Goal: Task Accomplishment & Management: Manage account settings

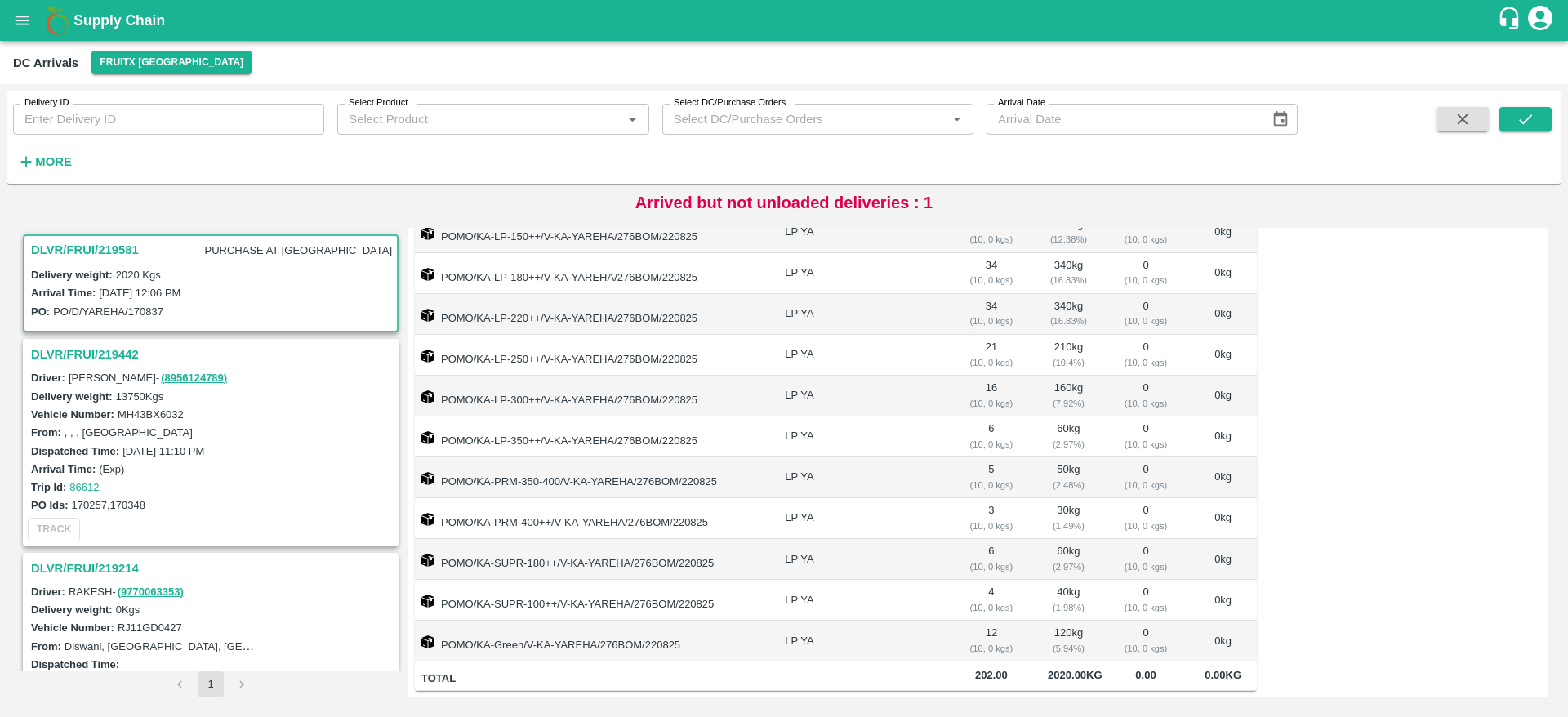
click at [80, 239] on h3 "DLVR/FRUI/219581" at bounding box center [85, 249] width 108 height 21
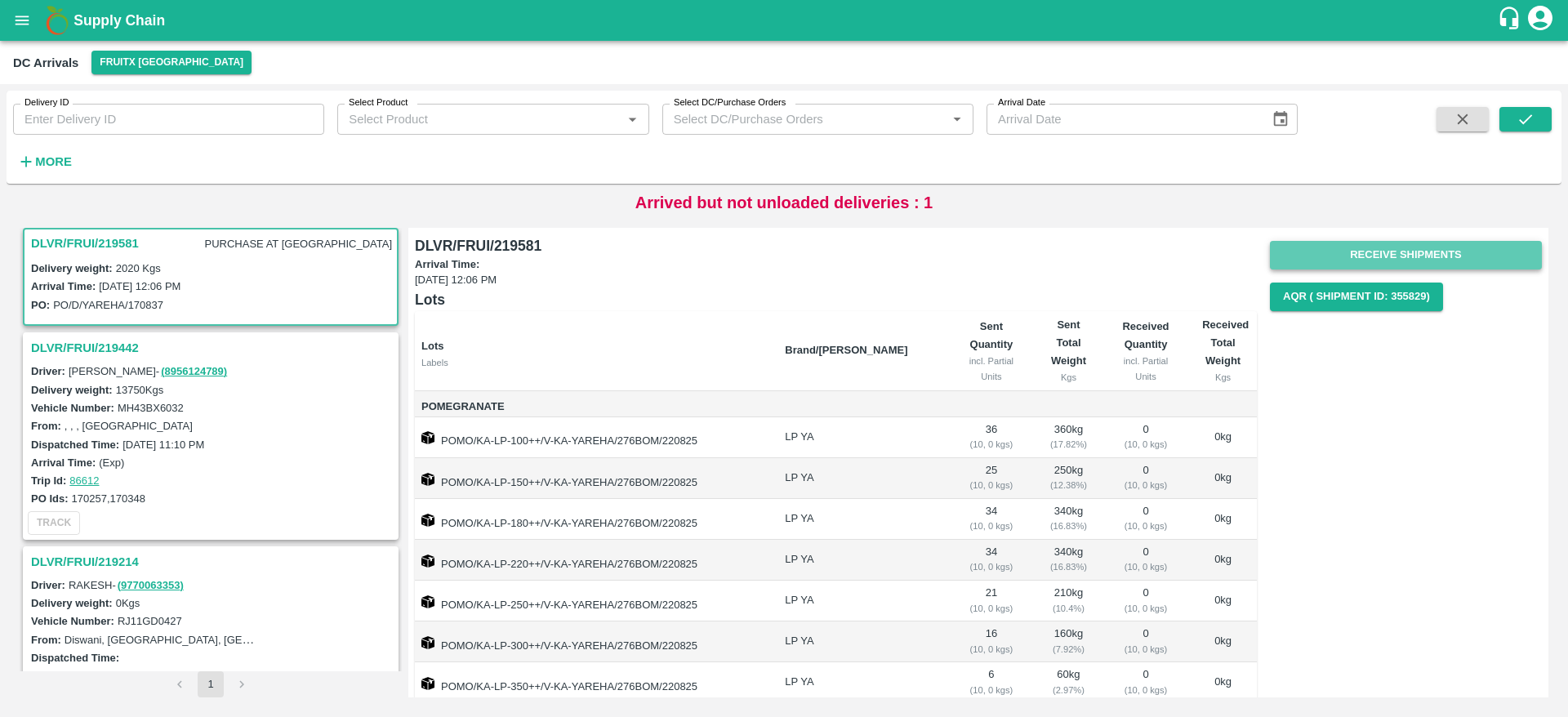
click at [1384, 247] on button "Receive Shipments" at bounding box center [1405, 255] width 272 height 28
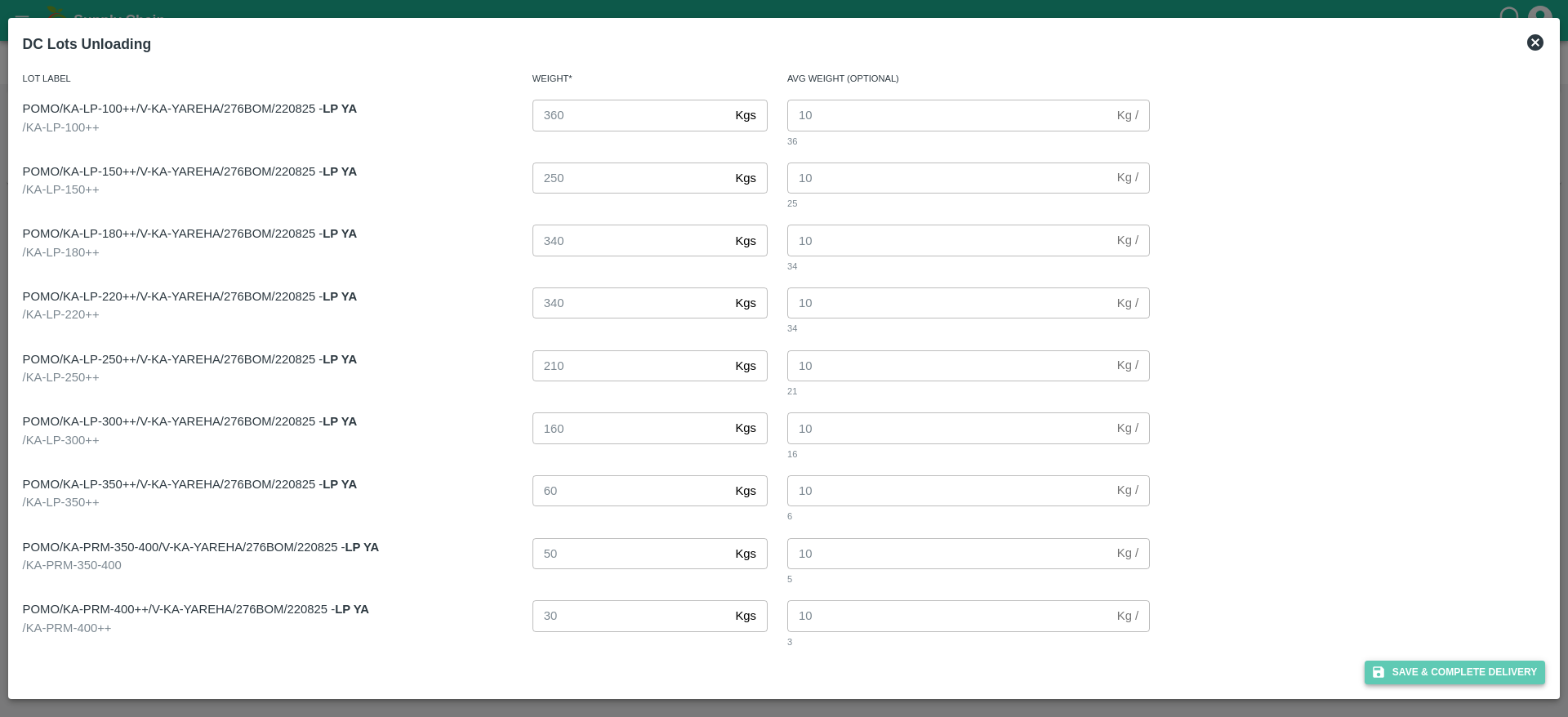
click at [1422, 665] on button "Save & Complete Delivery" at bounding box center [1455, 672] width 181 height 24
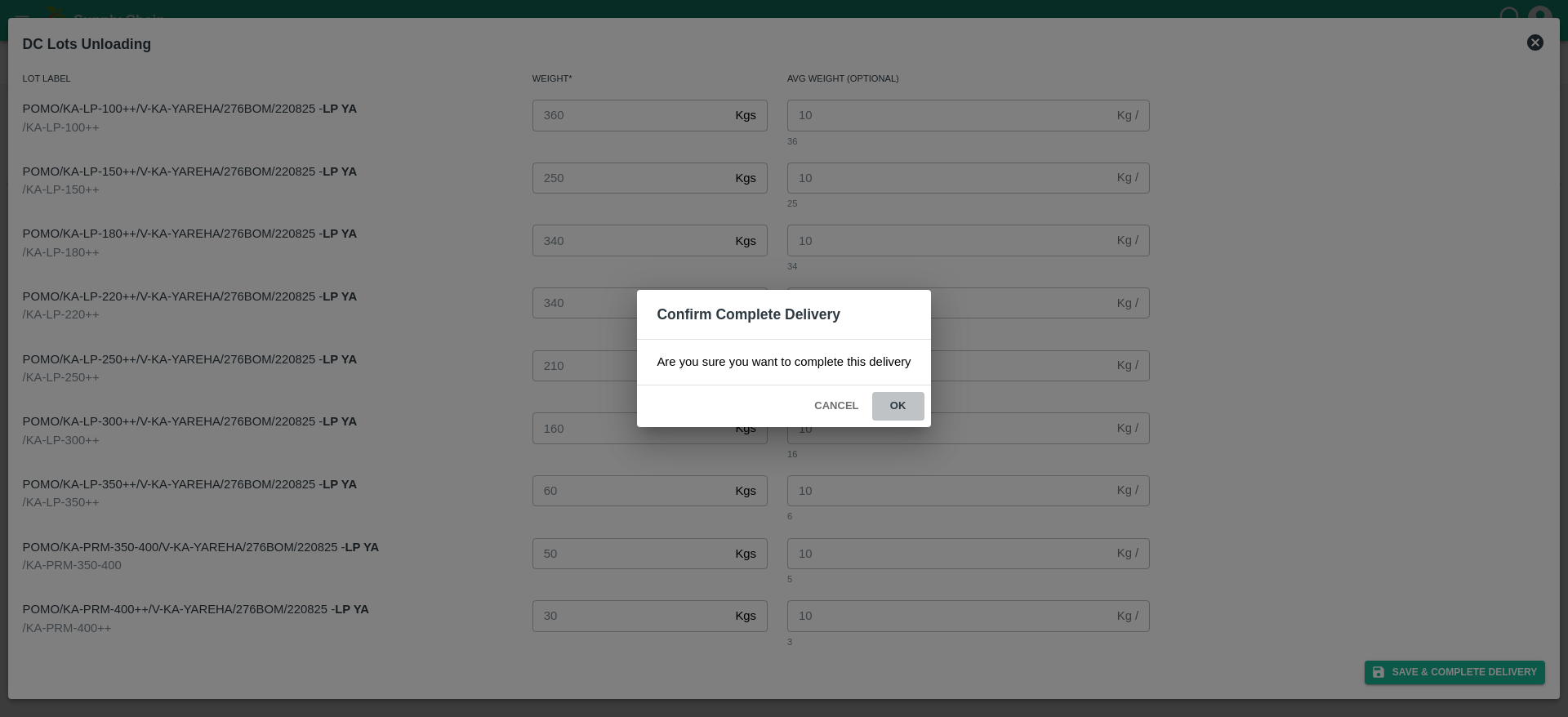
click at [905, 408] on button "ok" at bounding box center [898, 406] width 52 height 28
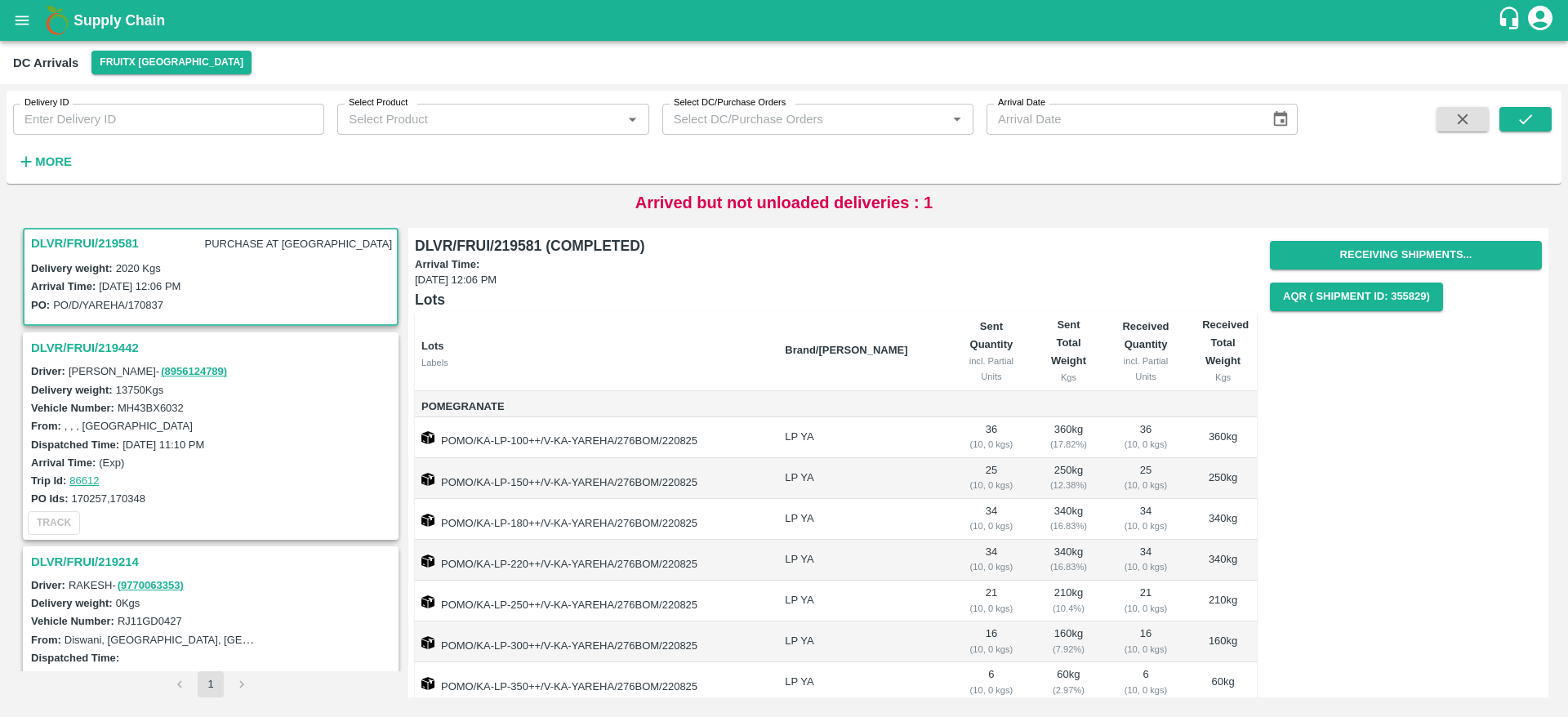
scroll to position [19, 0]
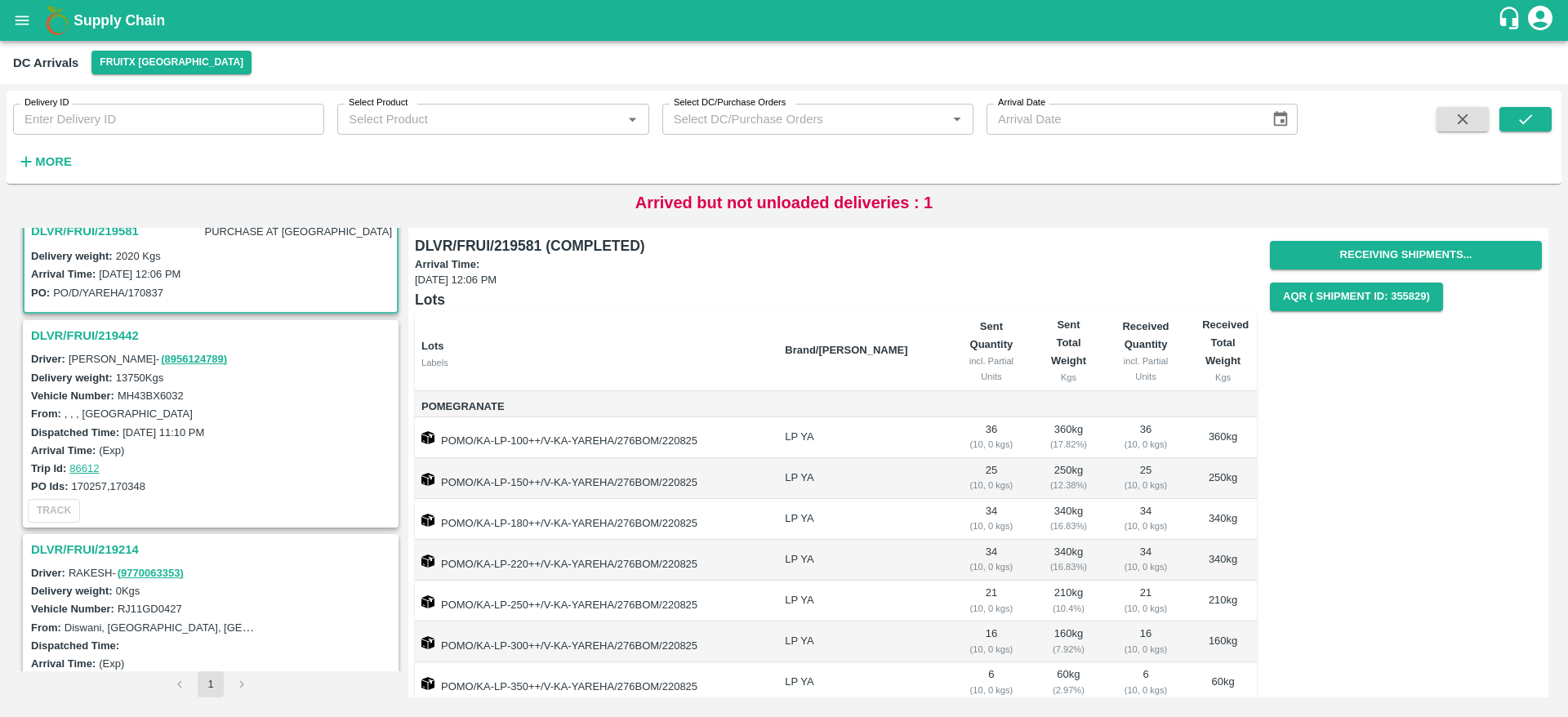
click at [97, 337] on h3 "DLVR/FRUI/219442" at bounding box center [213, 335] width 365 height 21
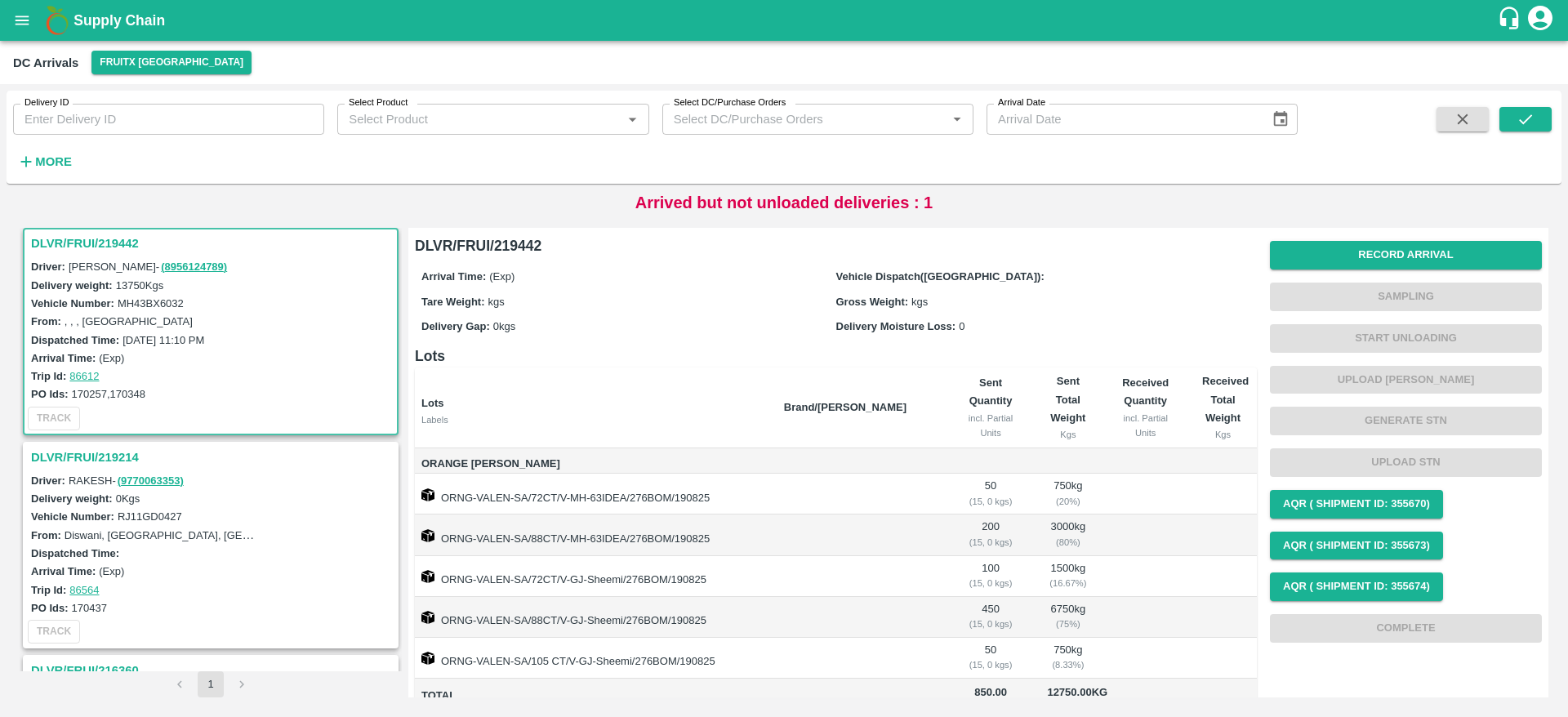
click at [80, 251] on h3 "DLVR/FRUI/219442" at bounding box center [213, 243] width 365 height 21
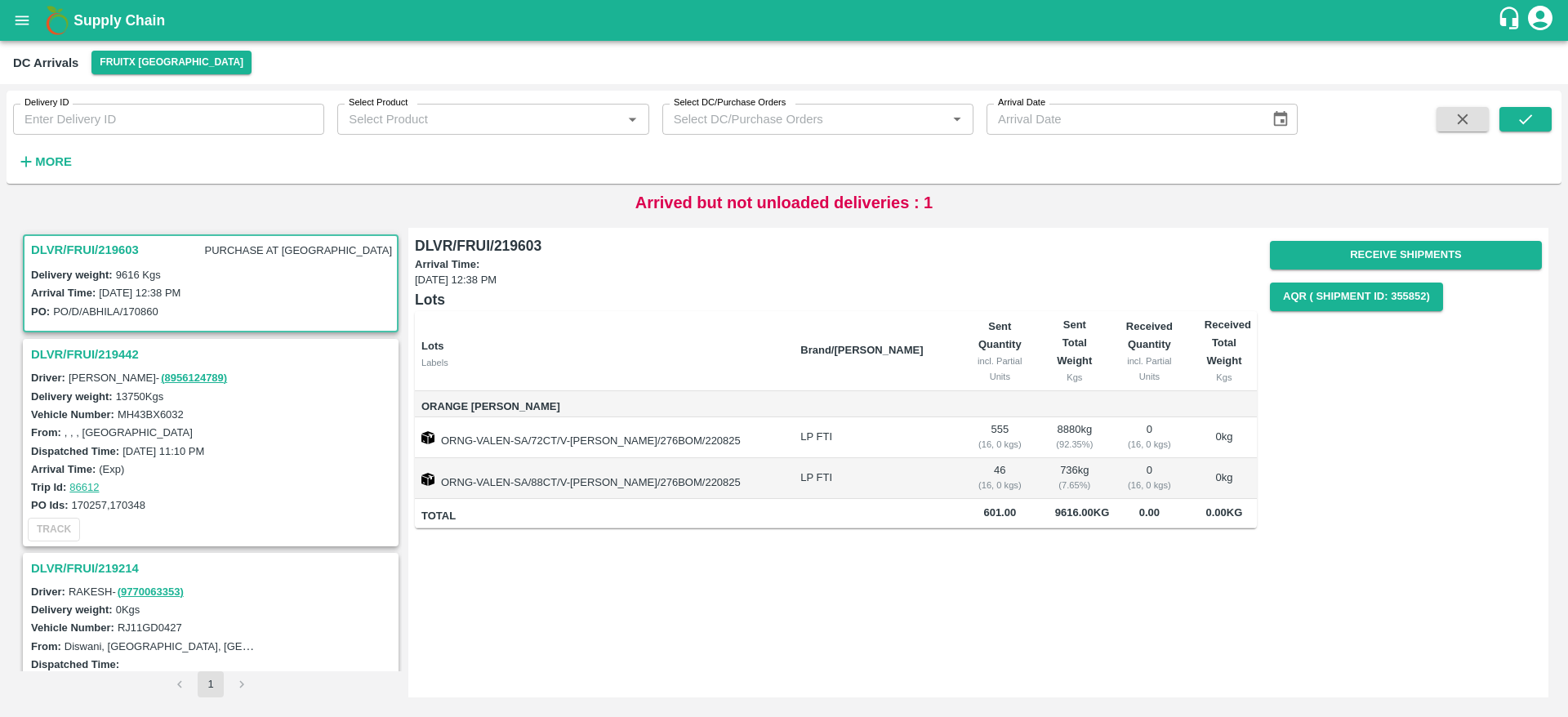
click at [93, 243] on h3 "DLVR/FRUI/219603" at bounding box center [85, 249] width 108 height 21
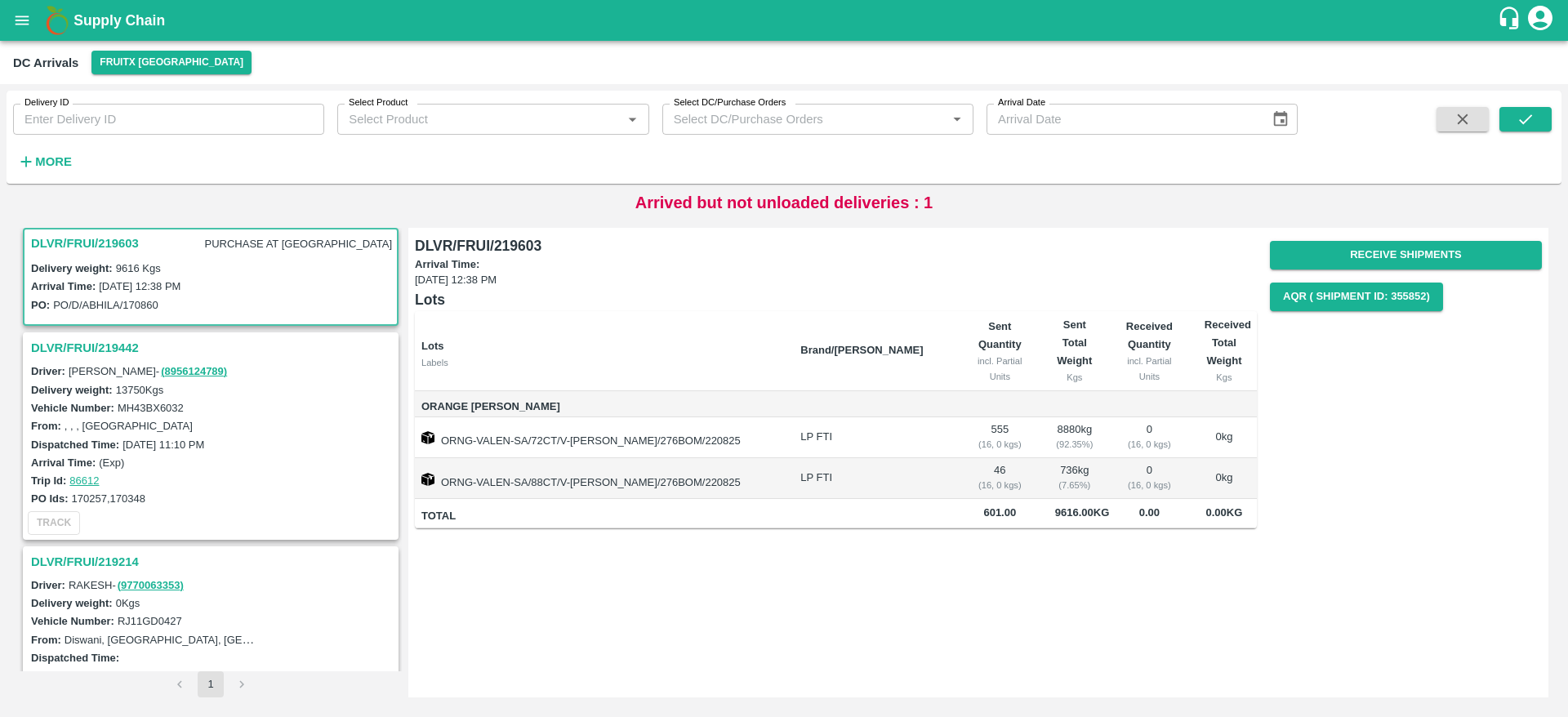
click at [85, 234] on h3 "DLVR/FRUI/219603" at bounding box center [85, 243] width 108 height 21
click at [1389, 243] on button "Receive Shipments" at bounding box center [1405, 255] width 272 height 28
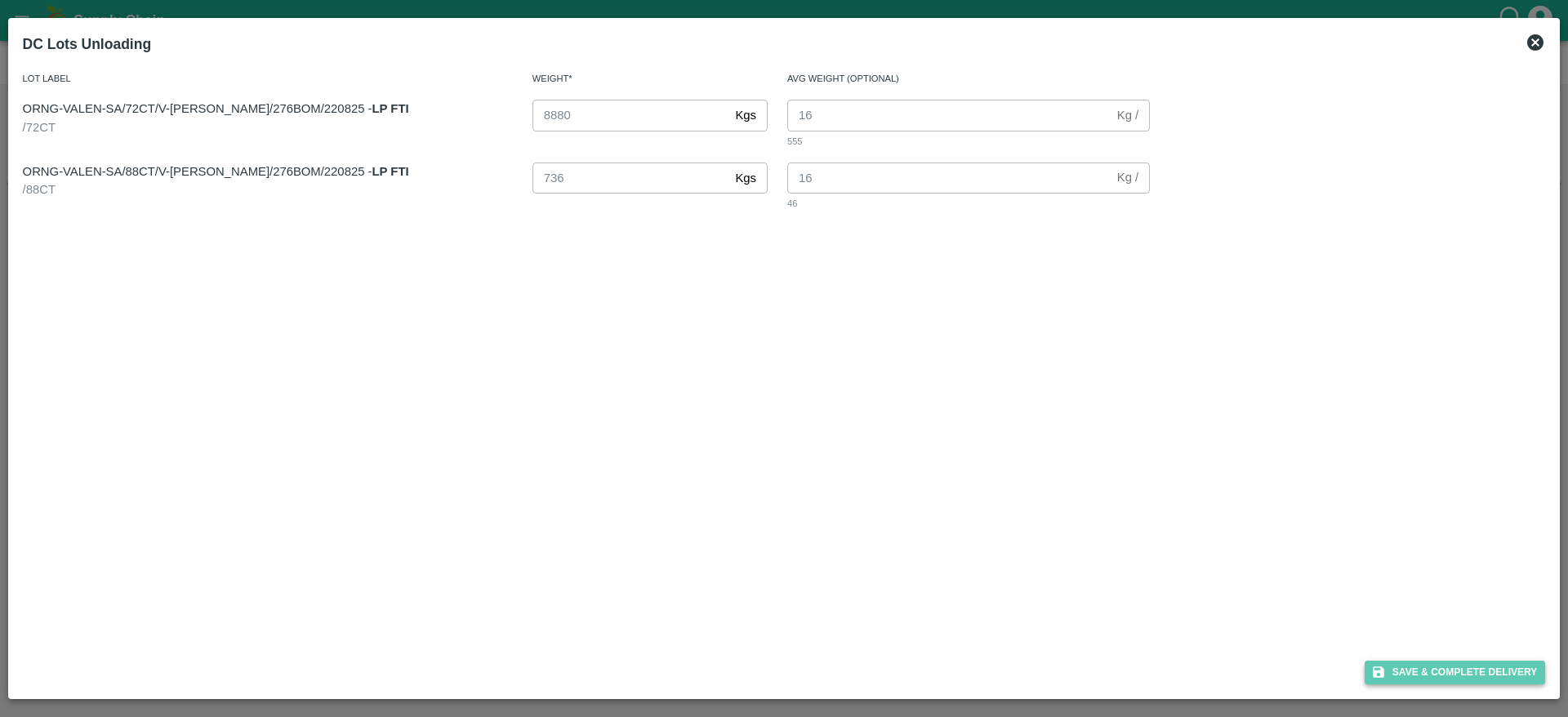
click at [1430, 663] on button "Save & Complete Delivery" at bounding box center [1455, 672] width 181 height 24
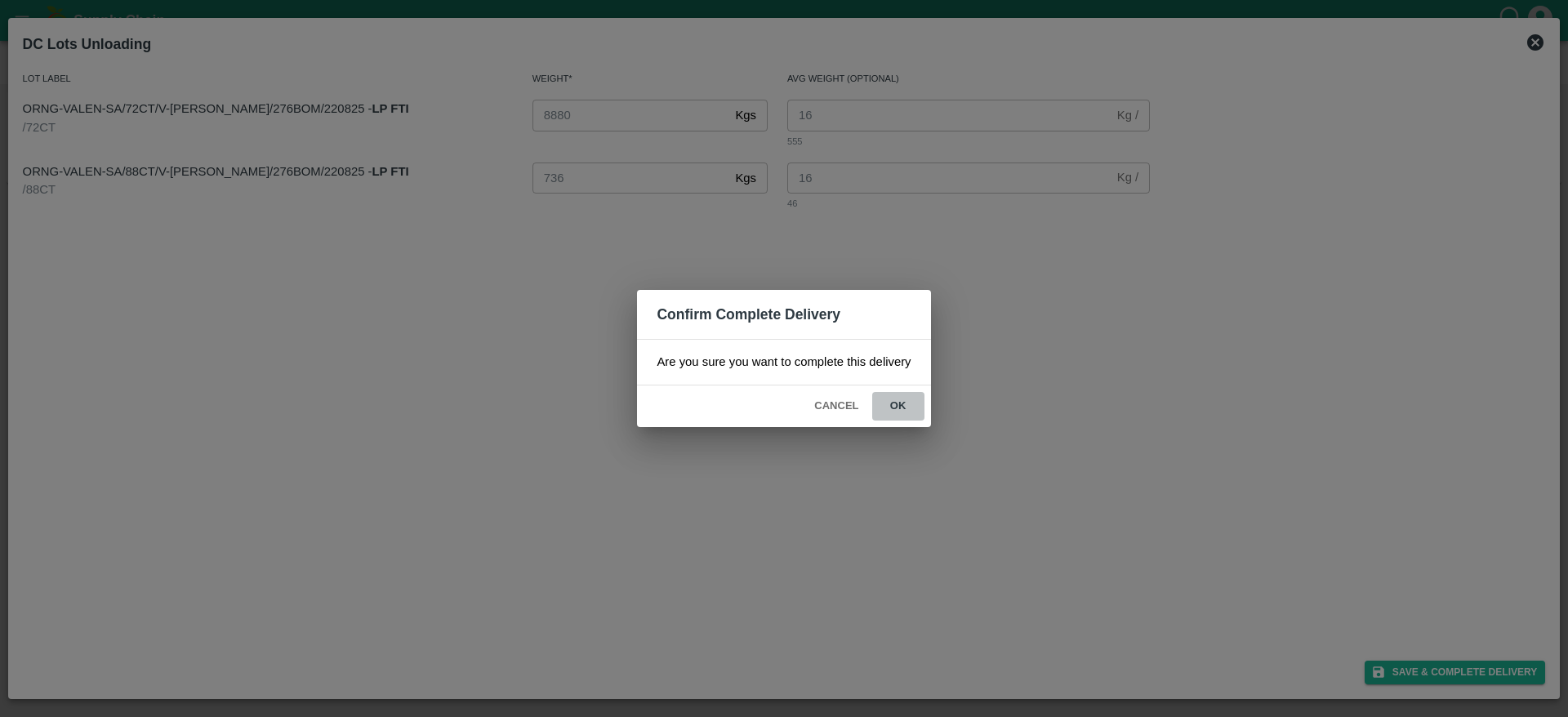
click at [894, 403] on button "ok" at bounding box center [898, 406] width 52 height 28
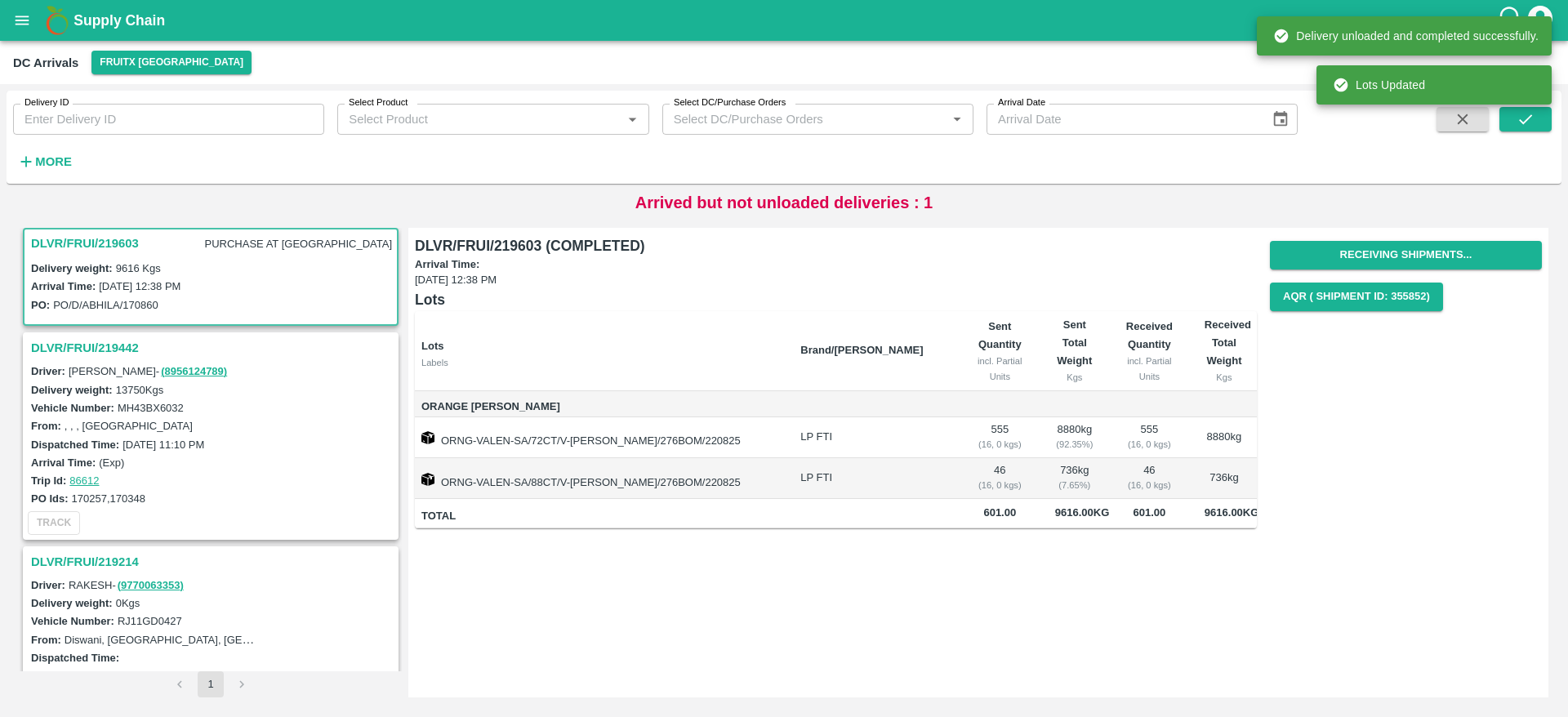
scroll to position [0, 0]
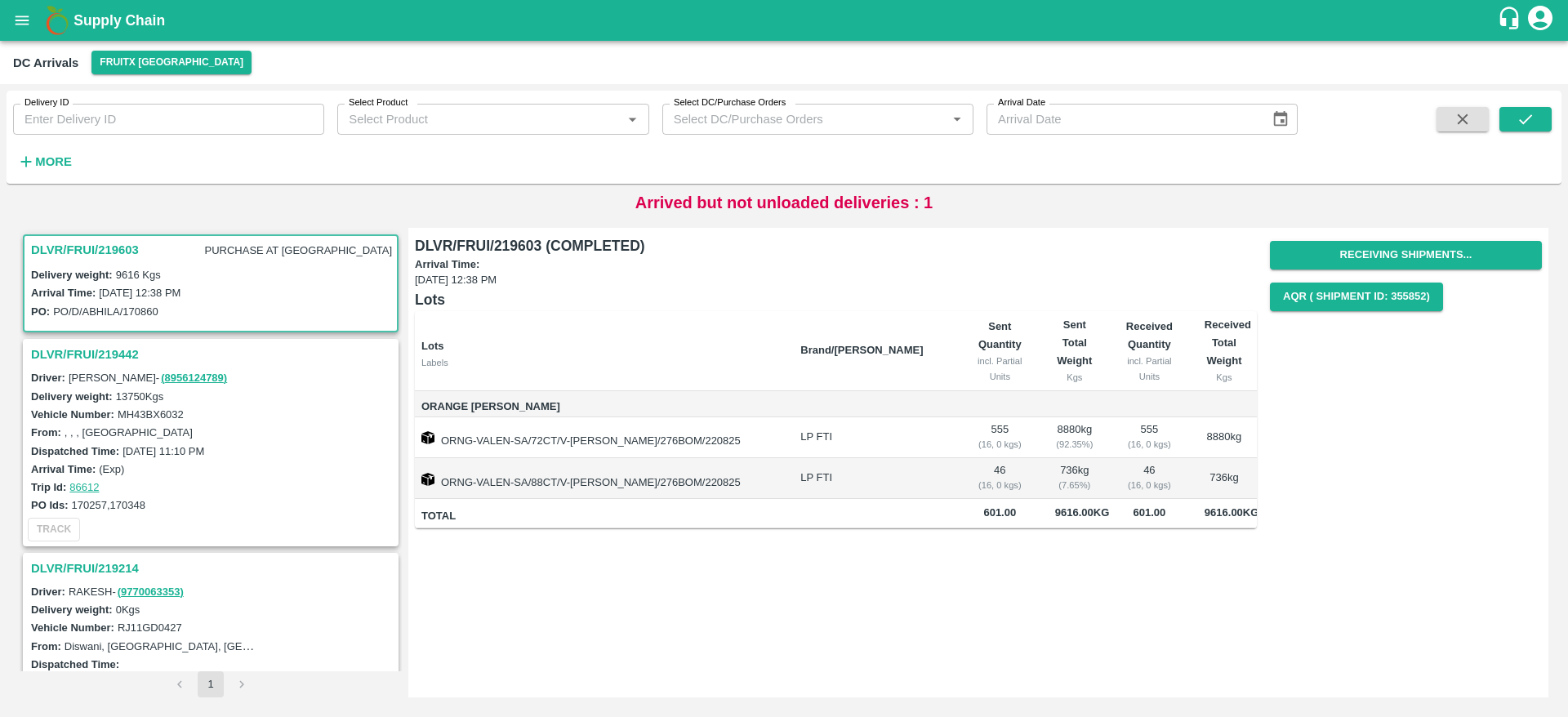
click at [99, 12] on b "Supply Chain" at bounding box center [119, 20] width 92 height 16
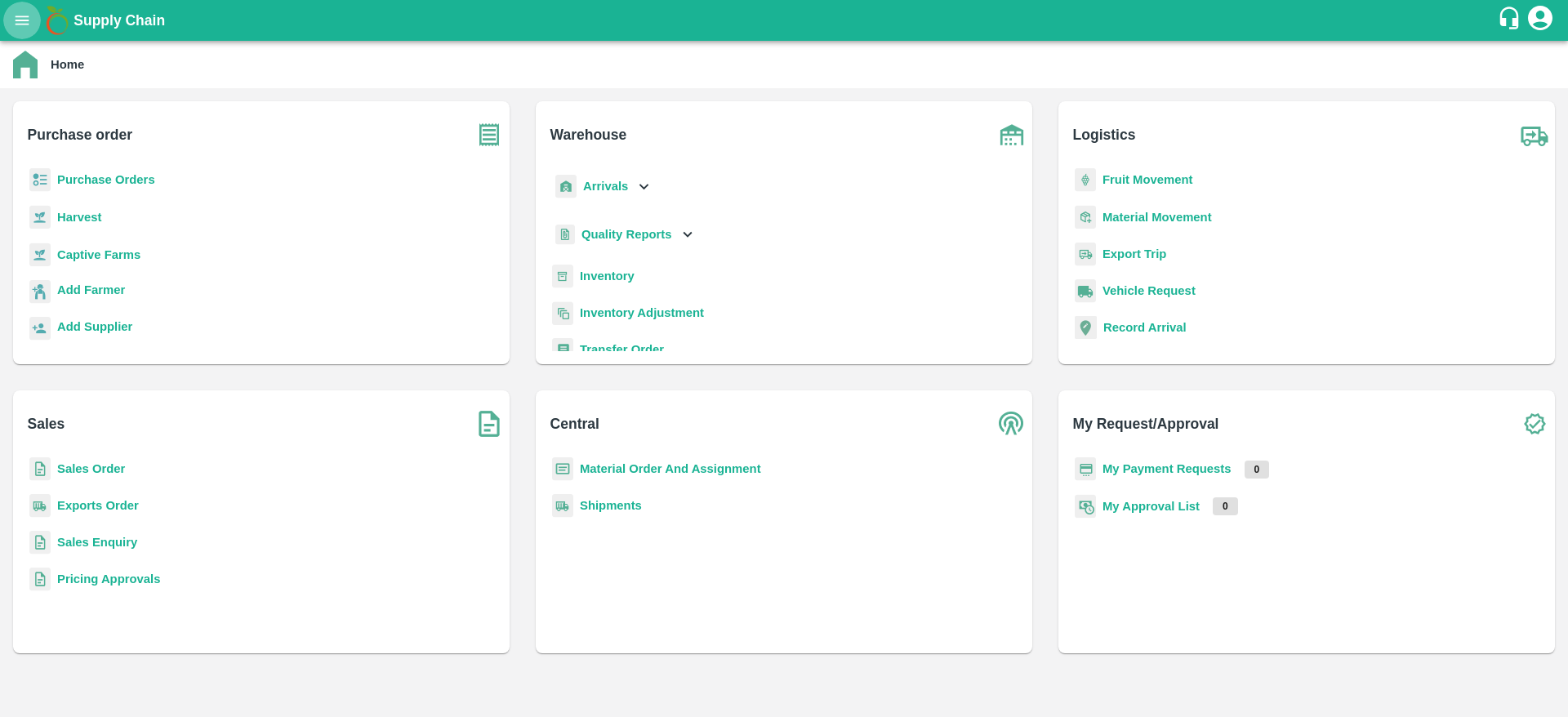
click at [15, 12] on icon "open drawer" at bounding box center [22, 21] width 18 height 18
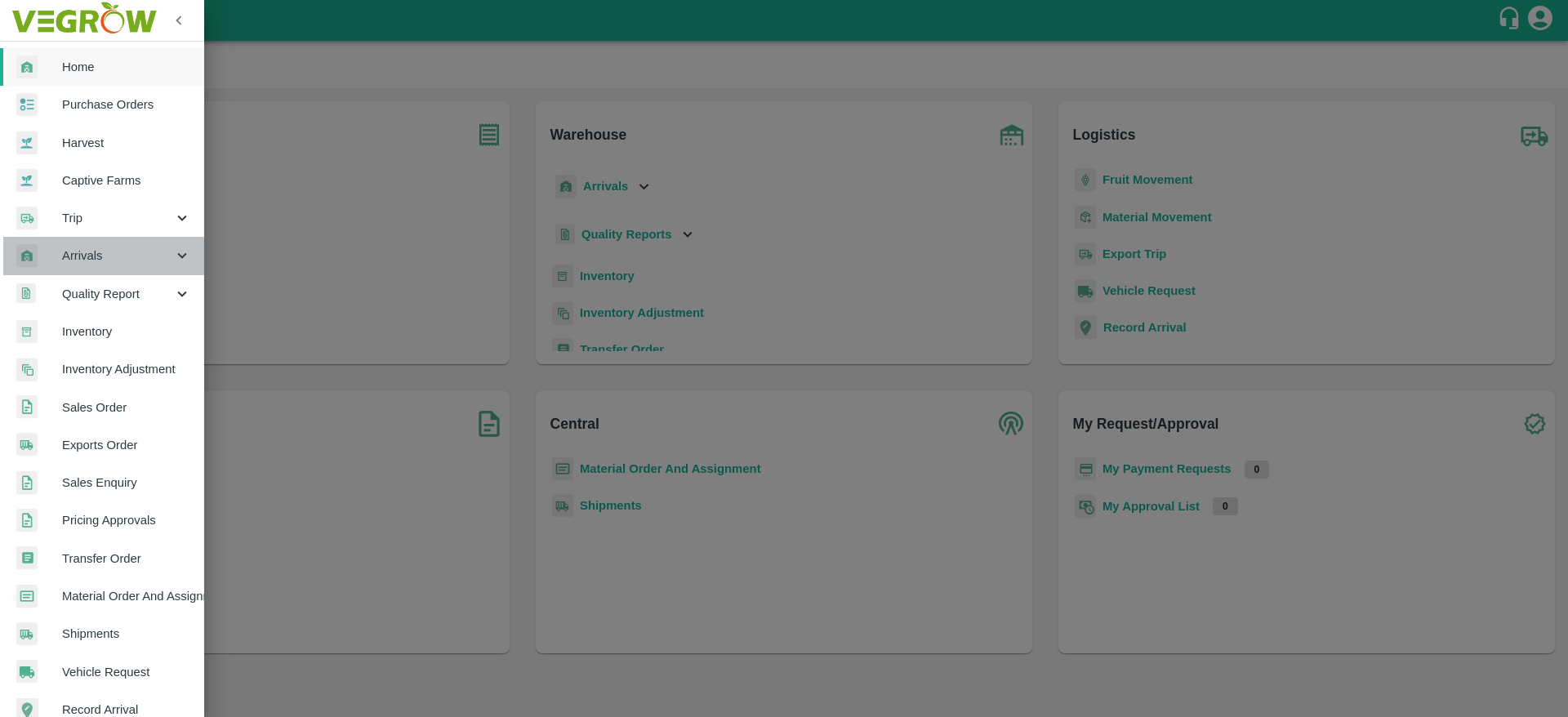
click at [113, 264] on span "Arrivals" at bounding box center [117, 256] width 111 height 18
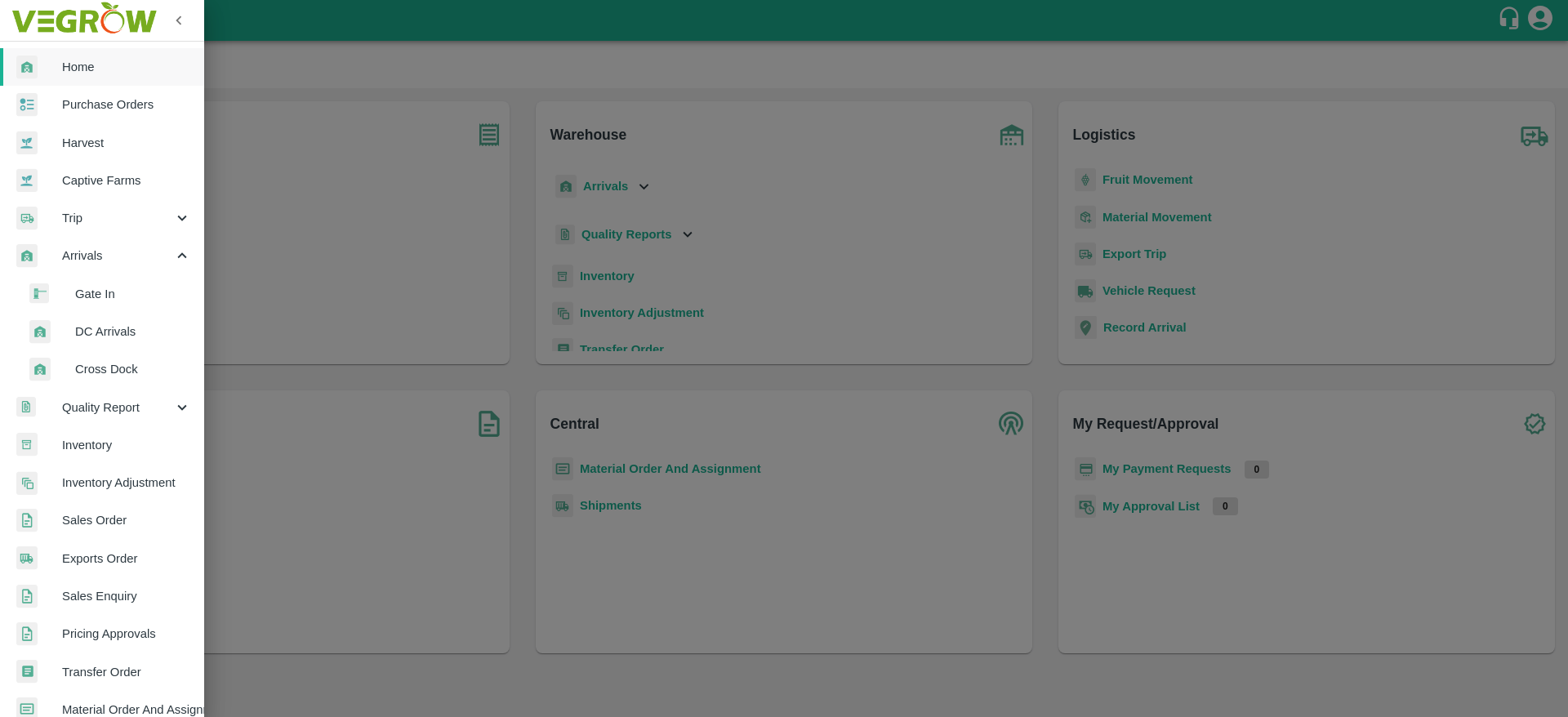
click at [110, 331] on span "DC Arrivals" at bounding box center [134, 332] width 116 height 18
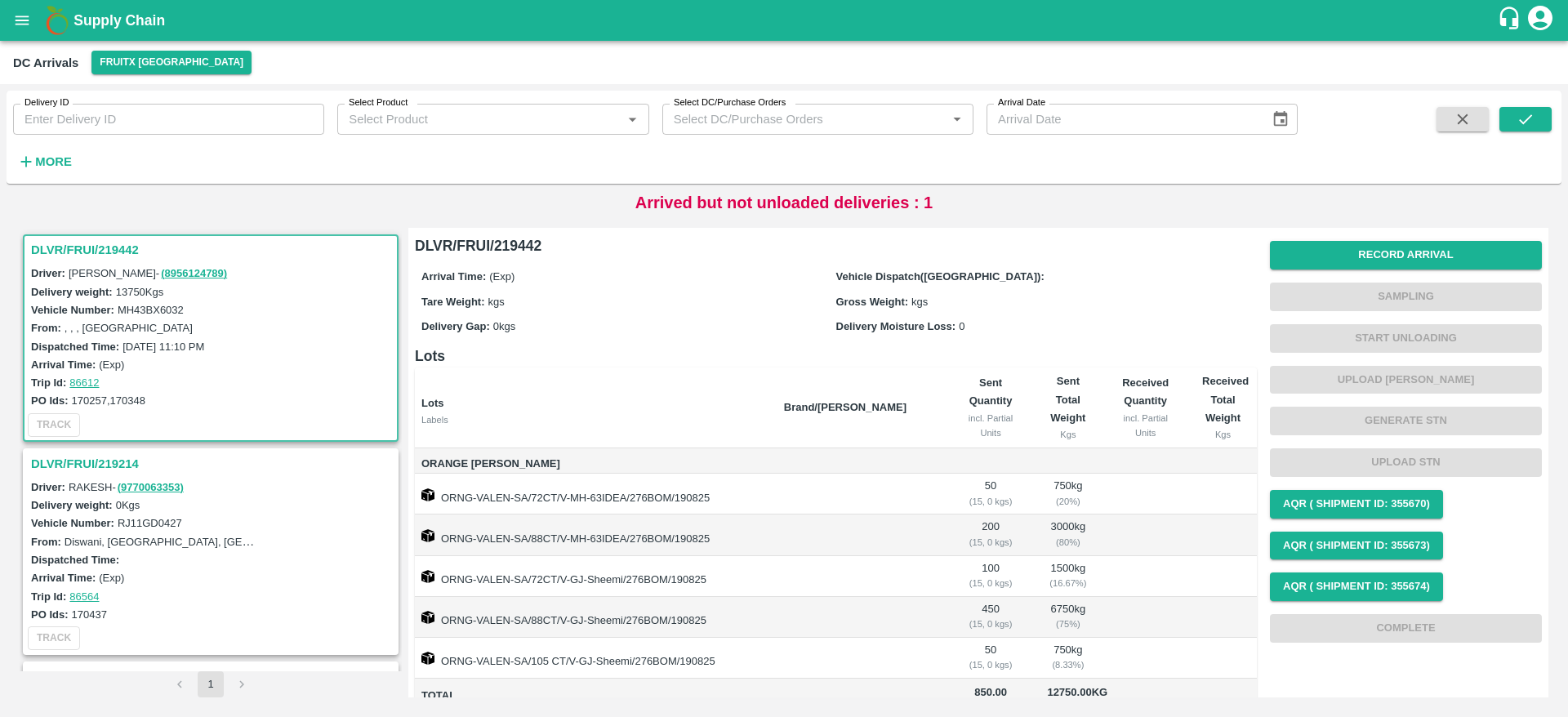
click at [93, 255] on h3 "DLVR/FRUI/219442" at bounding box center [213, 249] width 365 height 21
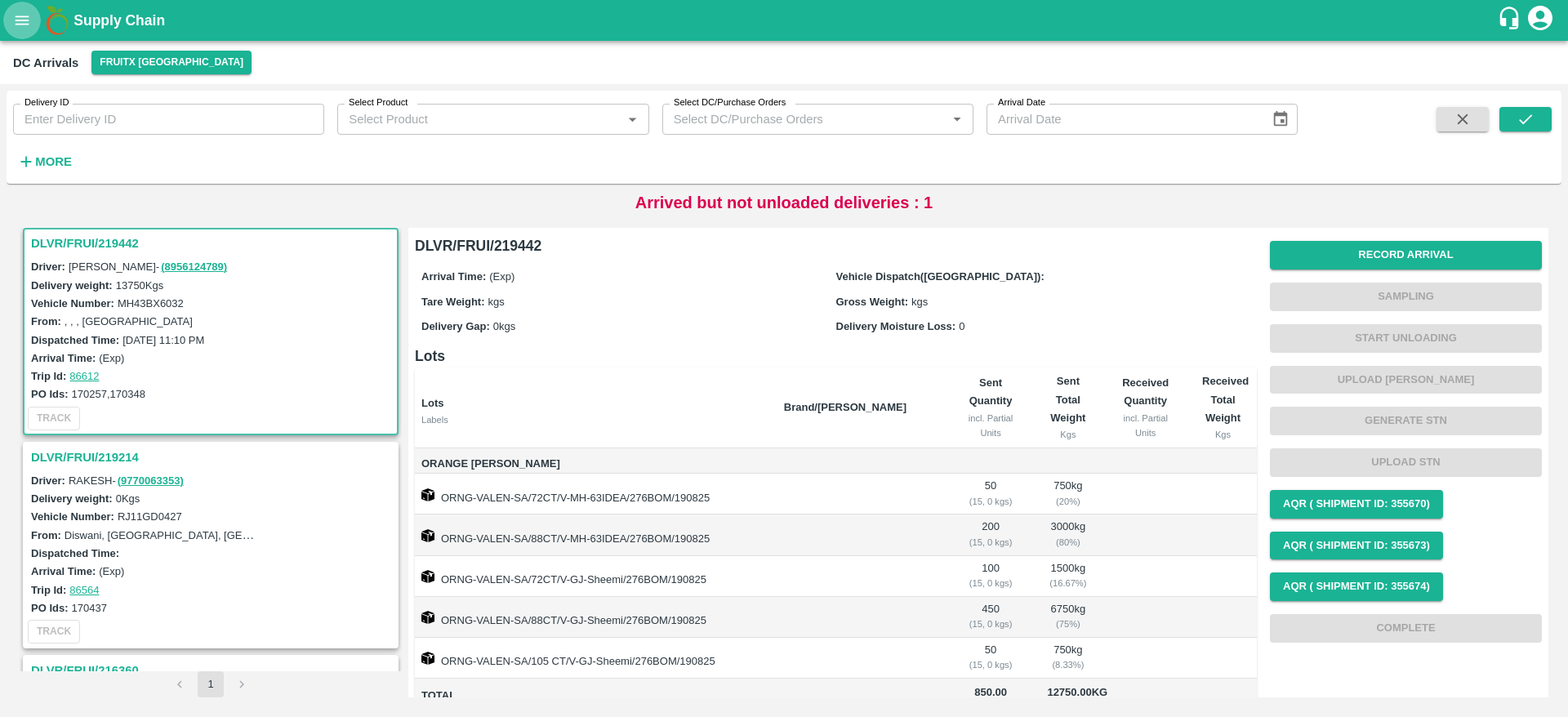
click at [18, 19] on icon "open drawer" at bounding box center [22, 21] width 18 height 18
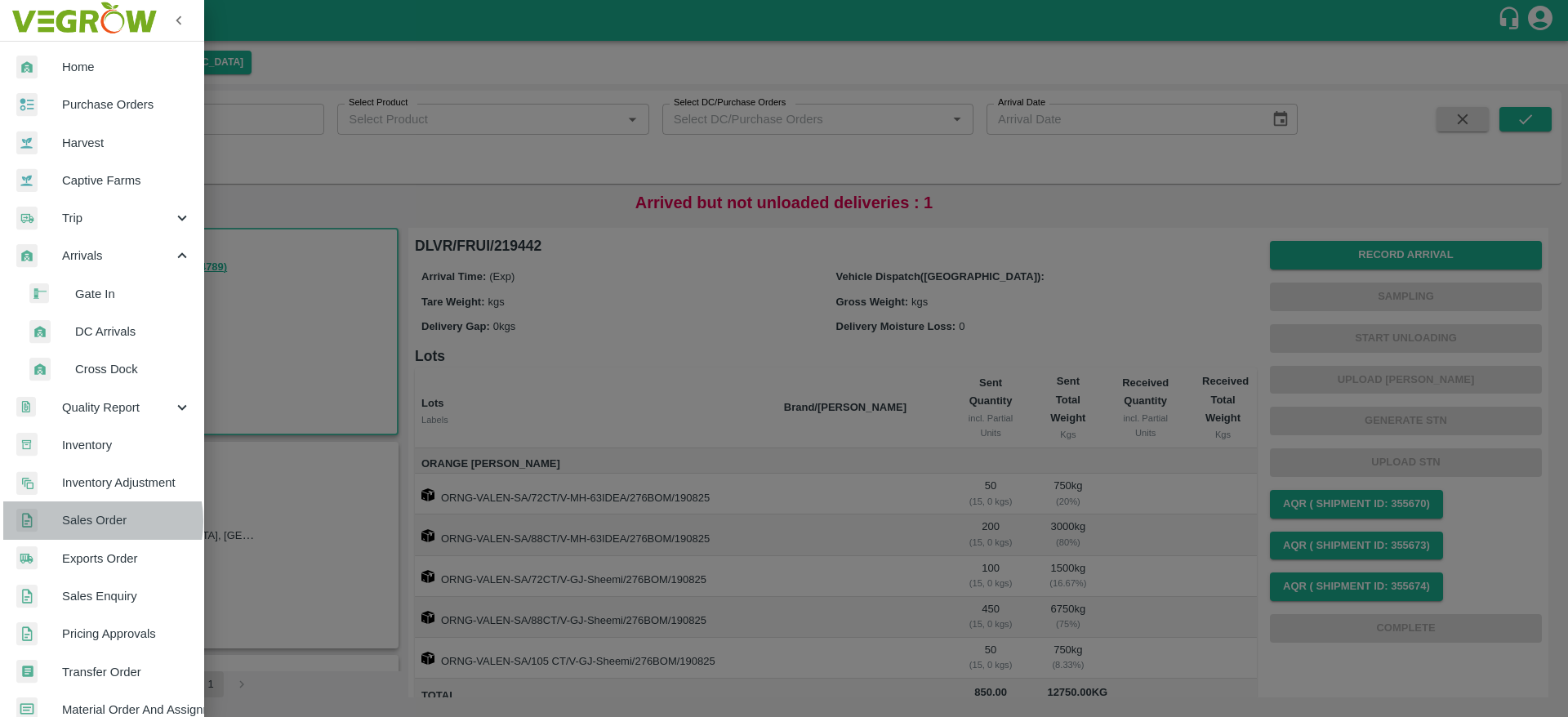
click at [87, 521] on span "Sales Order" at bounding box center [126, 520] width 129 height 18
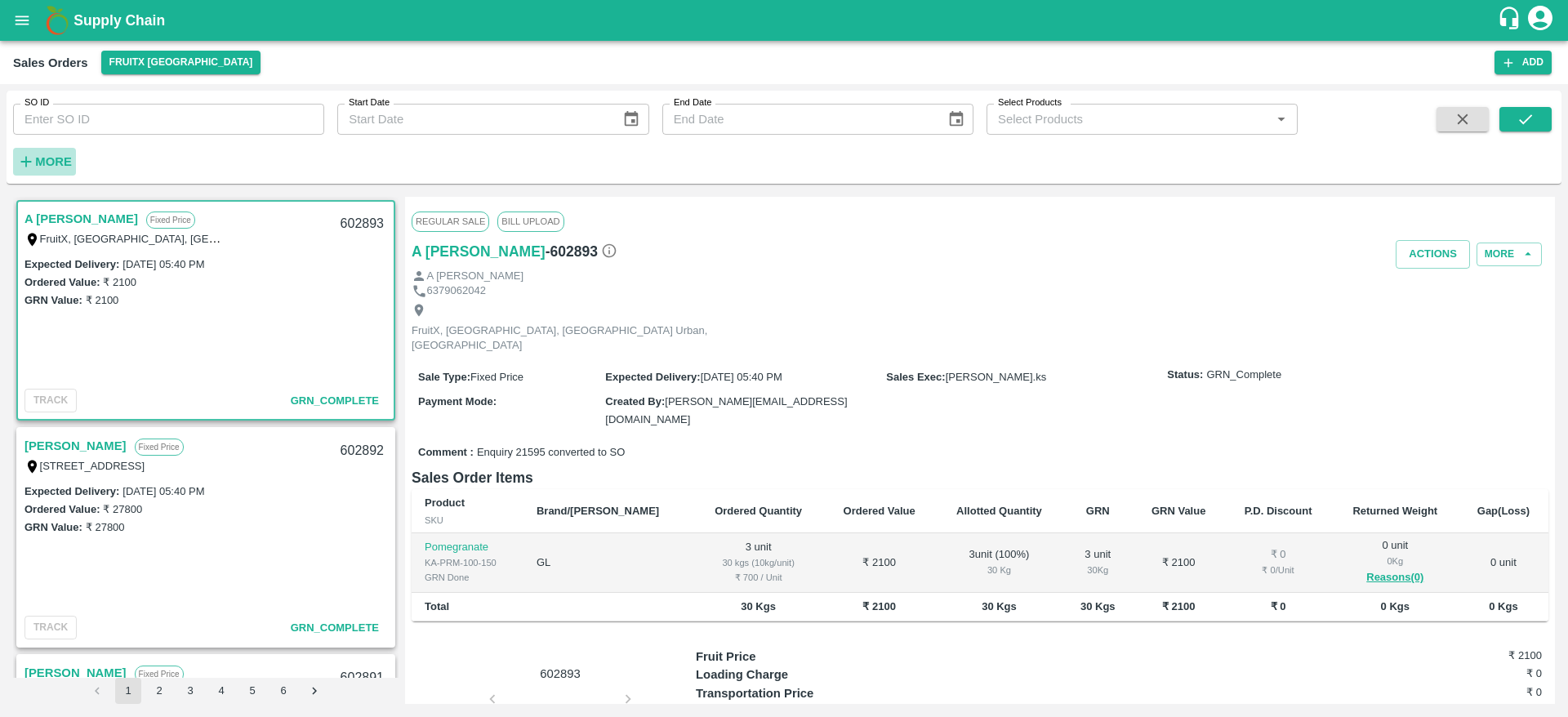
click at [65, 166] on strong "More" at bounding box center [54, 162] width 36 height 13
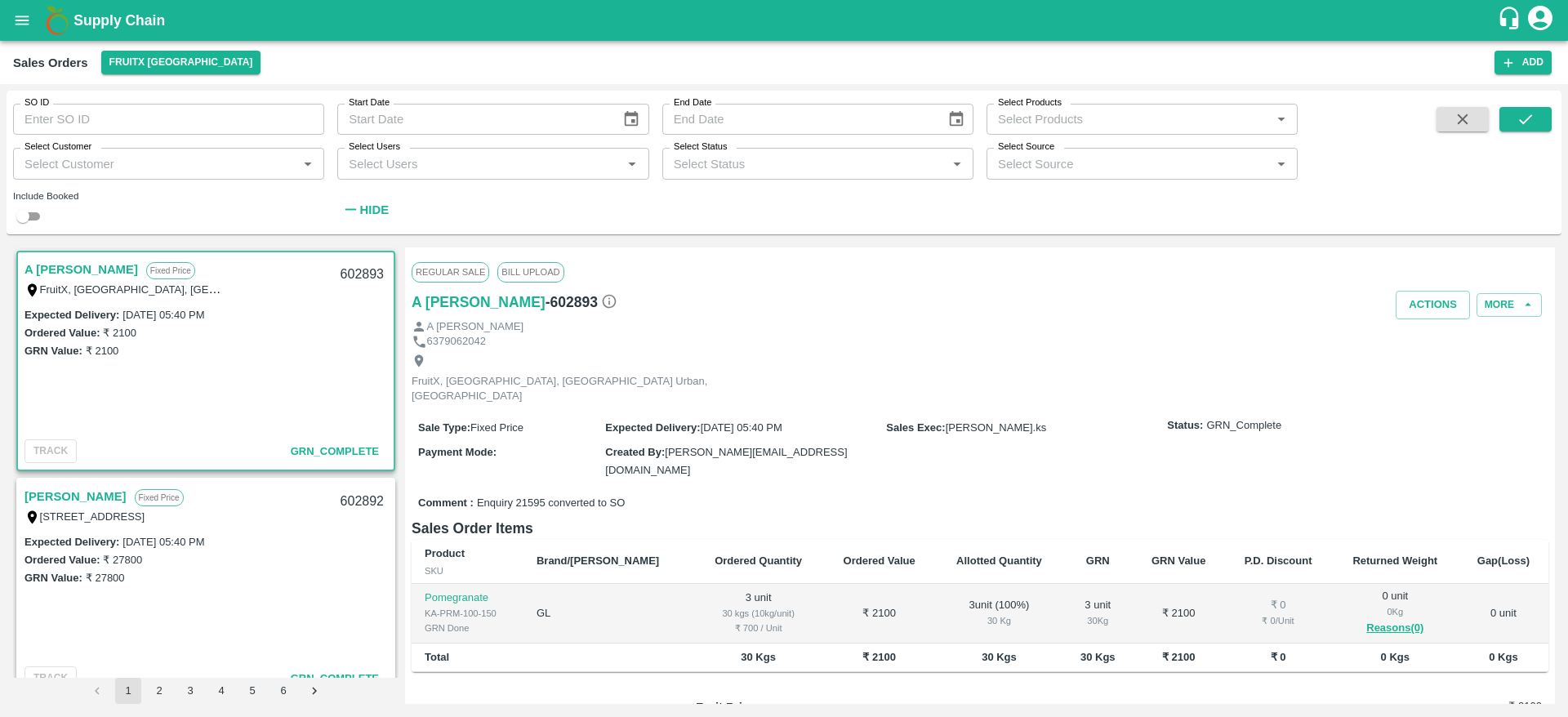
click at [85, 163] on input "Select Customer" at bounding box center [156, 163] width 275 height 21
type input "a"
type input "AKS FRUITS"
click at [95, 206] on div "AKS Fruits" at bounding box center [95, 207] width 58 height 18
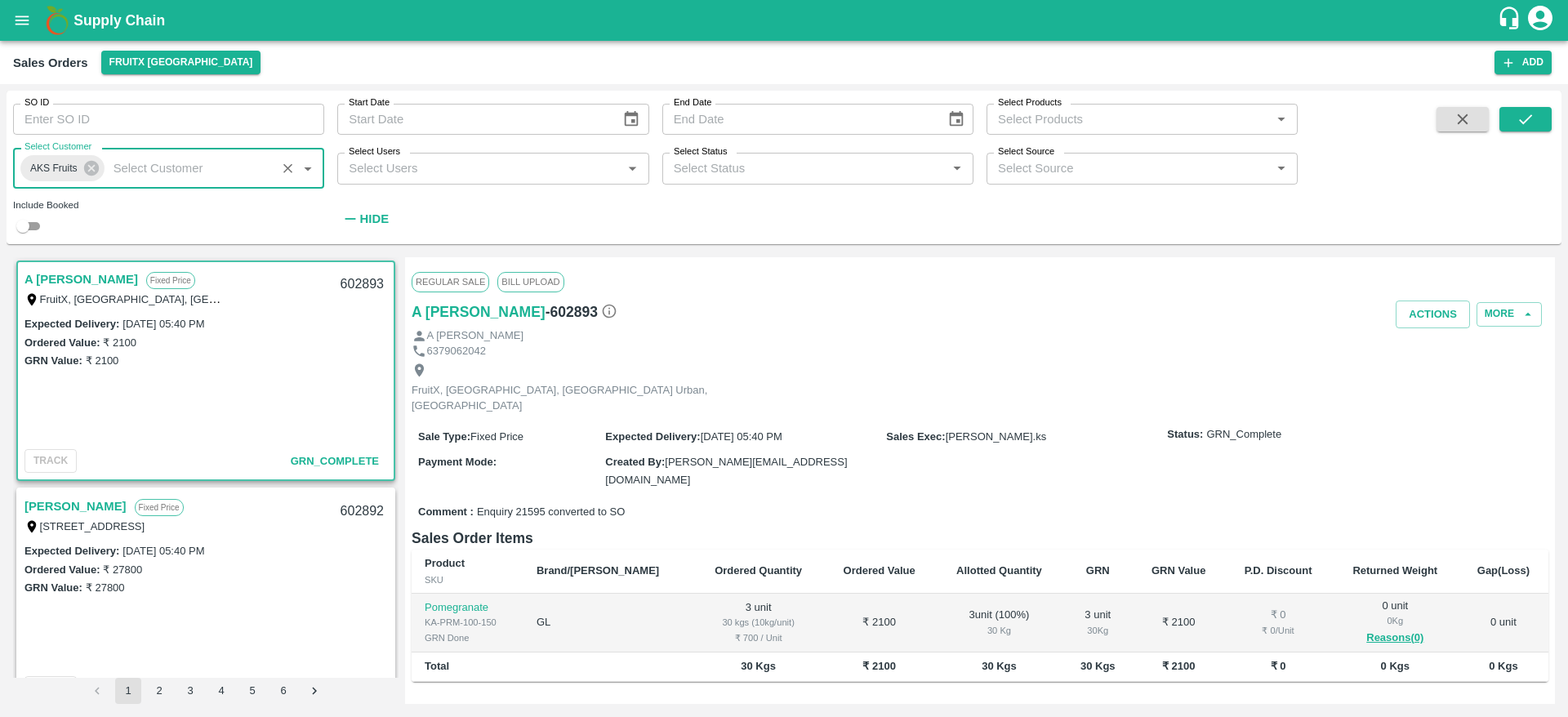
click at [30, 223] on input "checkbox" at bounding box center [23, 227] width 59 height 20
checkbox input "true"
click at [1529, 123] on icon "submit" at bounding box center [1526, 119] width 18 height 18
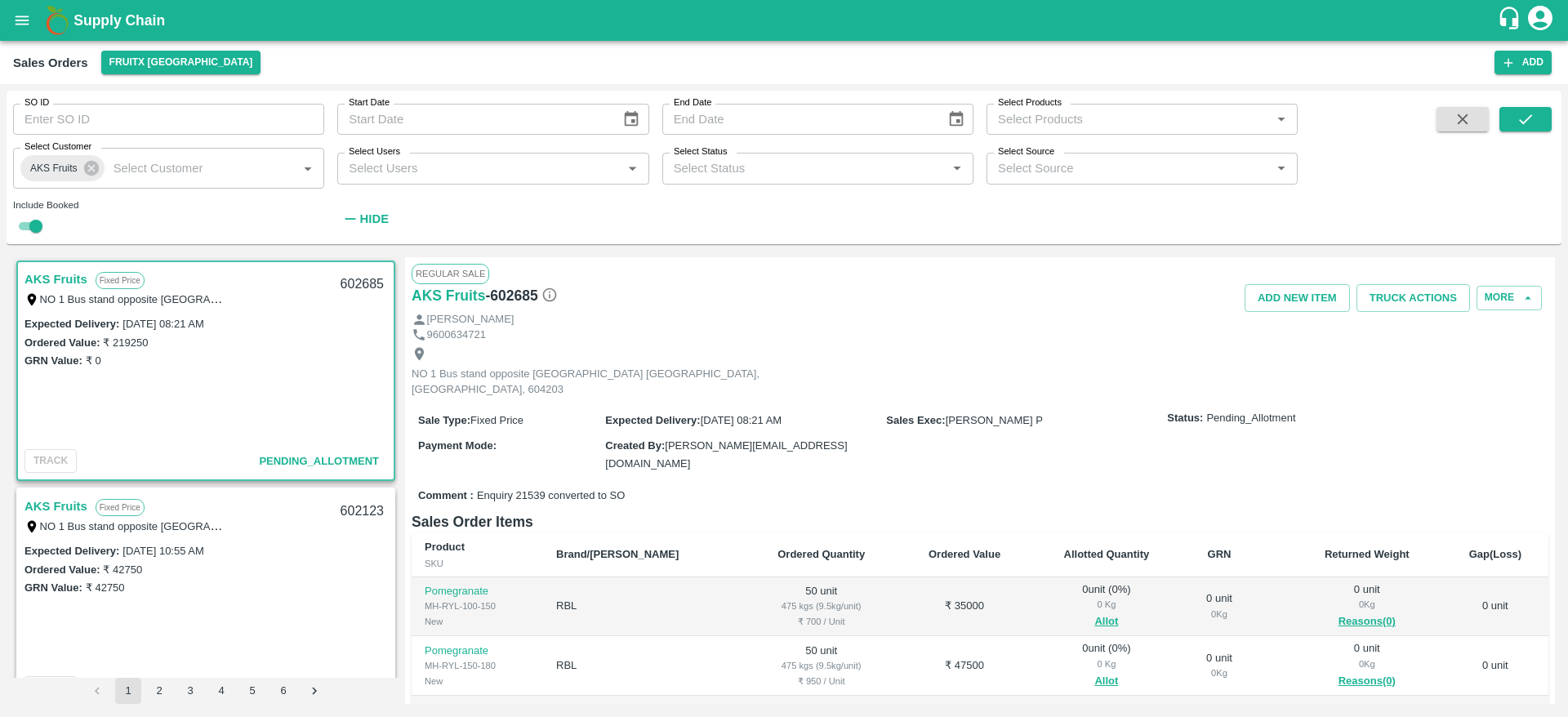
click at [37, 277] on link "AKS Fruits" at bounding box center [55, 278] width 63 height 21
click at [44, 277] on link "AKS Fruits" at bounding box center [55, 278] width 63 height 21
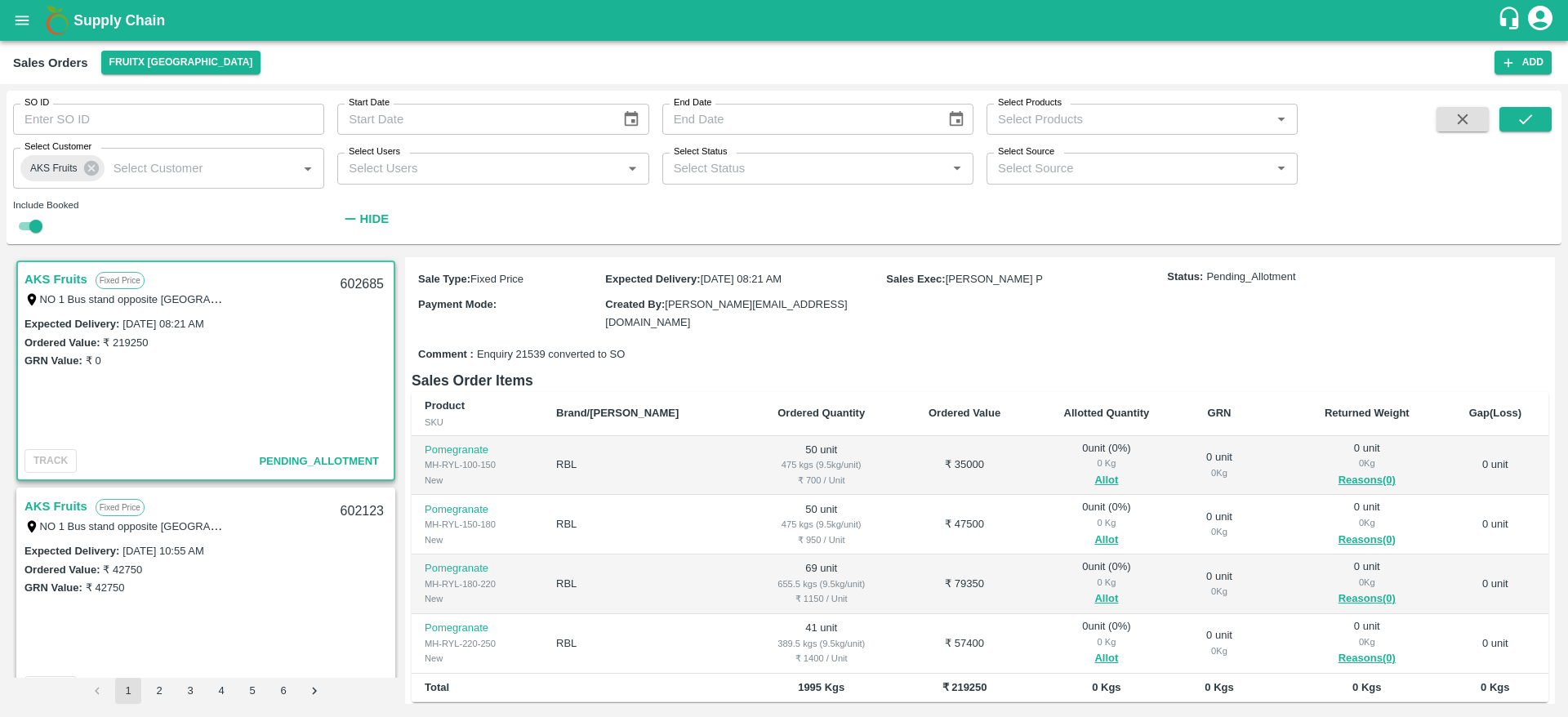
scroll to position [140, 0]
click at [1094, 473] on button "Allot" at bounding box center [1106, 482] width 24 height 19
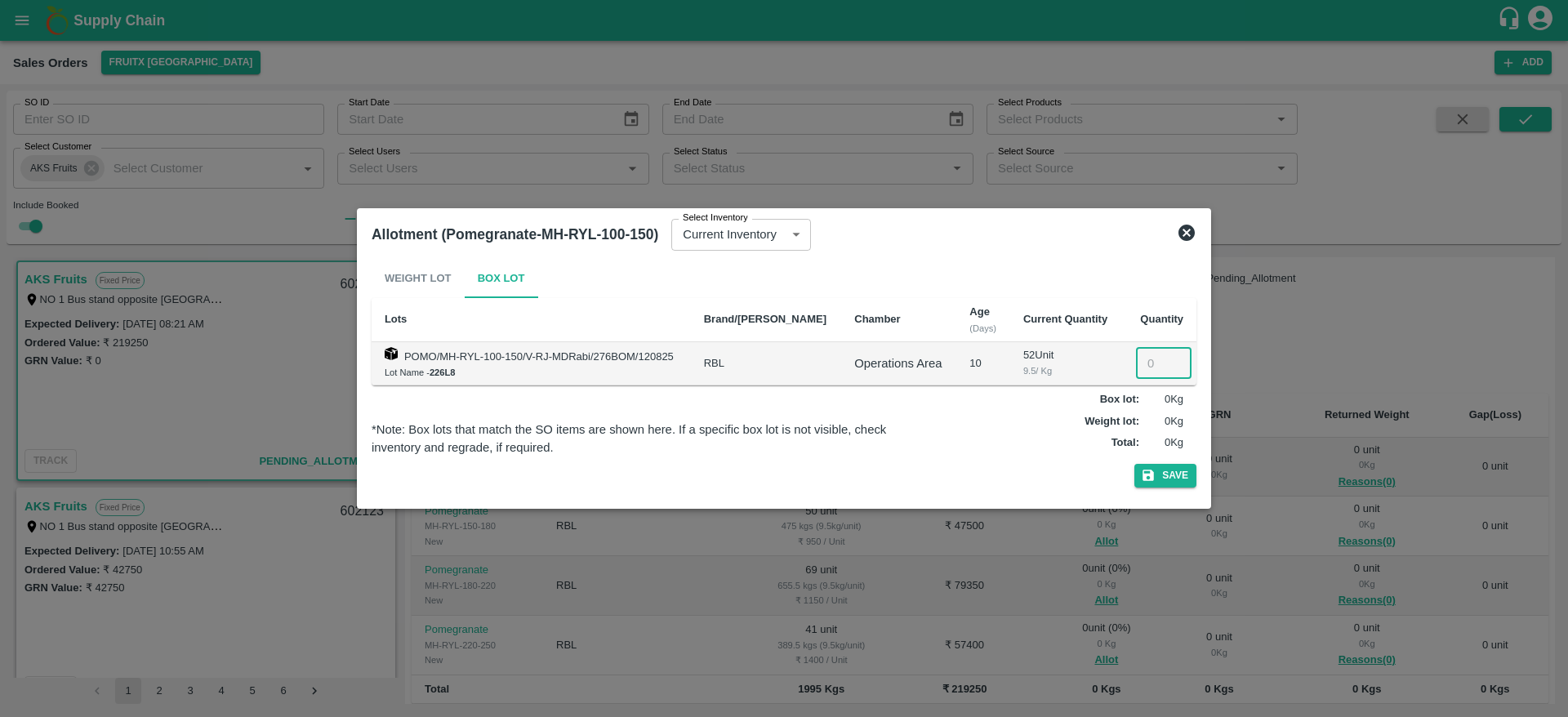
click at [1148, 365] on input "number" at bounding box center [1163, 364] width 55 height 31
type input "50"
click at [1167, 485] on button "Save" at bounding box center [1165, 476] width 62 height 24
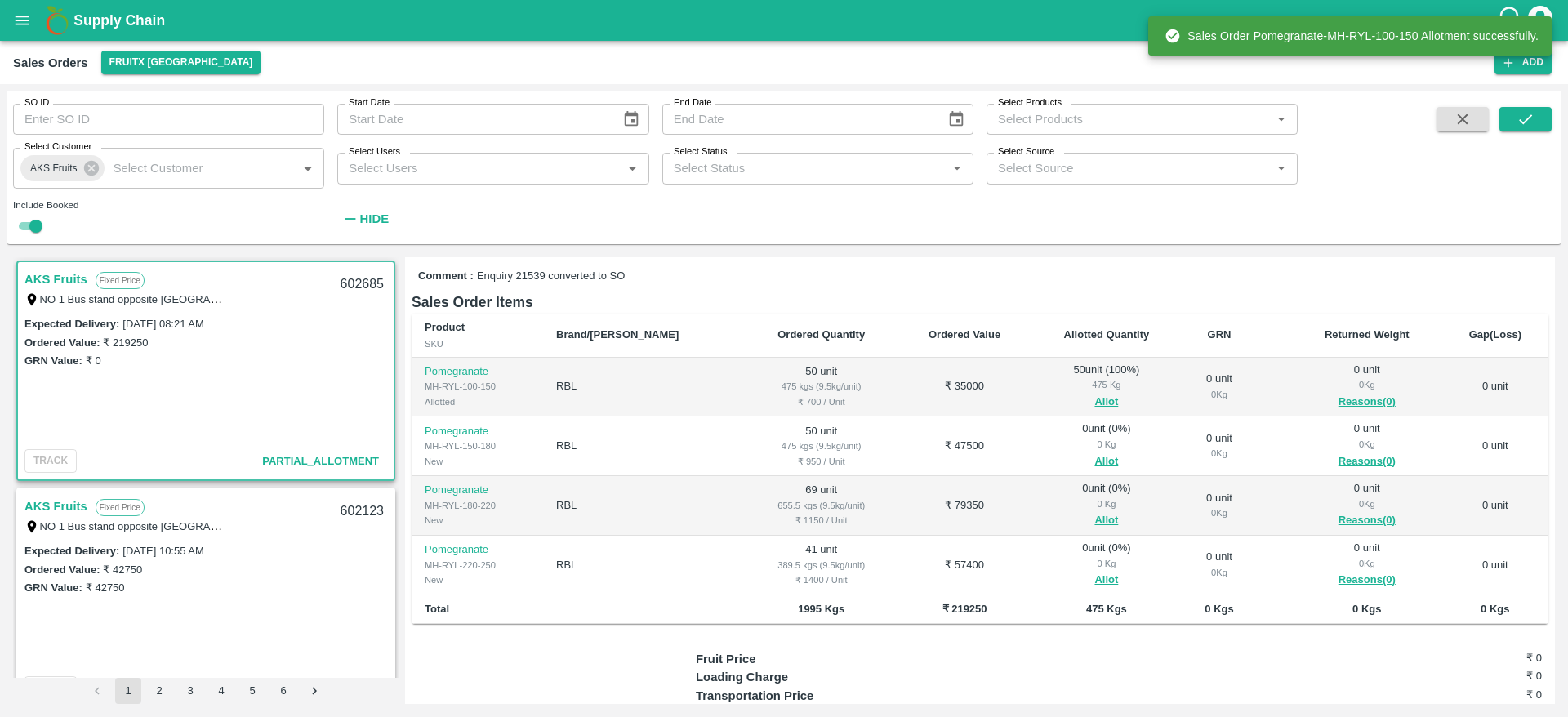
scroll to position [230, 0]
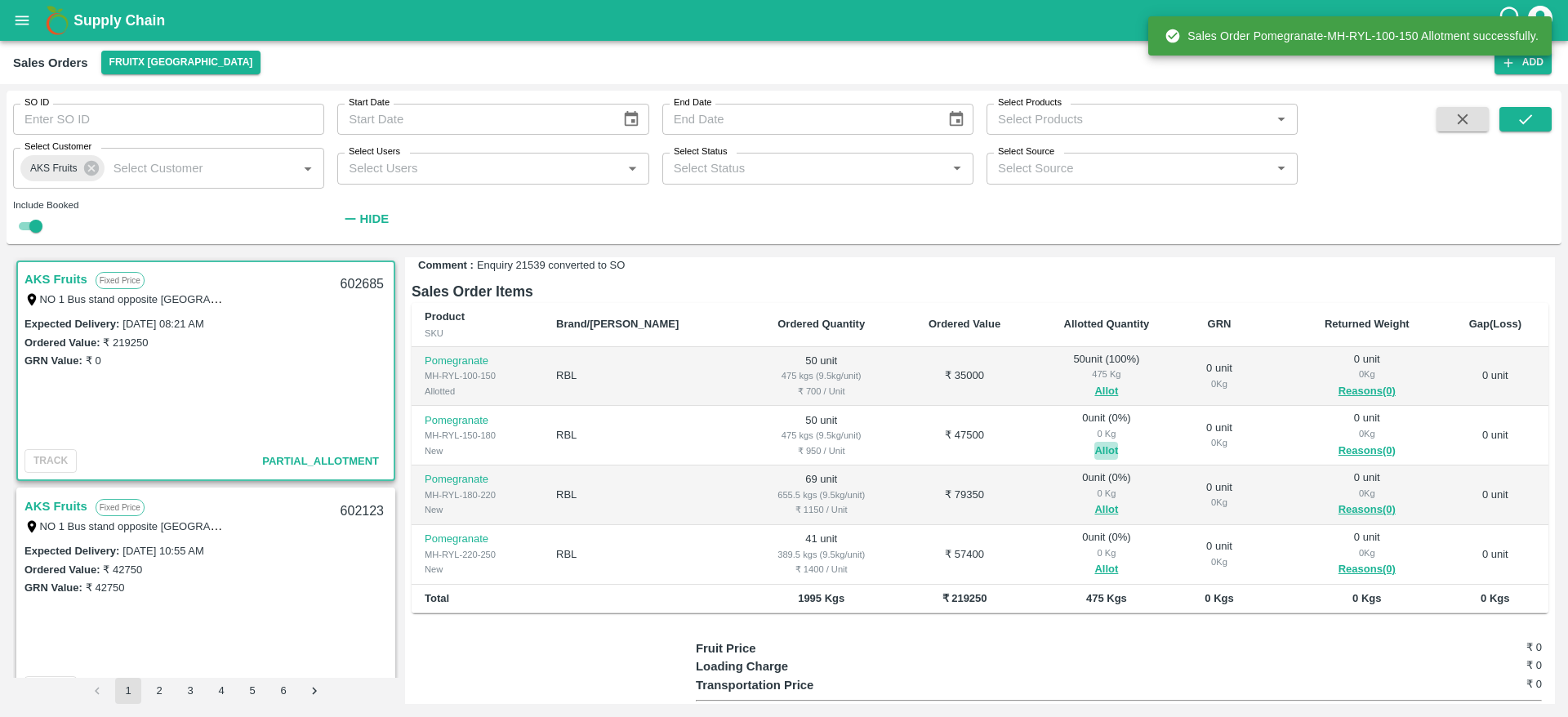
click at [1094, 442] on button "Allot" at bounding box center [1106, 451] width 24 height 19
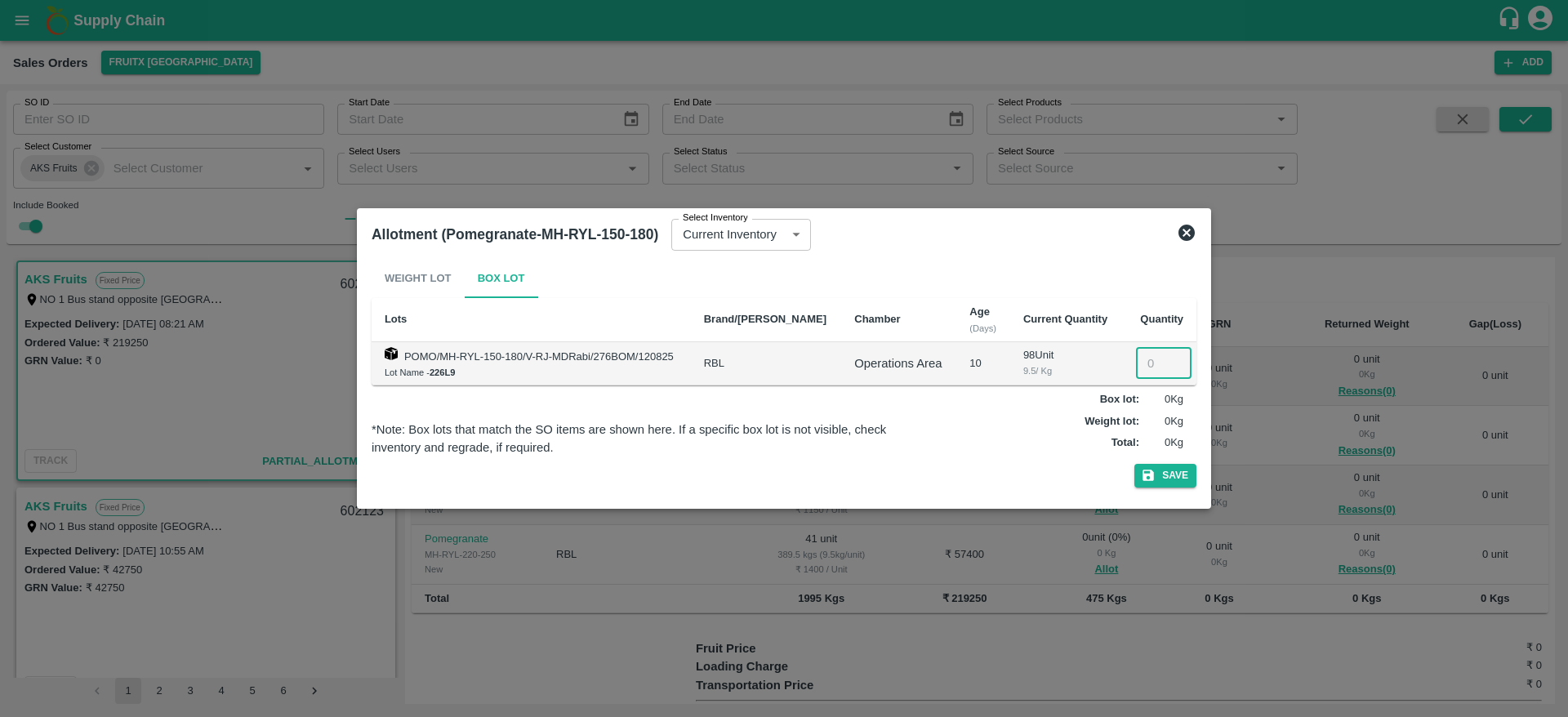
click at [1151, 359] on input "number" at bounding box center [1163, 364] width 55 height 31
type input "50"
click at [1188, 479] on button "Save" at bounding box center [1165, 476] width 62 height 24
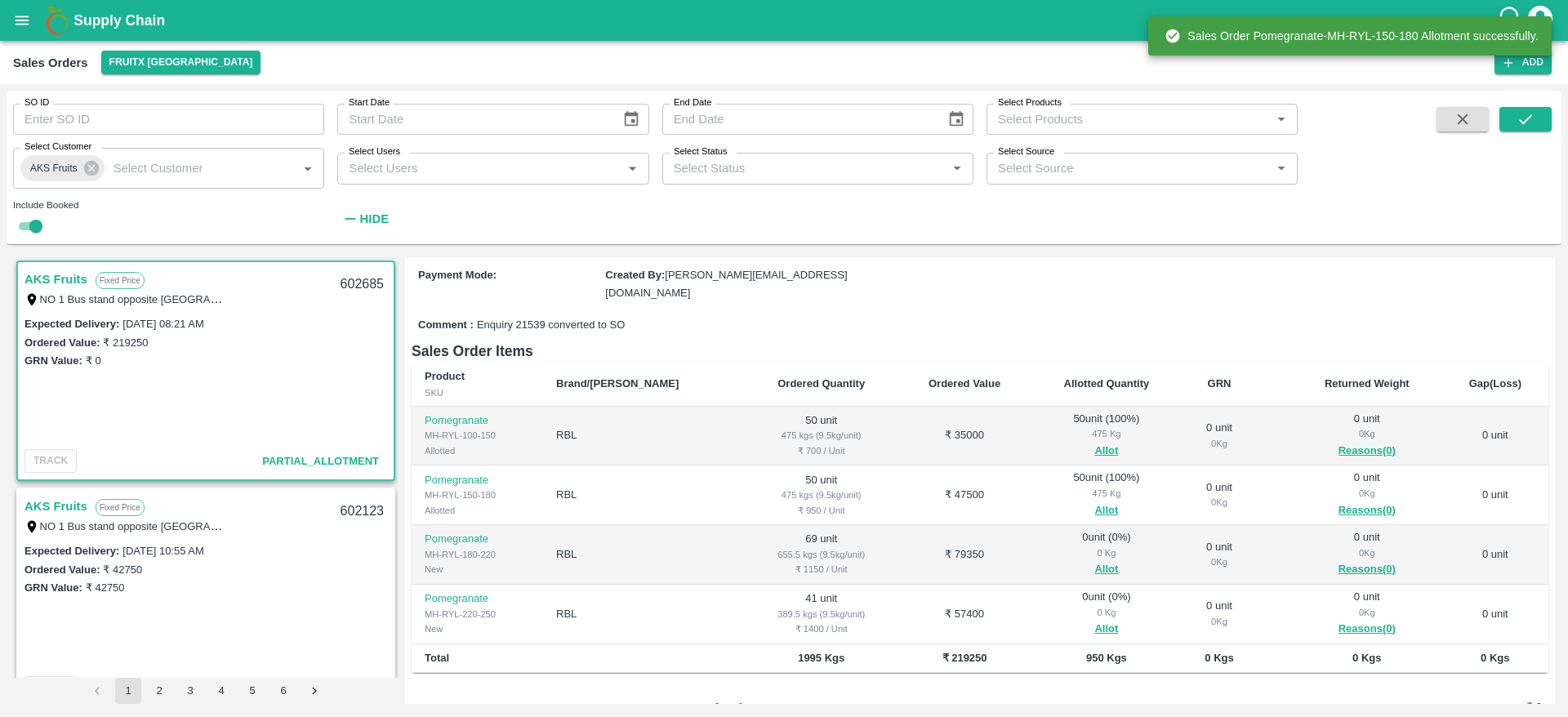
scroll to position [173, 0]
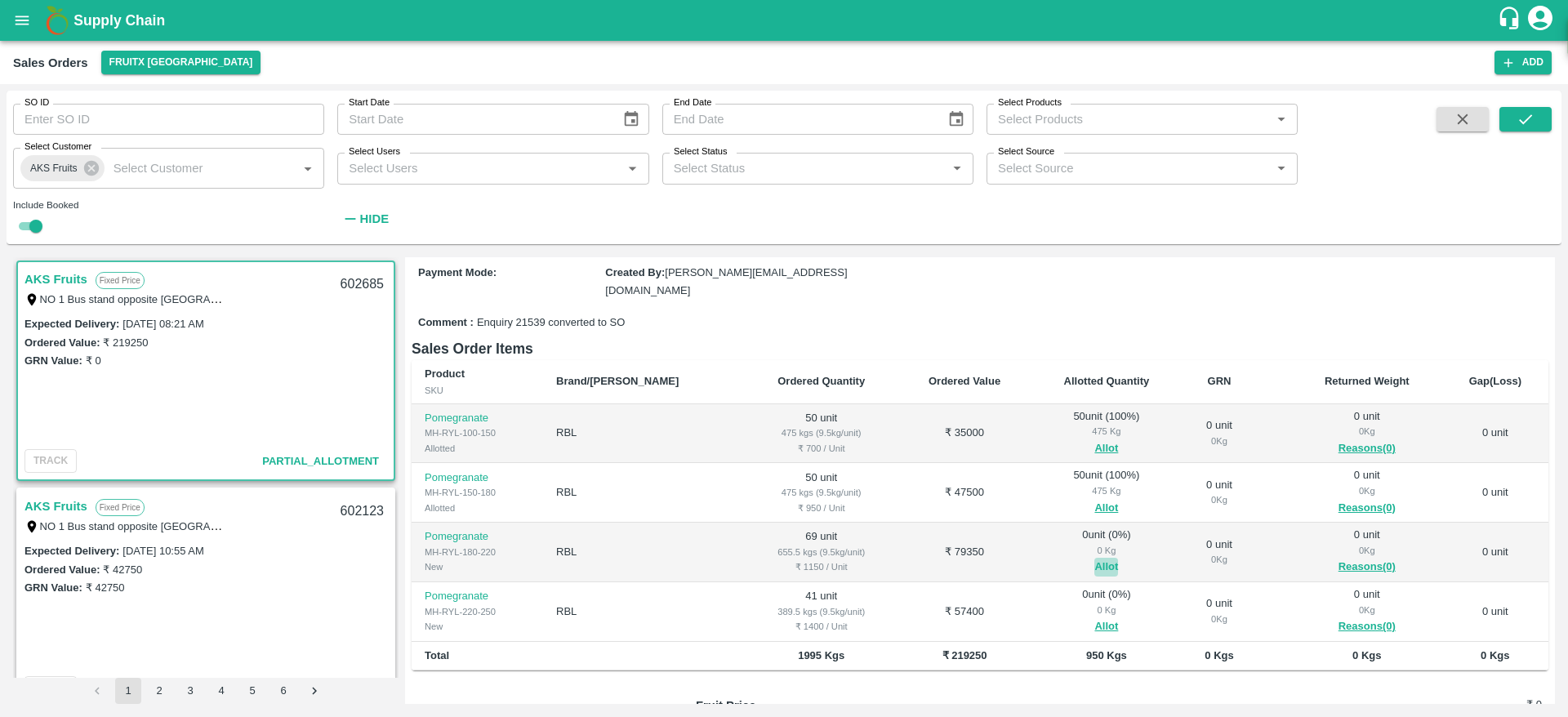
click at [1094, 558] on button "Allot" at bounding box center [1106, 567] width 24 height 19
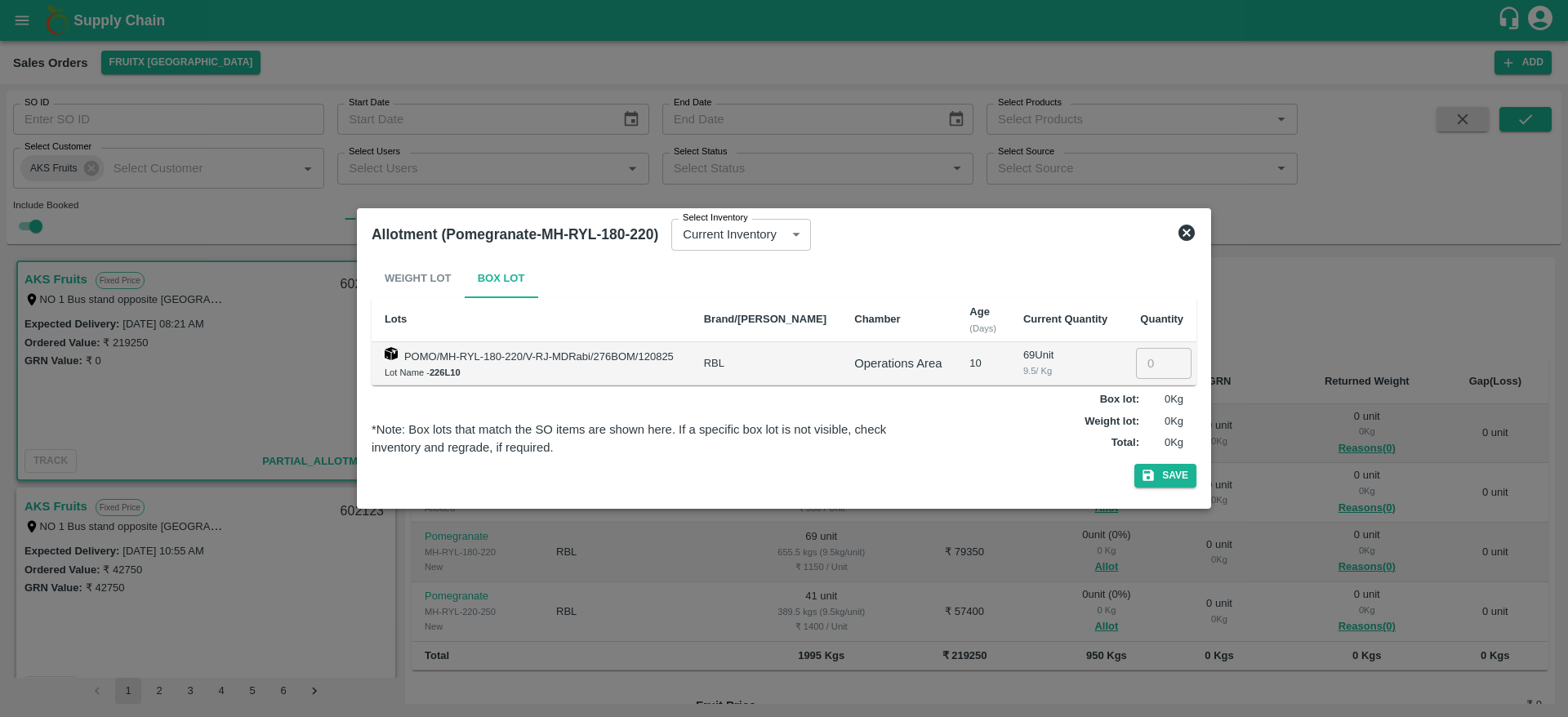
click at [1145, 363] on input "number" at bounding box center [1163, 364] width 55 height 31
type input "69"
click at [1173, 472] on button "Save" at bounding box center [1165, 476] width 62 height 24
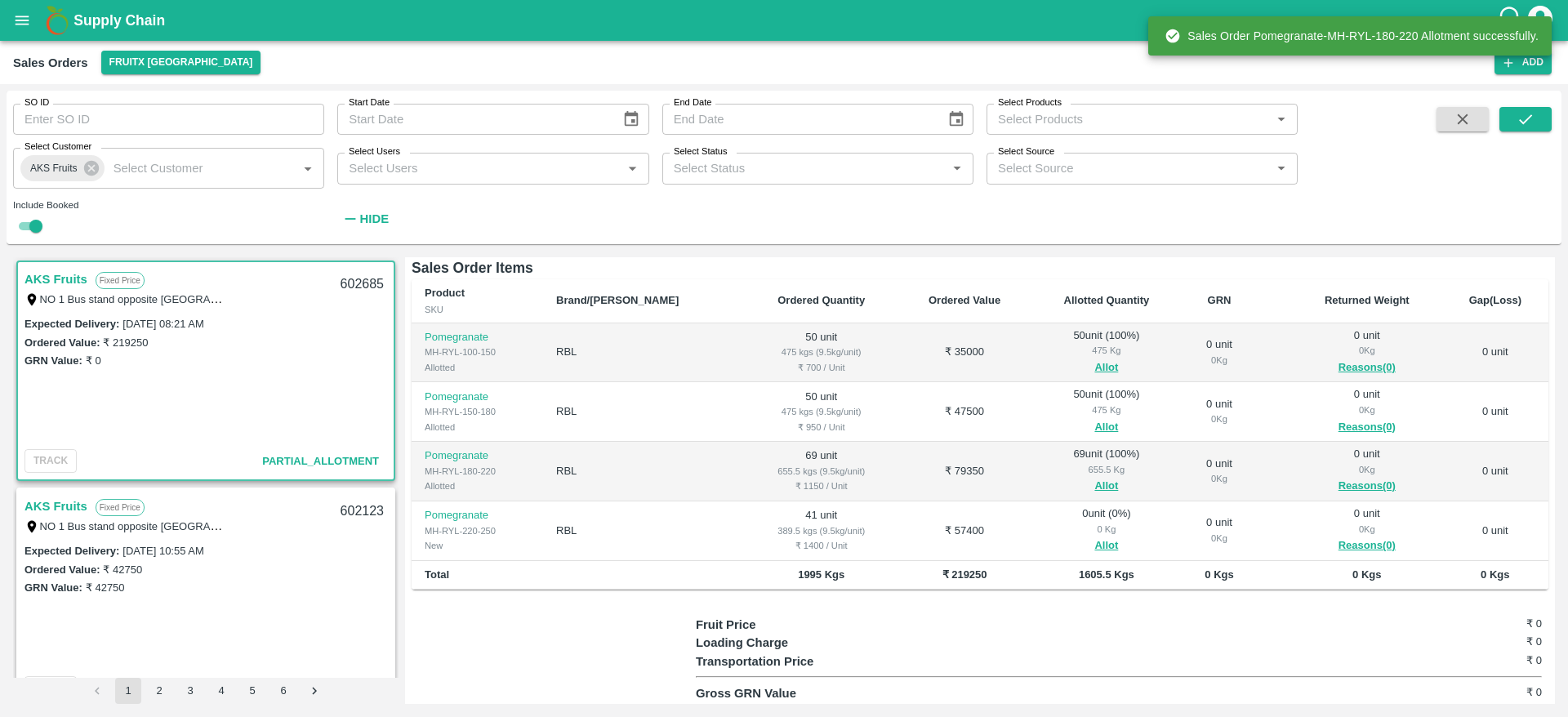
scroll to position [255, 0]
click at [1094, 536] on button "Allot" at bounding box center [1106, 545] width 24 height 19
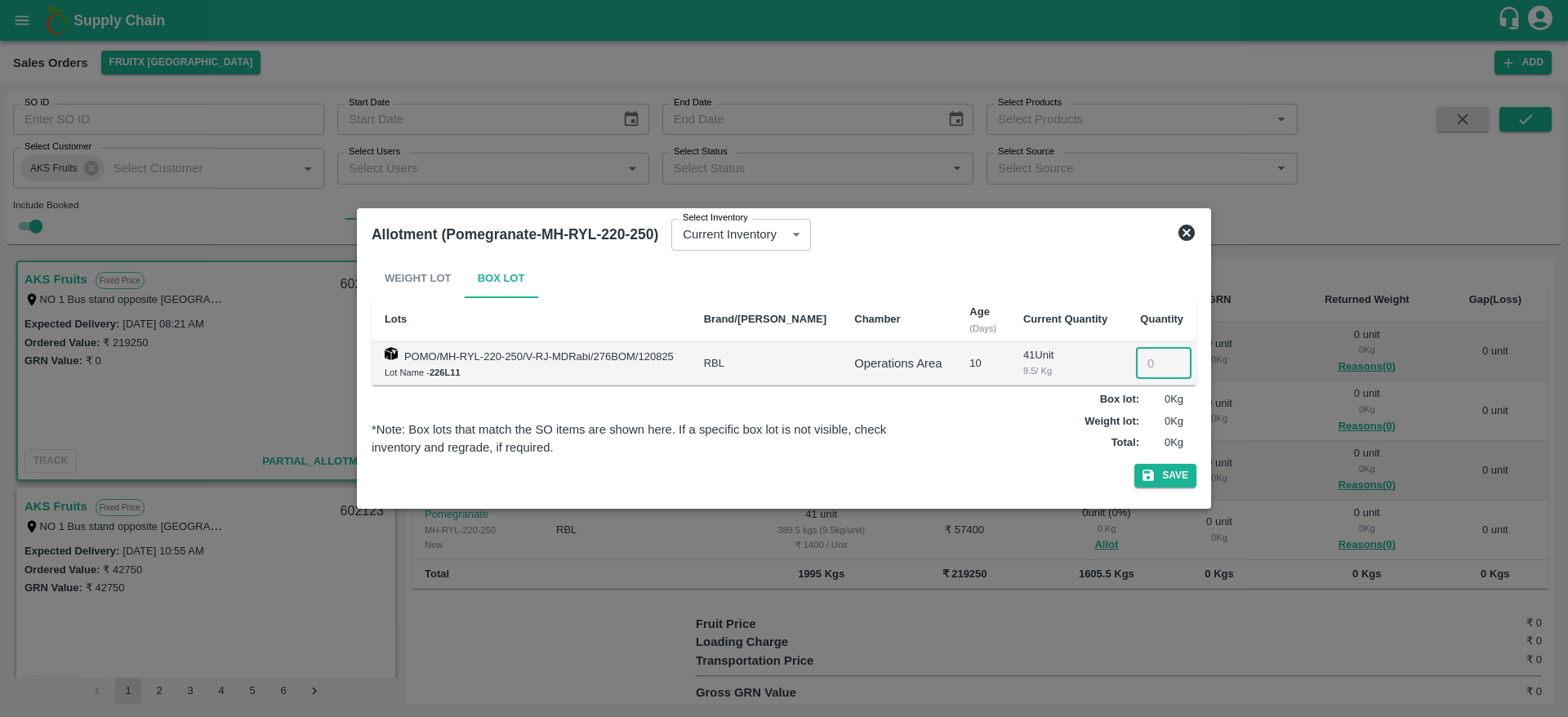
click at [1149, 350] on input "number" at bounding box center [1163, 364] width 55 height 31
type input "041"
click at [1170, 486] on button "Save" at bounding box center [1165, 476] width 62 height 24
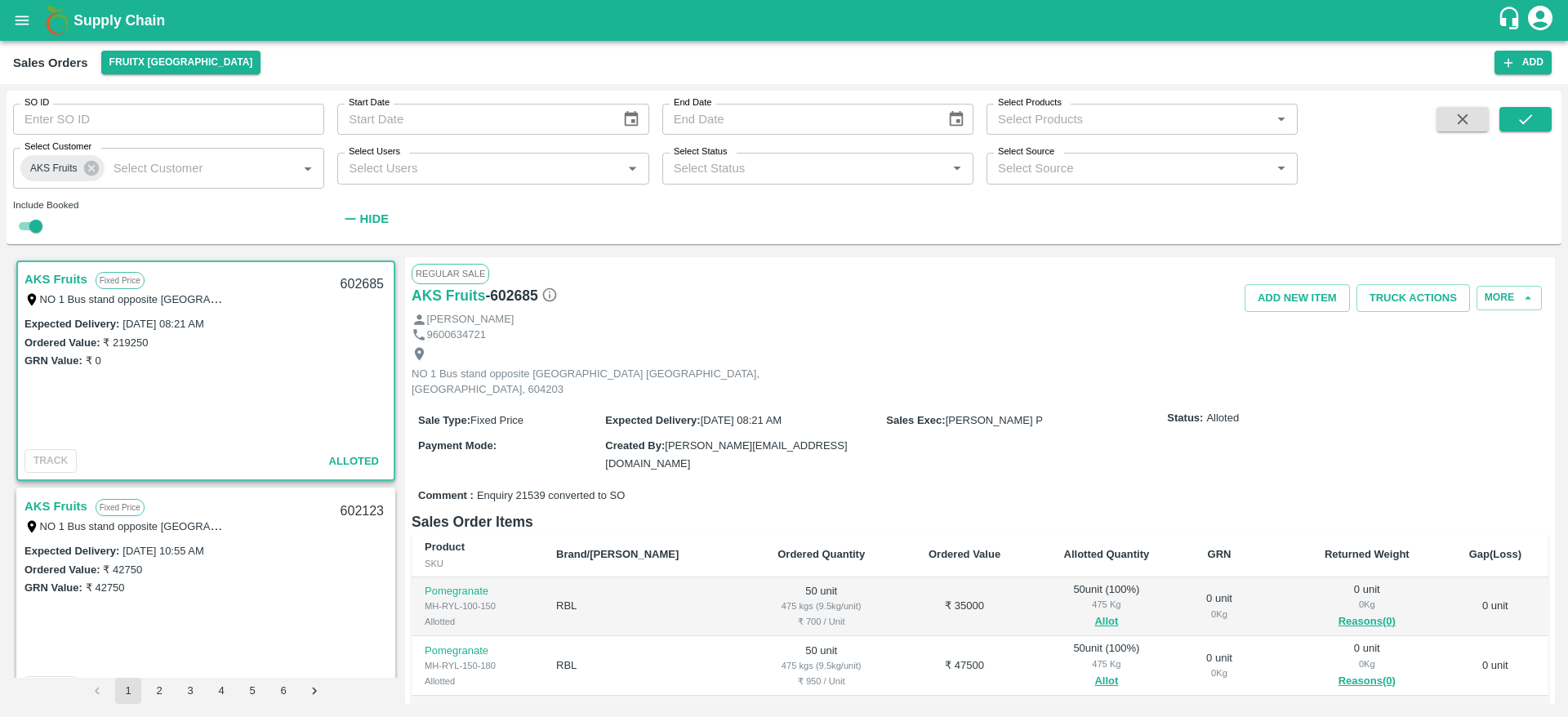
click at [68, 279] on link "AKS Fruits" at bounding box center [55, 278] width 63 height 21
click at [36, 272] on link "AKS Fruits" at bounding box center [55, 278] width 63 height 21
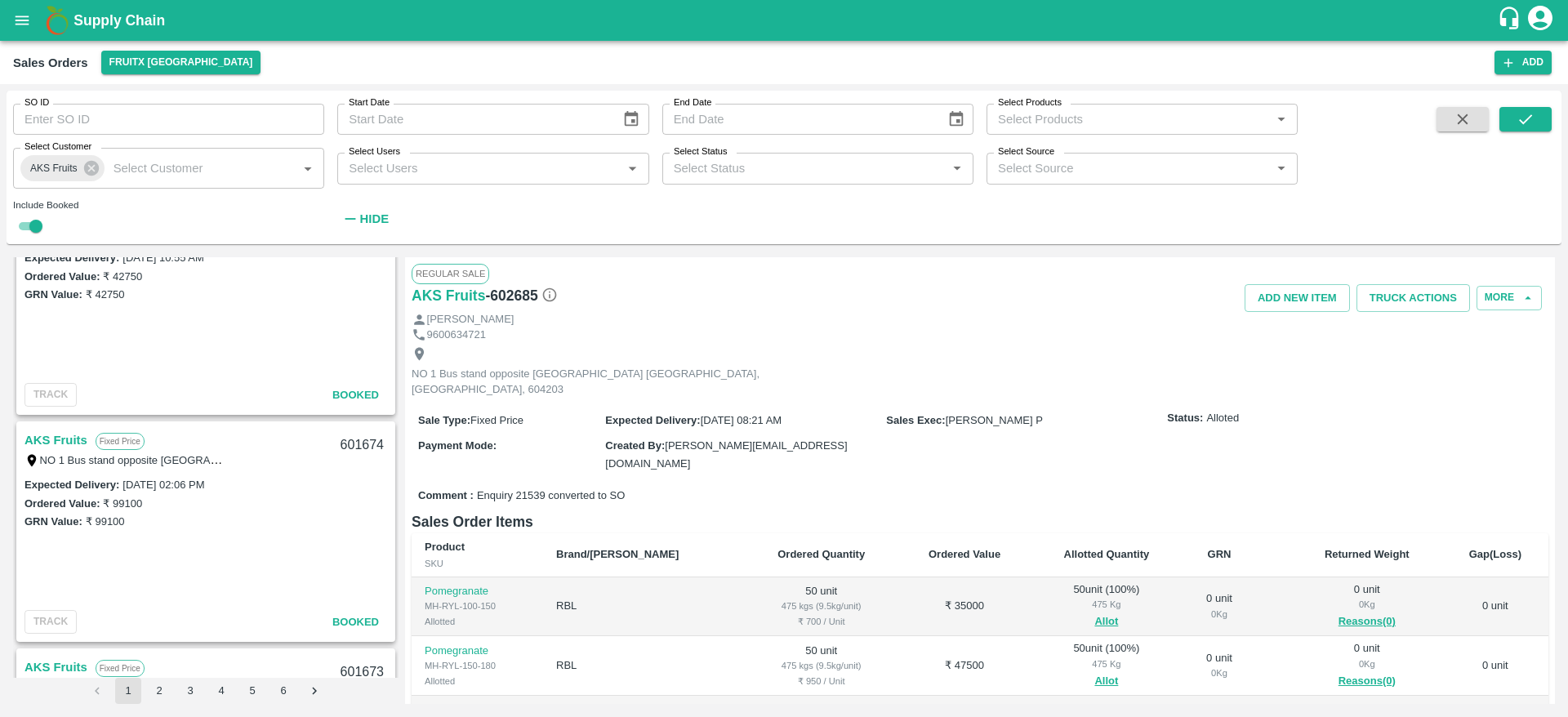
scroll to position [0, 0]
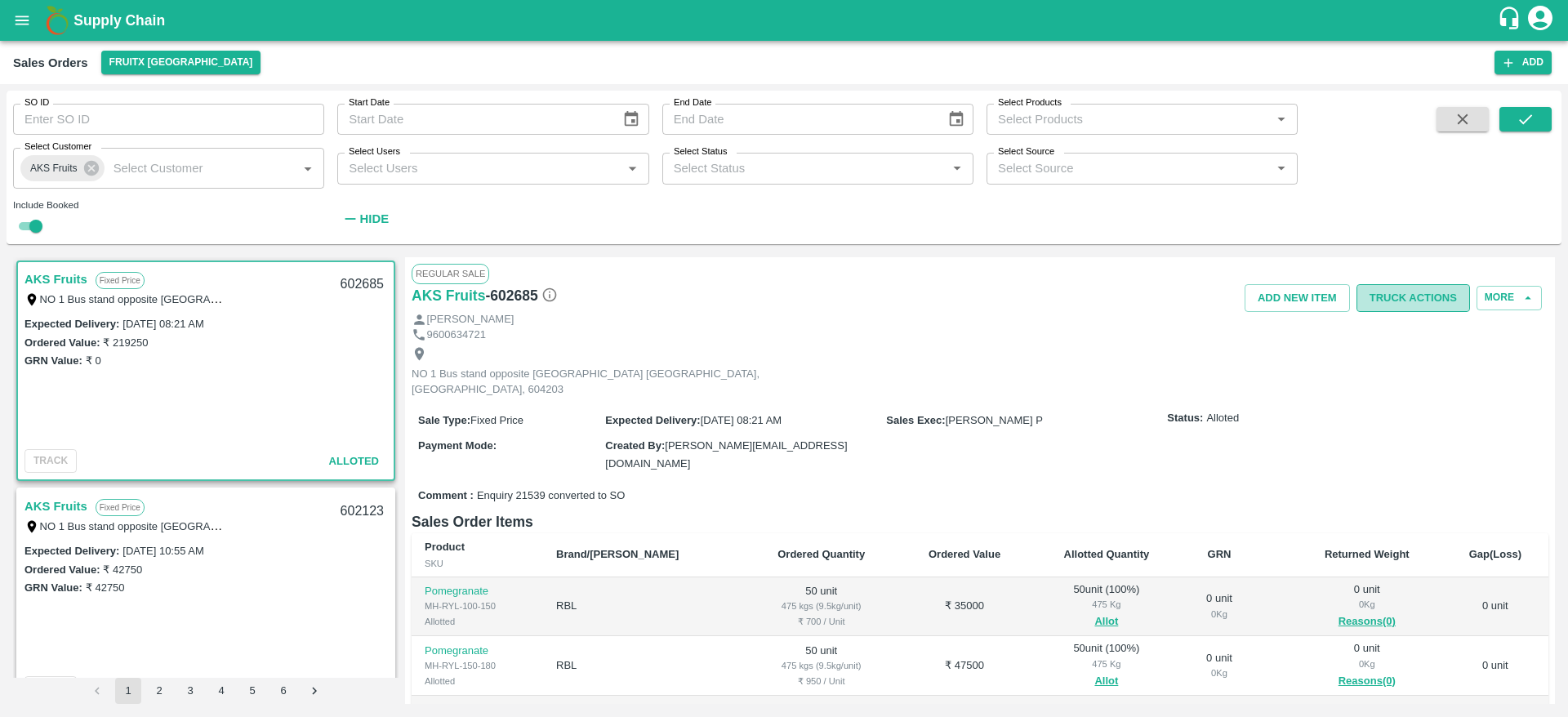
click at [1386, 298] on button "Truck Actions" at bounding box center [1413, 298] width 114 height 28
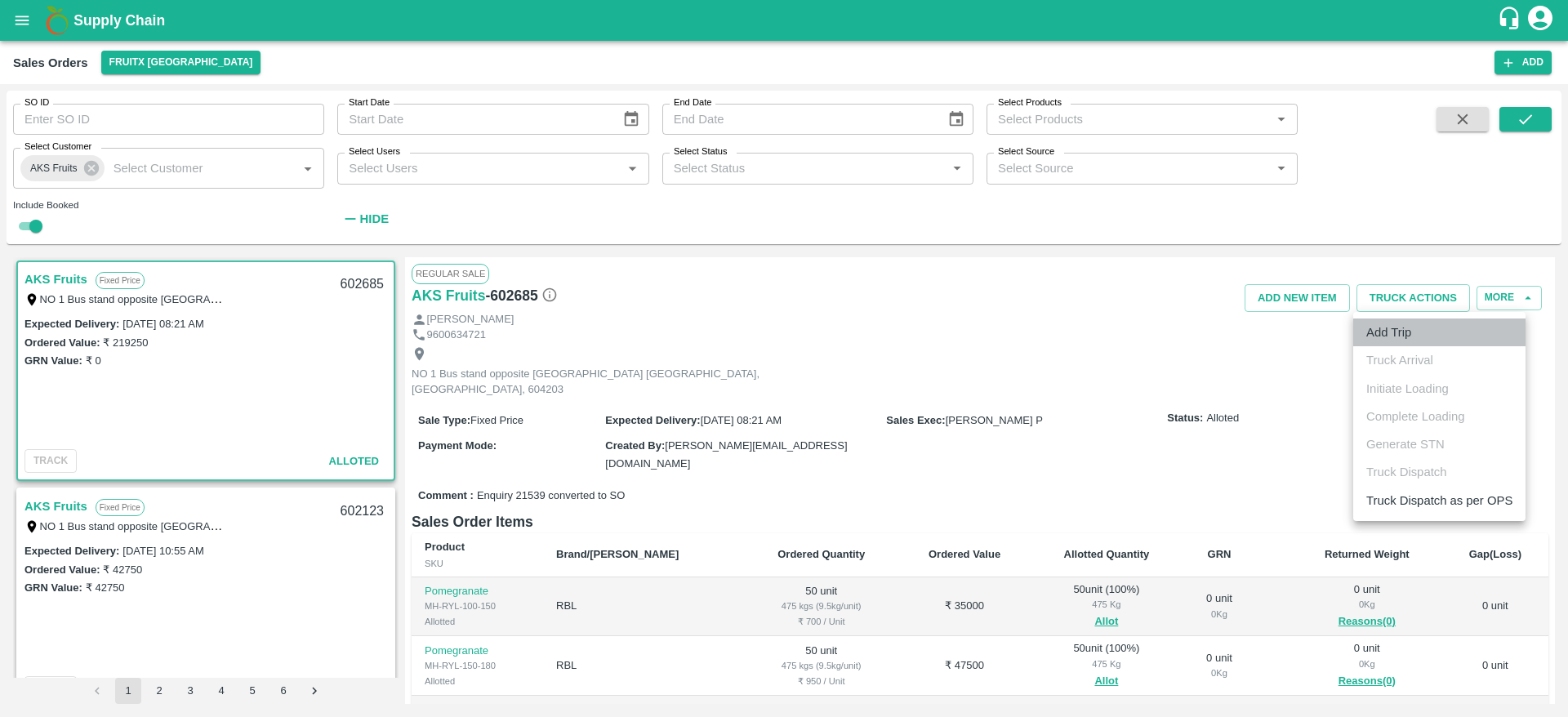
click at [1382, 332] on li "Add Trip" at bounding box center [1439, 332] width 172 height 28
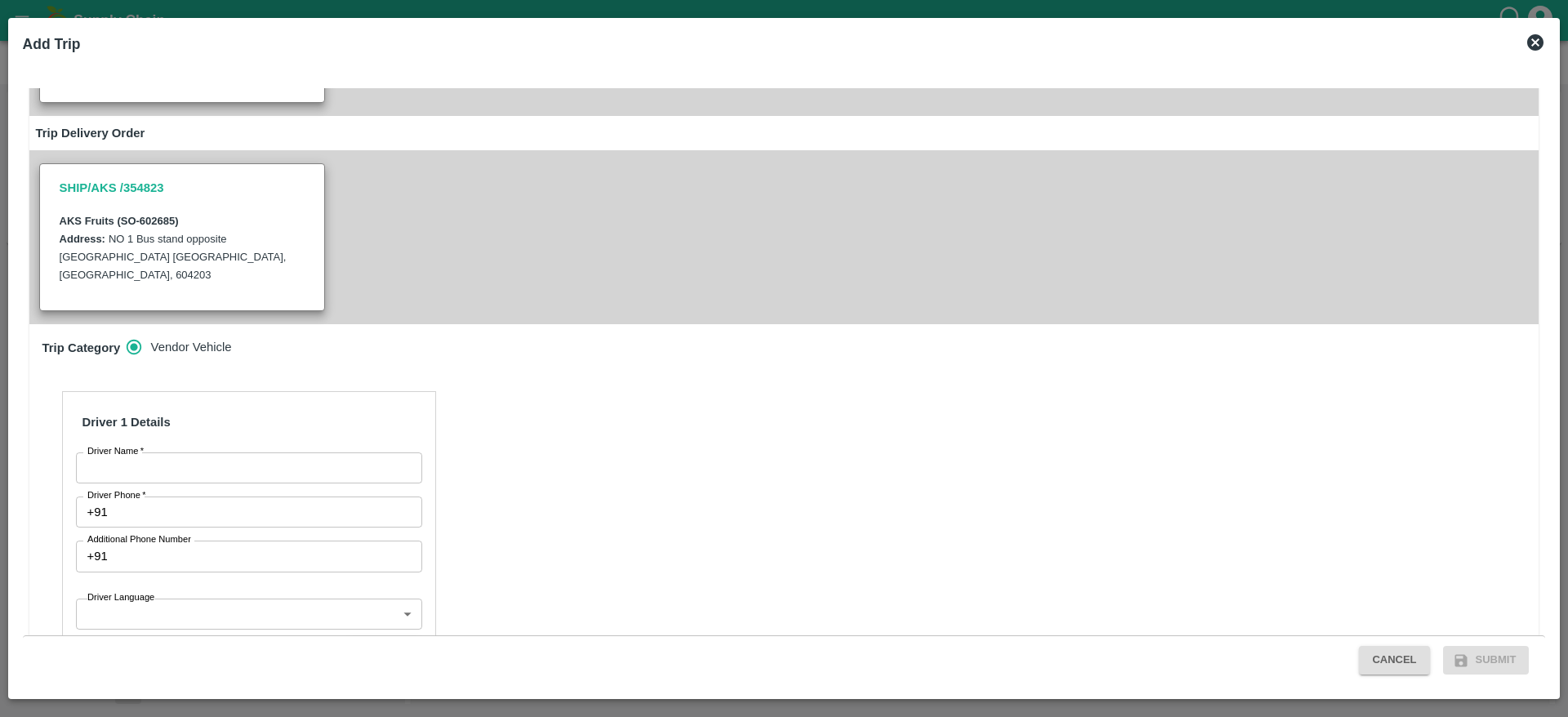
scroll to position [313, 0]
click at [164, 451] on input "Driver Name   *" at bounding box center [249, 467] width 347 height 31
type input "Ranjith kumar"
drag, startPoint x: 236, startPoint y: 469, endPoint x: 269, endPoint y: 357, distance: 116.8
click at [269, 389] on div "Driver 1 Details Driver Name   * Ranjith kumar Driver Name Driver Phone   * +91…" at bounding box center [248, 604] width 374 height 429
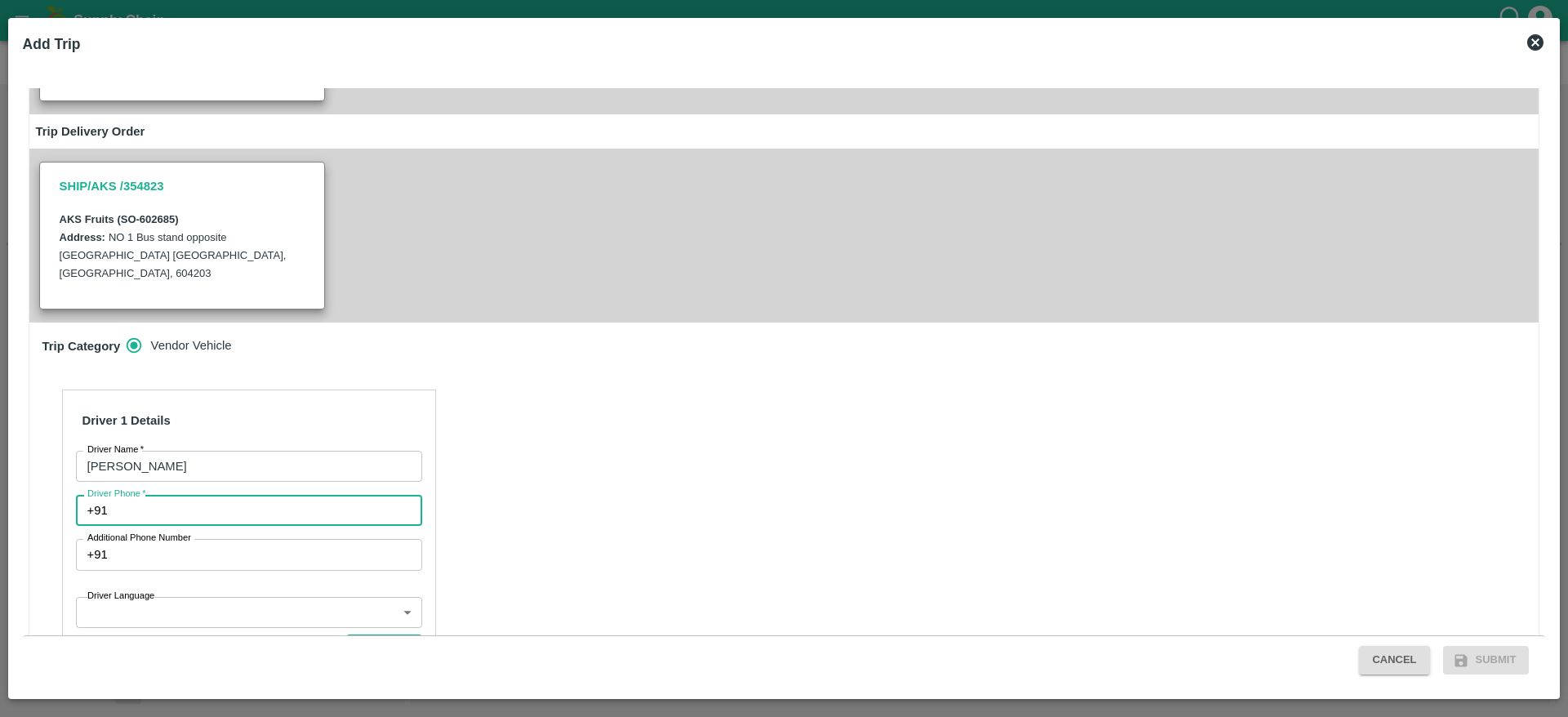
type input "9740700398"
click at [188, 557] on body "Supply Chain Sales Orders FruitX Bangalore Add SO ID SO ID Start Date Start Dat…" at bounding box center [784, 358] width 1568 height 717
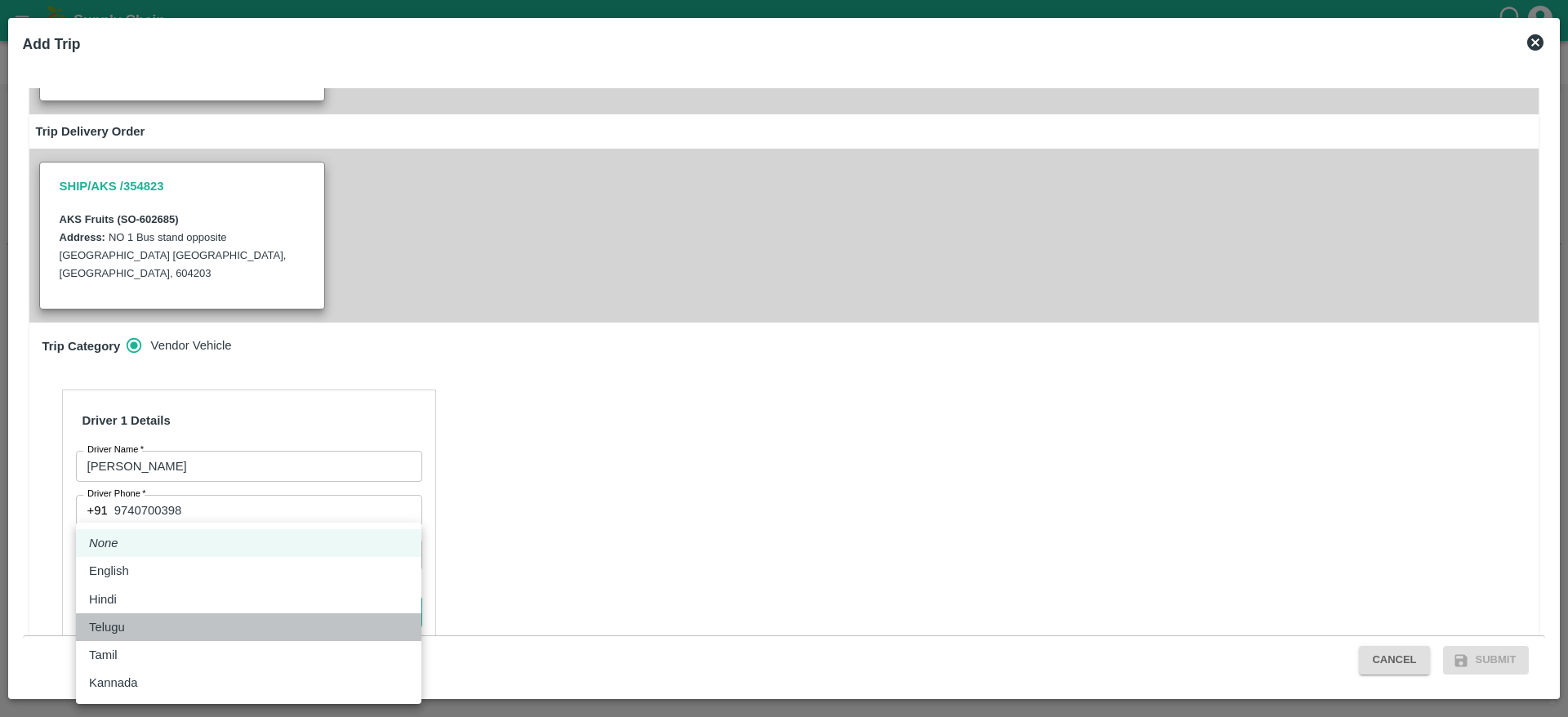
click at [148, 637] on li "Telugu" at bounding box center [249, 627] width 346 height 28
type input "te"
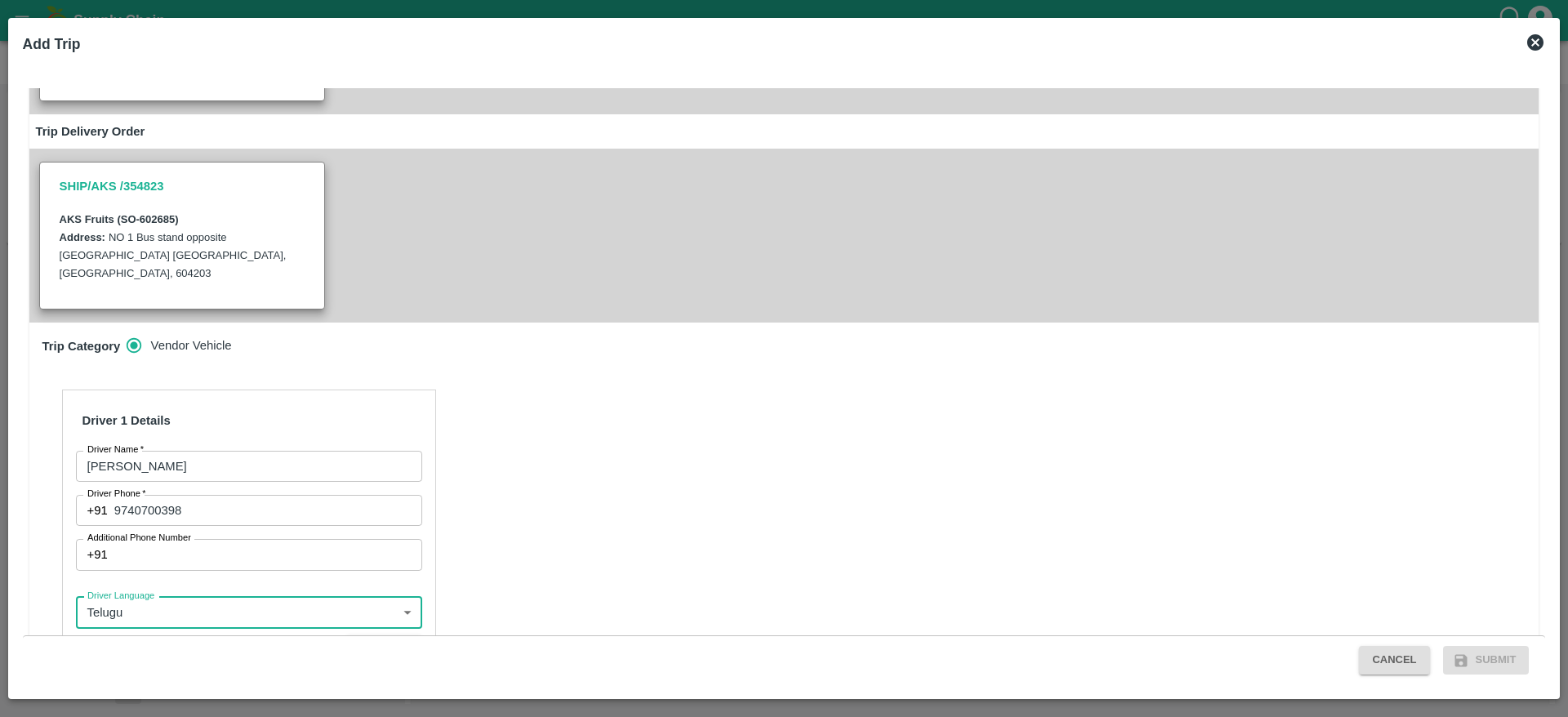
scroll to position [490, 0]
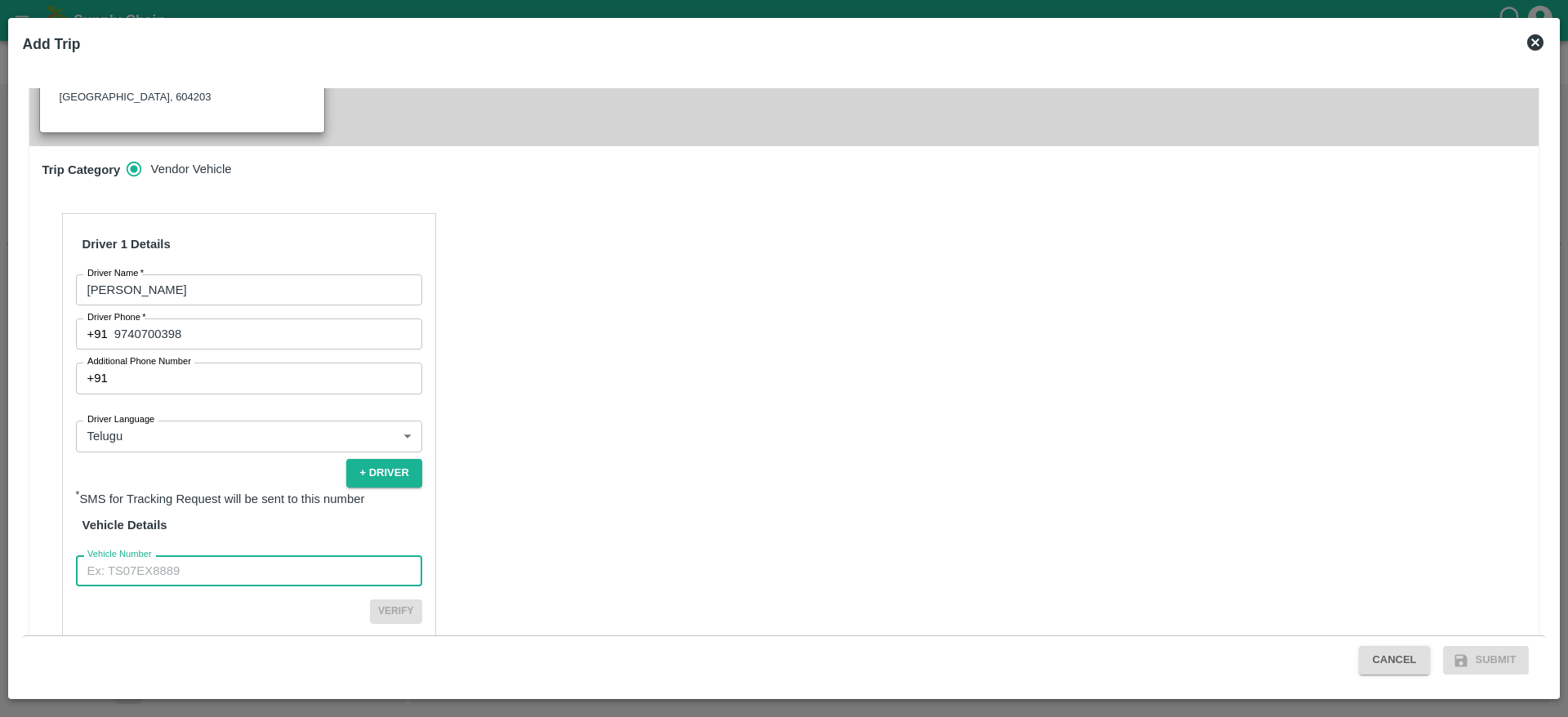
drag, startPoint x: 287, startPoint y: 510, endPoint x: 293, endPoint y: 413, distance: 97.2
click at [293, 413] on div "Driver 1 Details Driver Name   * Ranjith kumar Driver Name Driver Phone   * +91…" at bounding box center [248, 439] width 374 height 451
type input "KA708794"
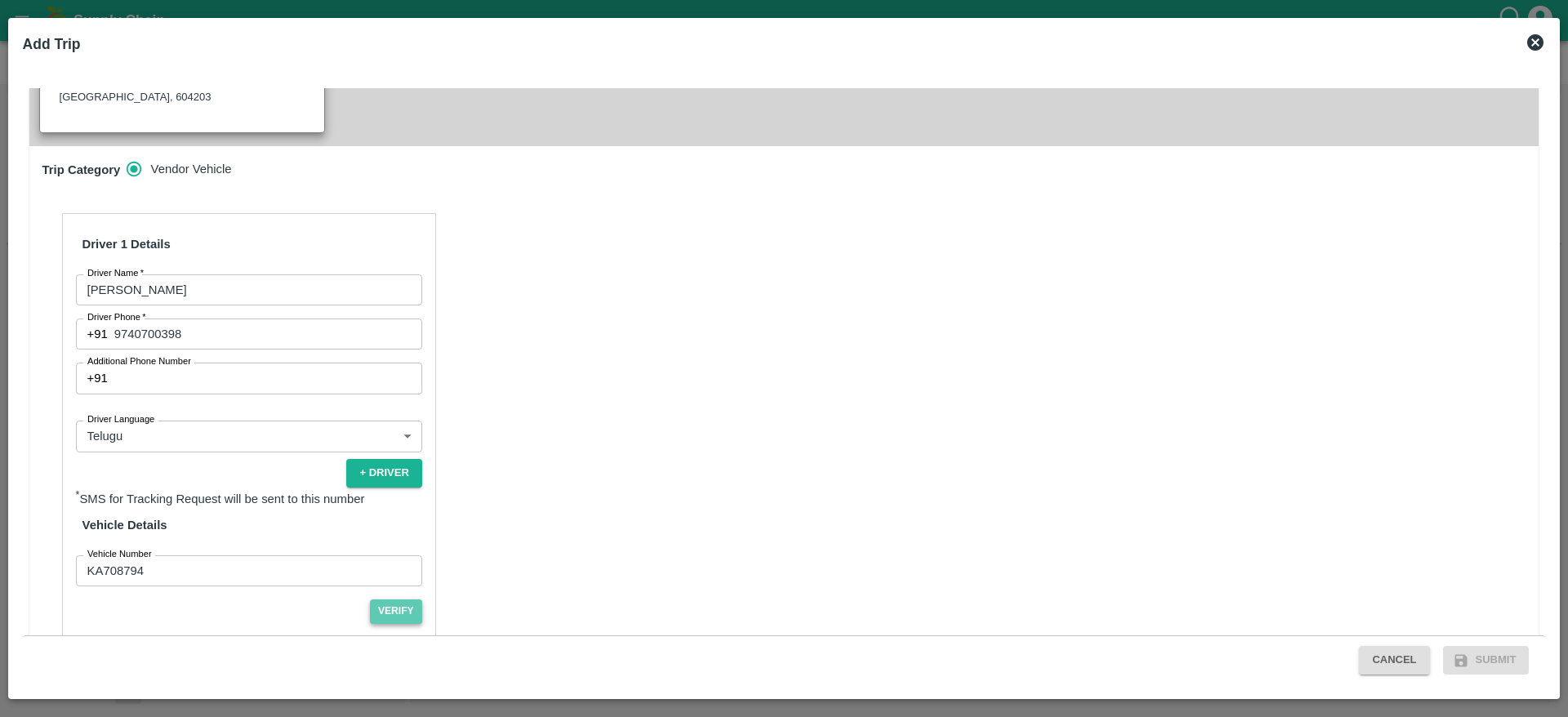
click at [380, 600] on button "Verify" at bounding box center [396, 611] width 52 height 24
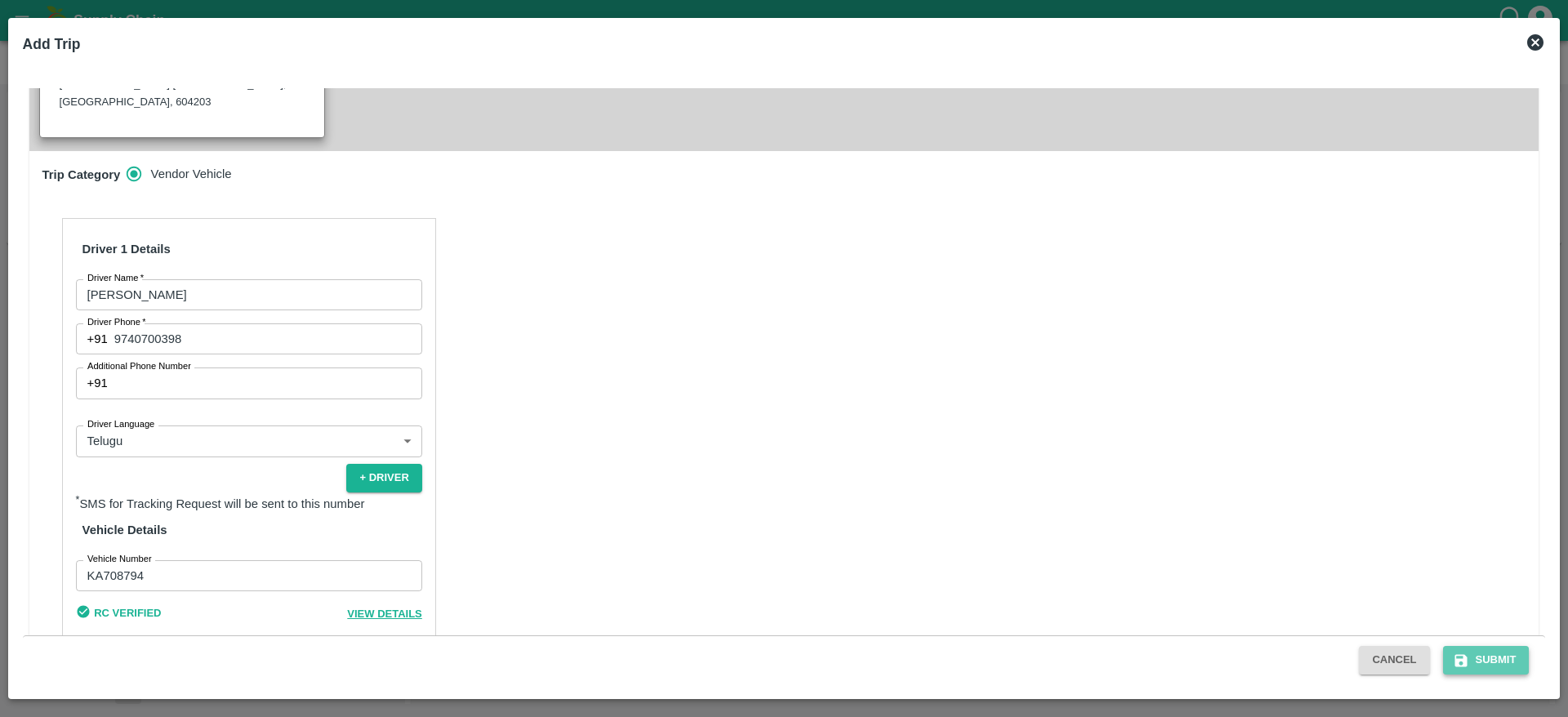
click at [1475, 652] on button "Submit" at bounding box center [1486, 660] width 86 height 28
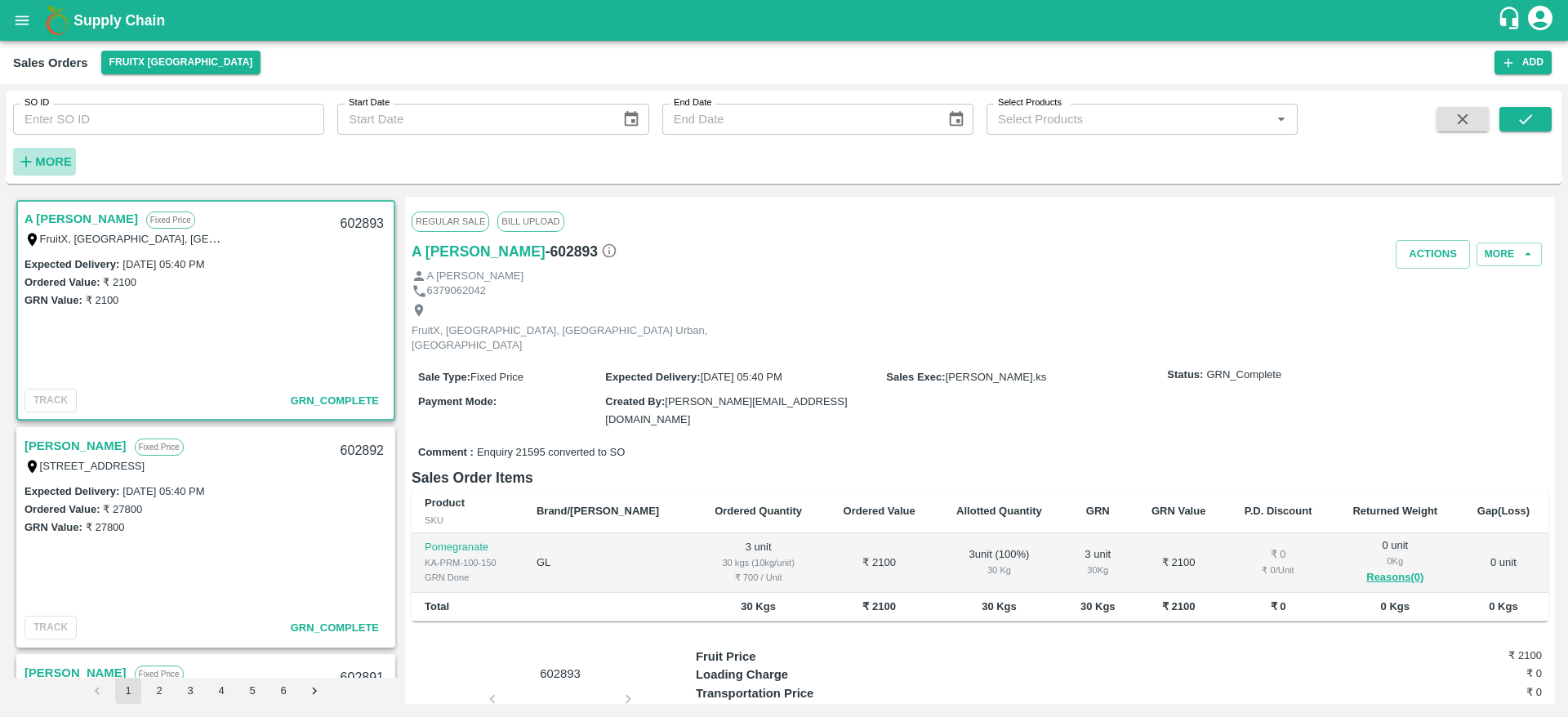
click at [45, 168] on h6 "More" at bounding box center [54, 161] width 36 height 21
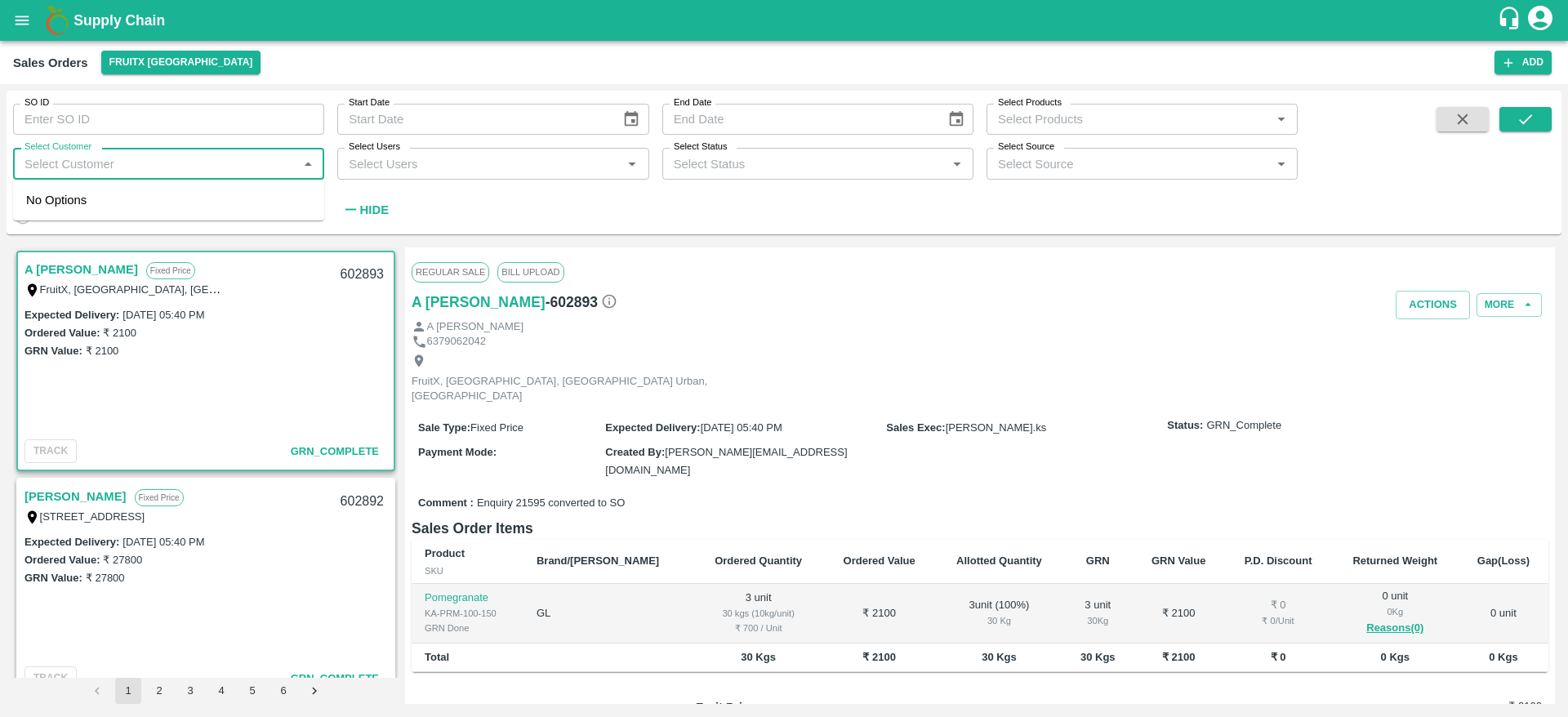
click at [97, 162] on input "Select Customer" at bounding box center [156, 163] width 275 height 21
type input "AKS FR"
click at [99, 219] on div "AKS Fruits" at bounding box center [168, 207] width 311 height 43
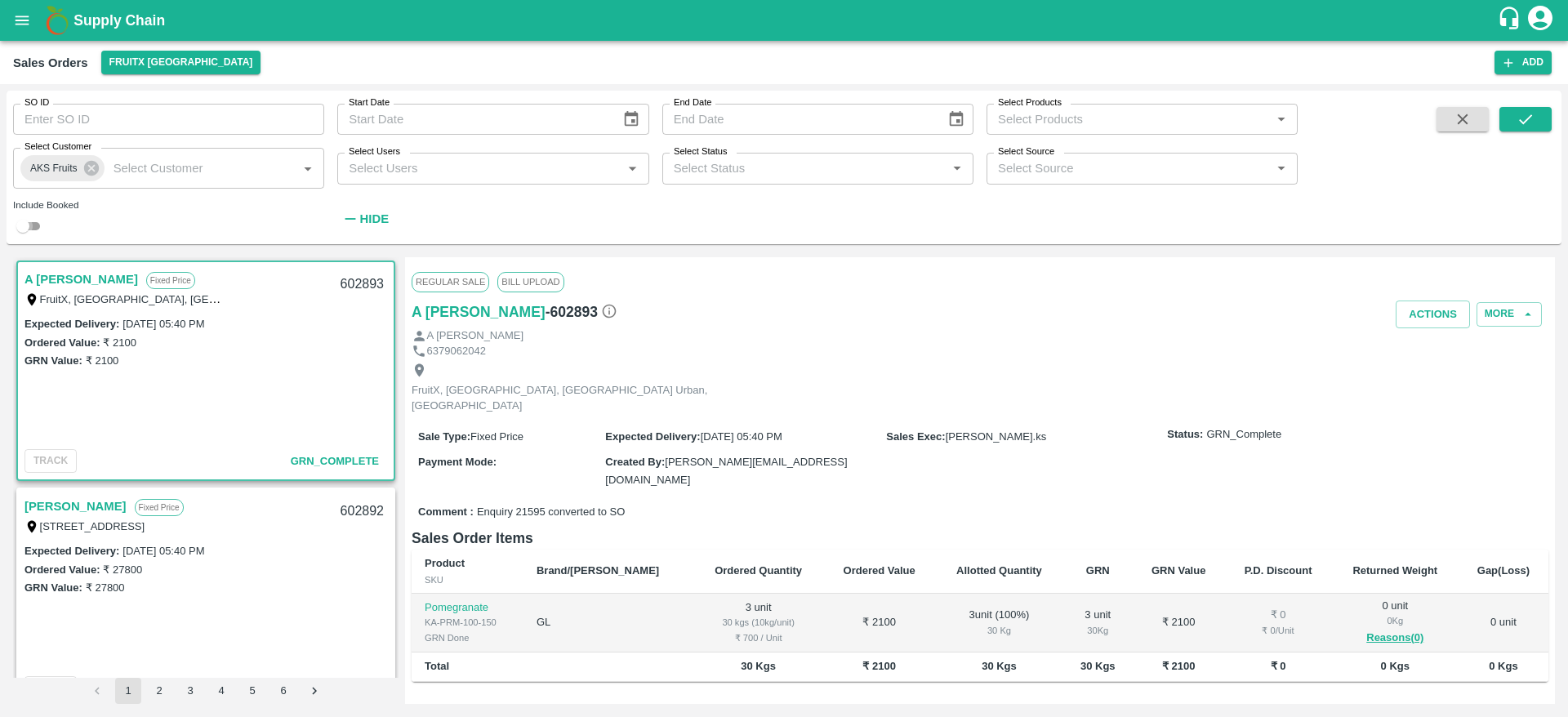
click at [23, 233] on input "checkbox" at bounding box center [23, 227] width 59 height 20
checkbox input "true"
click at [1517, 121] on icon "submit" at bounding box center [1526, 119] width 18 height 18
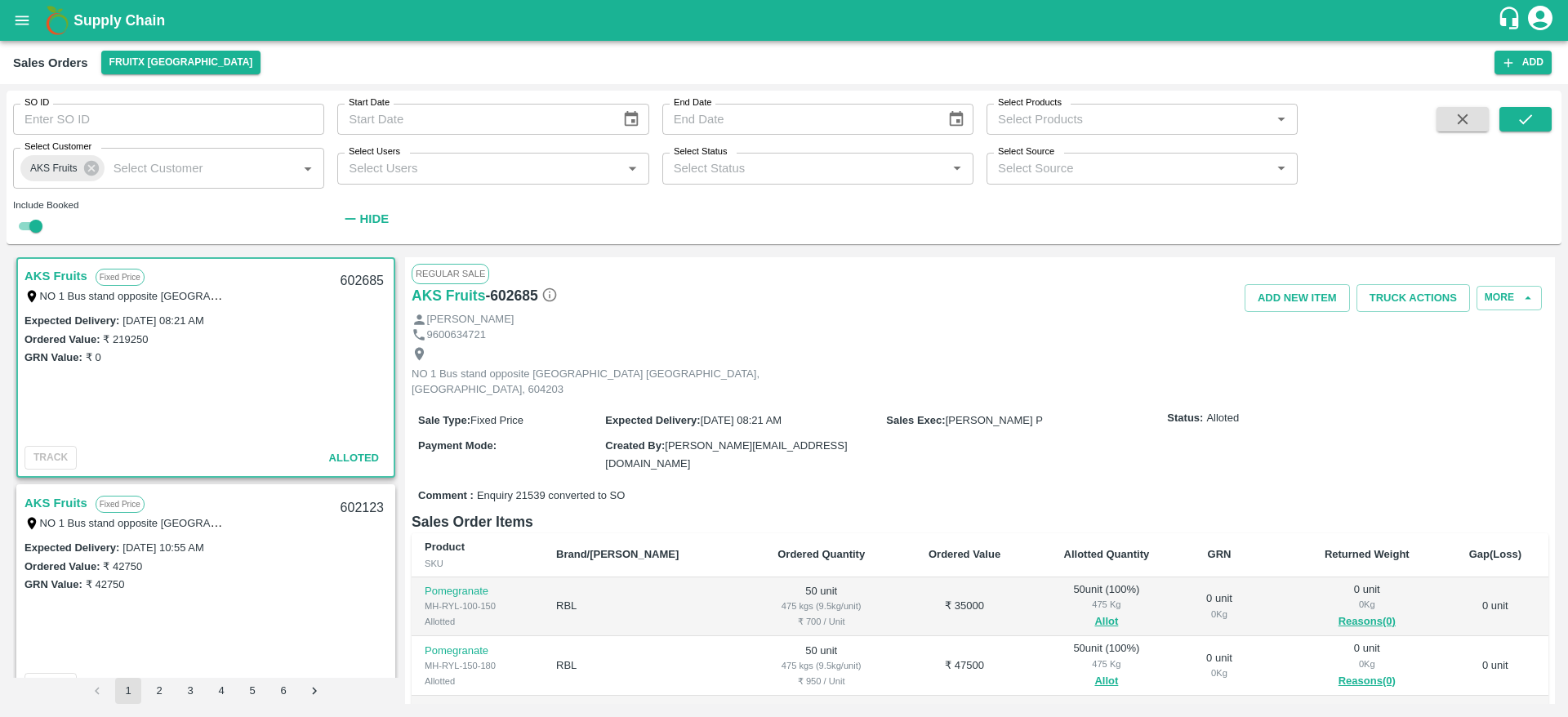
click at [55, 278] on link "AKS Fruits" at bounding box center [55, 276] width 63 height 21
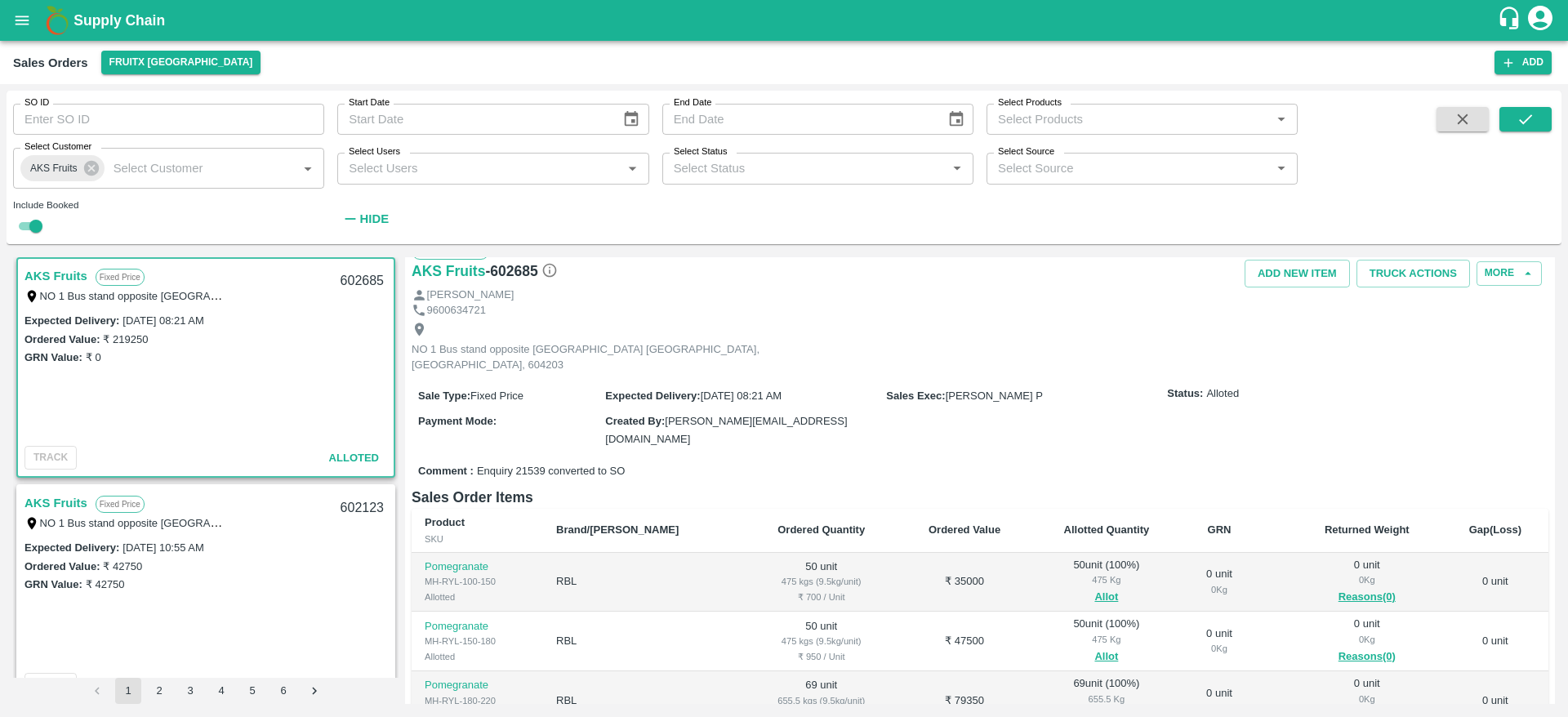
click at [347, 279] on div "602685" at bounding box center [362, 281] width 63 height 38
copy div "602685"
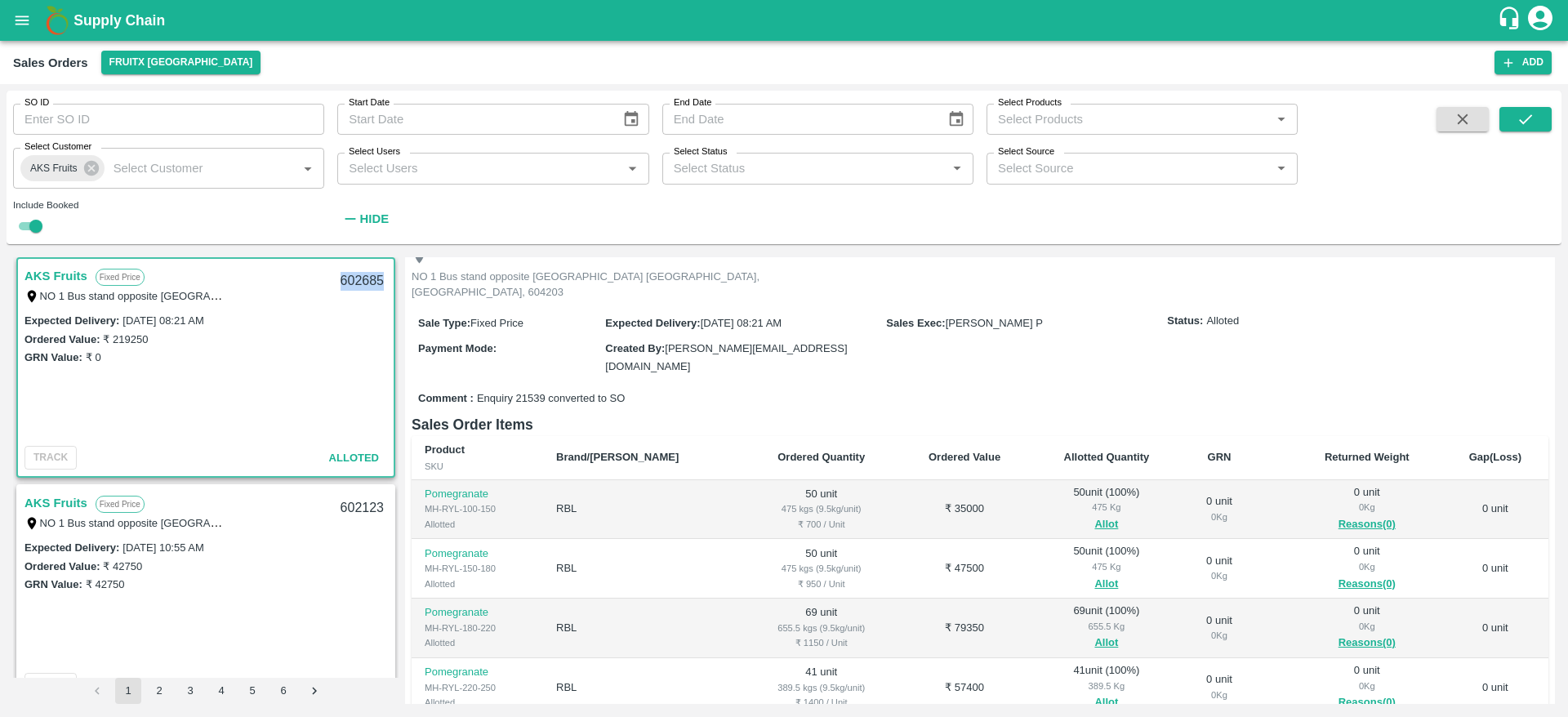
scroll to position [0, 0]
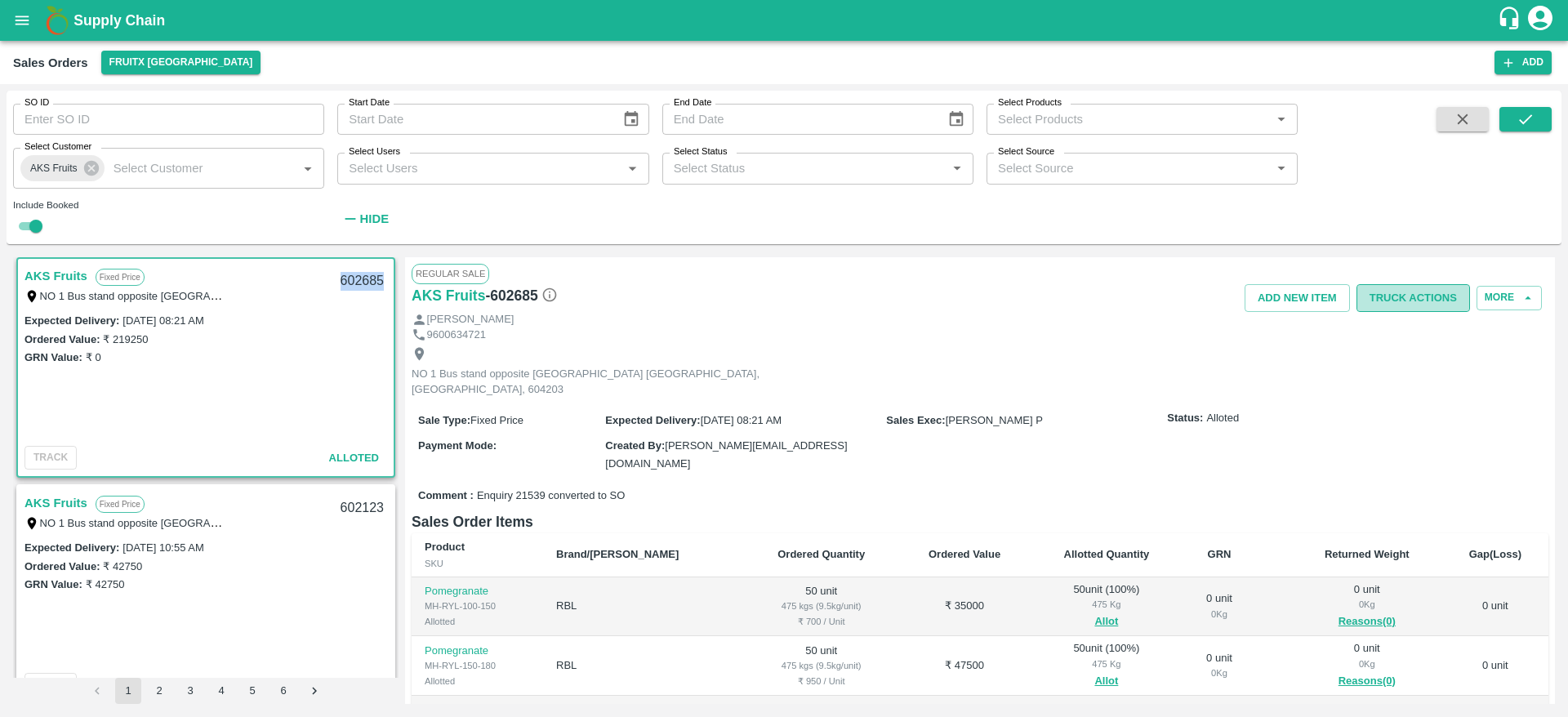
click at [1384, 295] on button "Truck Actions" at bounding box center [1413, 298] width 114 height 28
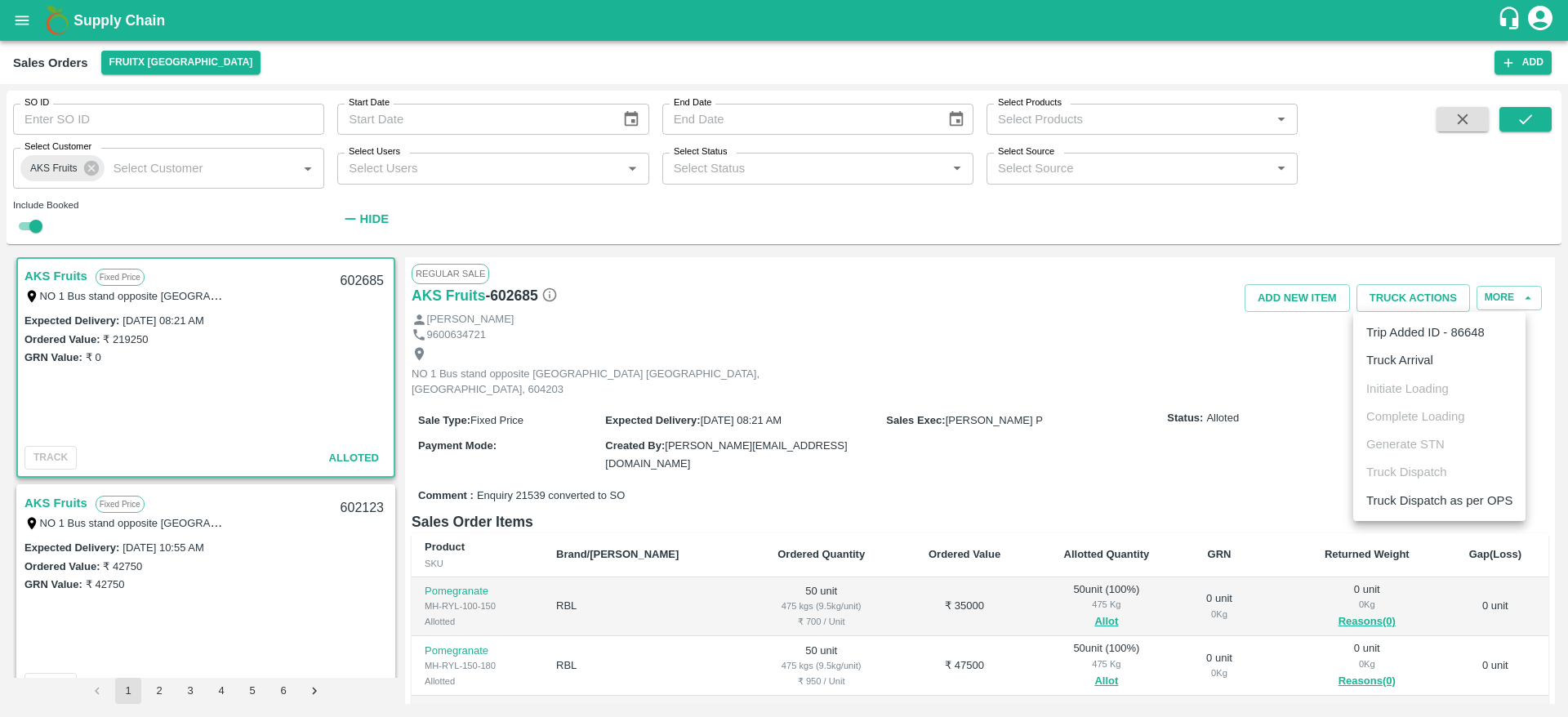
click at [1412, 375] on ul "Trip Added ID - 86648 Truck Arrival Initiate Loading Complete Loading Generate …" at bounding box center [1439, 417] width 172 height 209
click at [1402, 342] on li "Trip Added ID - 86648" at bounding box center [1439, 332] width 172 height 28
click at [1407, 360] on li "Truck Arrival" at bounding box center [1439, 360] width 172 height 28
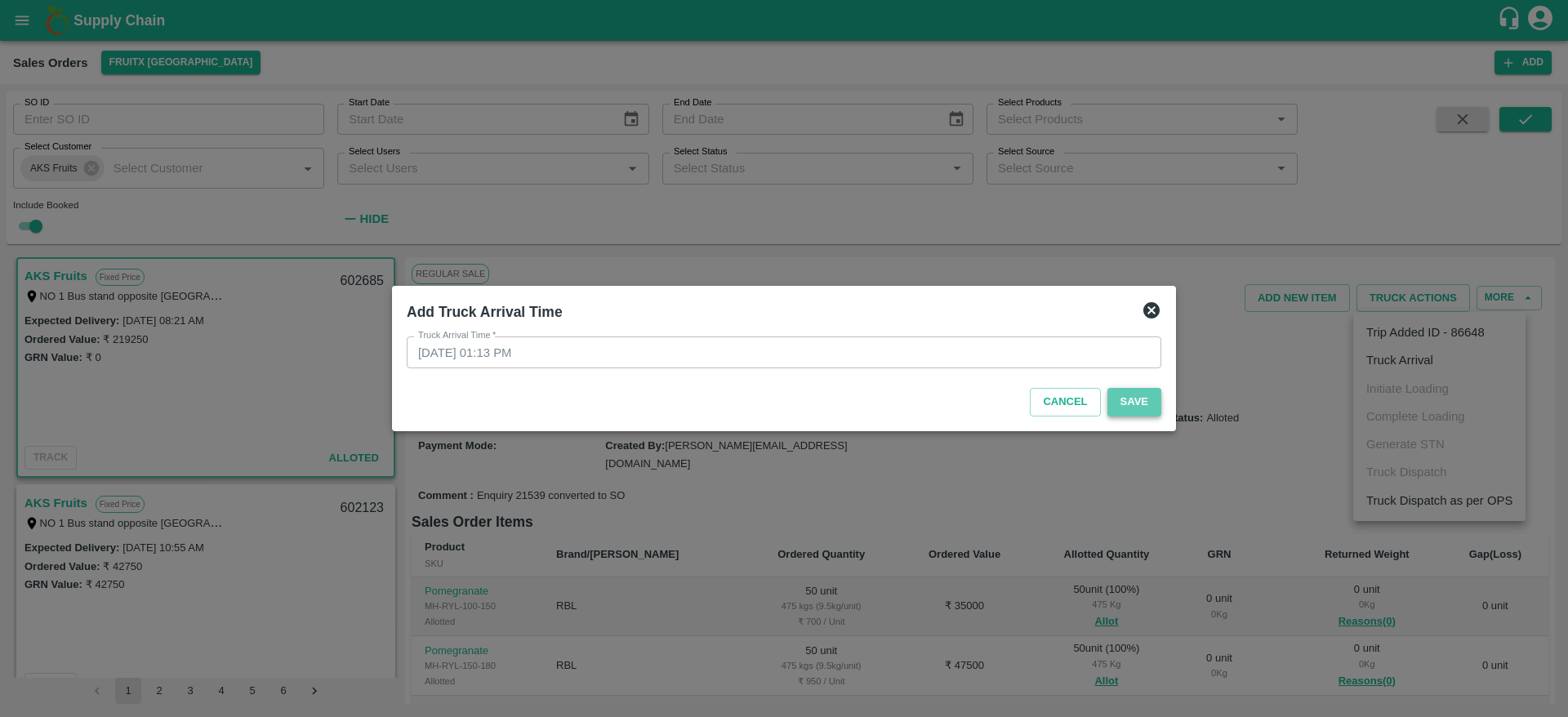
click at [1140, 405] on button "Save" at bounding box center [1134, 402] width 54 height 28
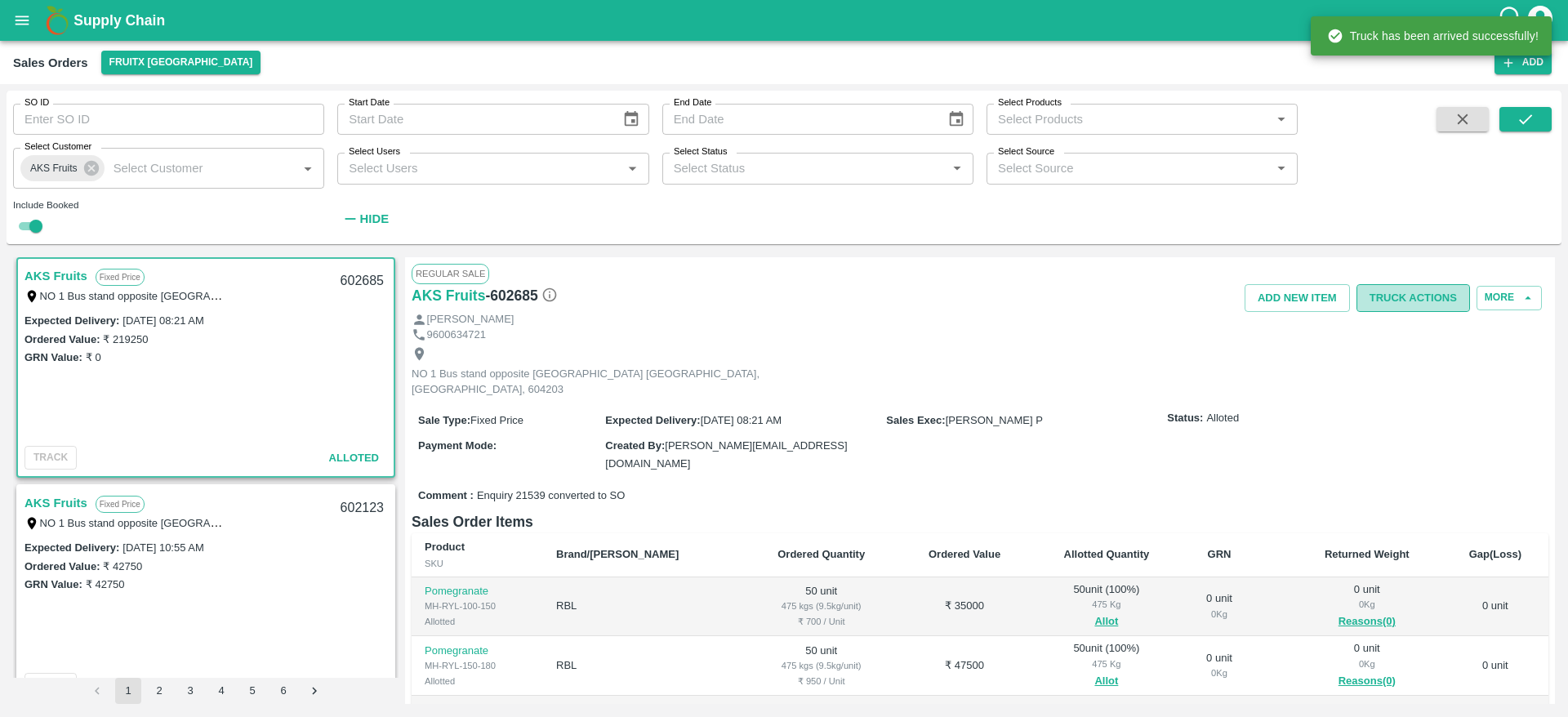
click at [1393, 304] on button "Truck Actions" at bounding box center [1413, 298] width 114 height 28
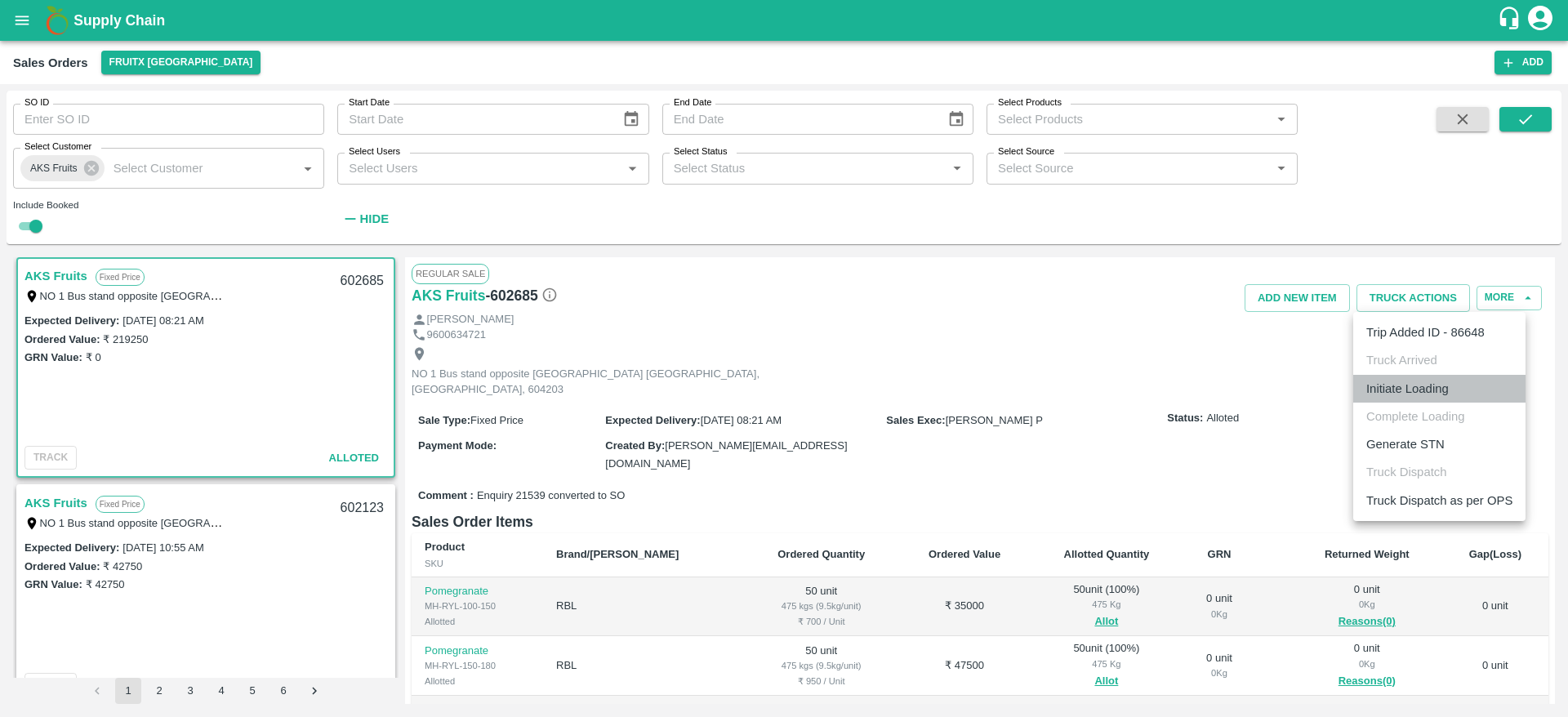
click at [1372, 383] on li "Initiate Loading" at bounding box center [1439, 389] width 172 height 28
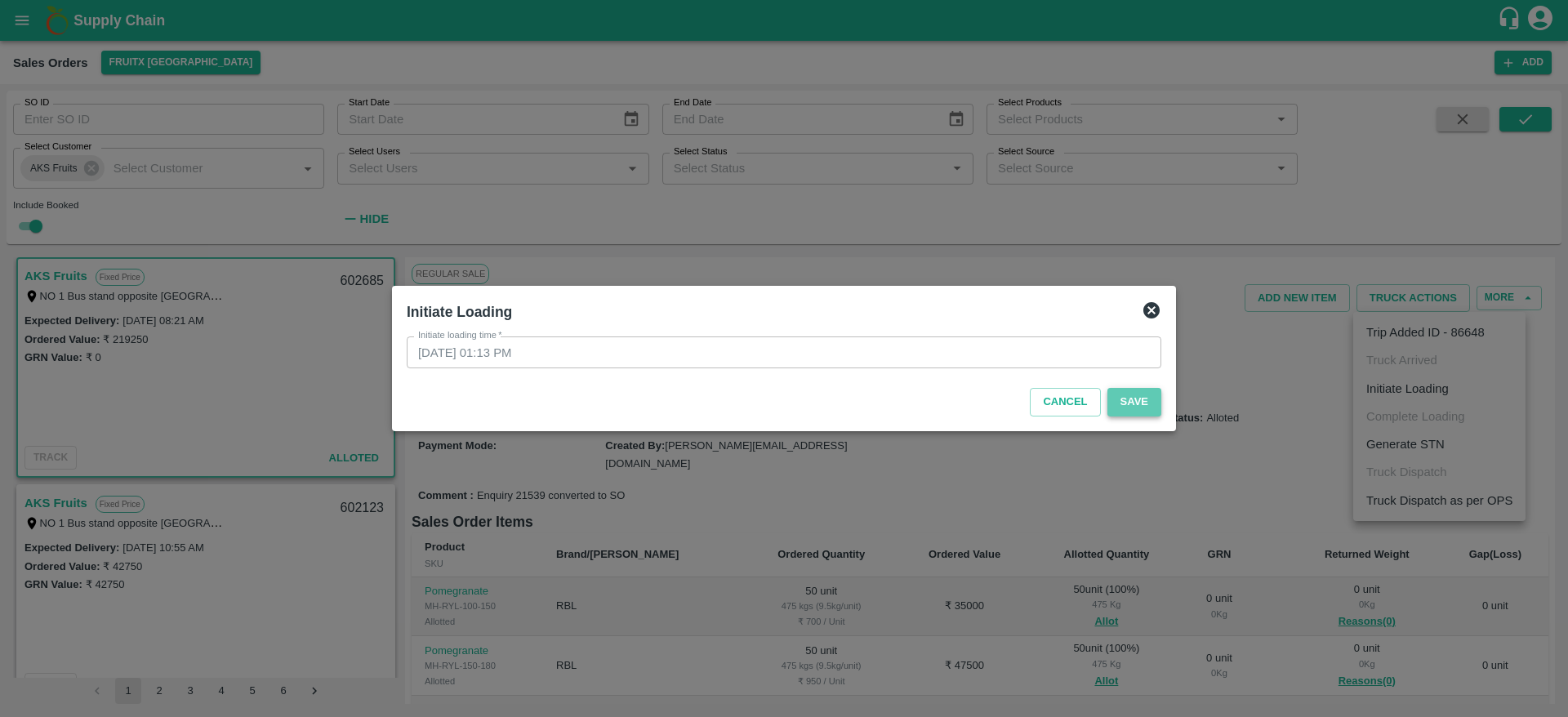
click at [1134, 400] on button "Save" at bounding box center [1134, 402] width 54 height 28
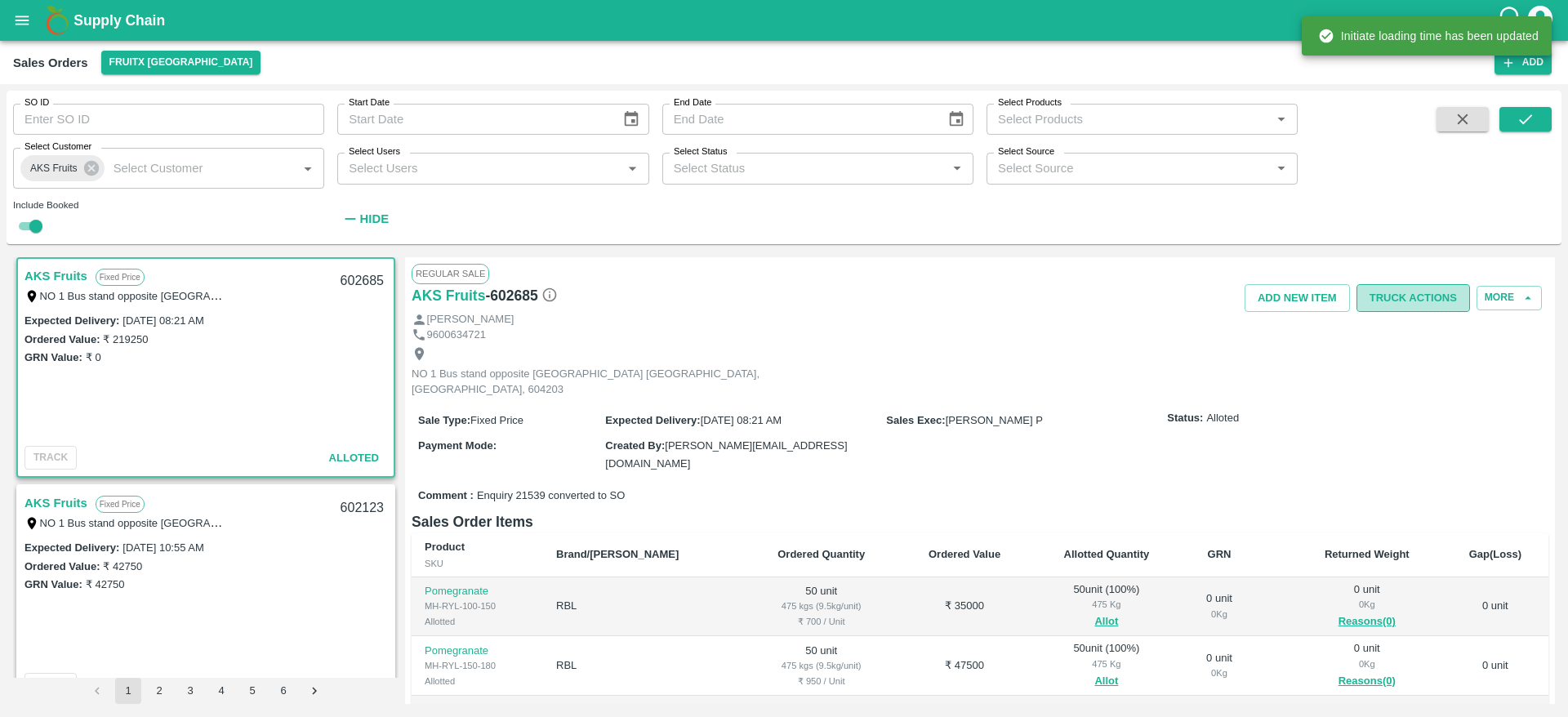
click at [1397, 306] on button "Truck Actions" at bounding box center [1413, 298] width 114 height 28
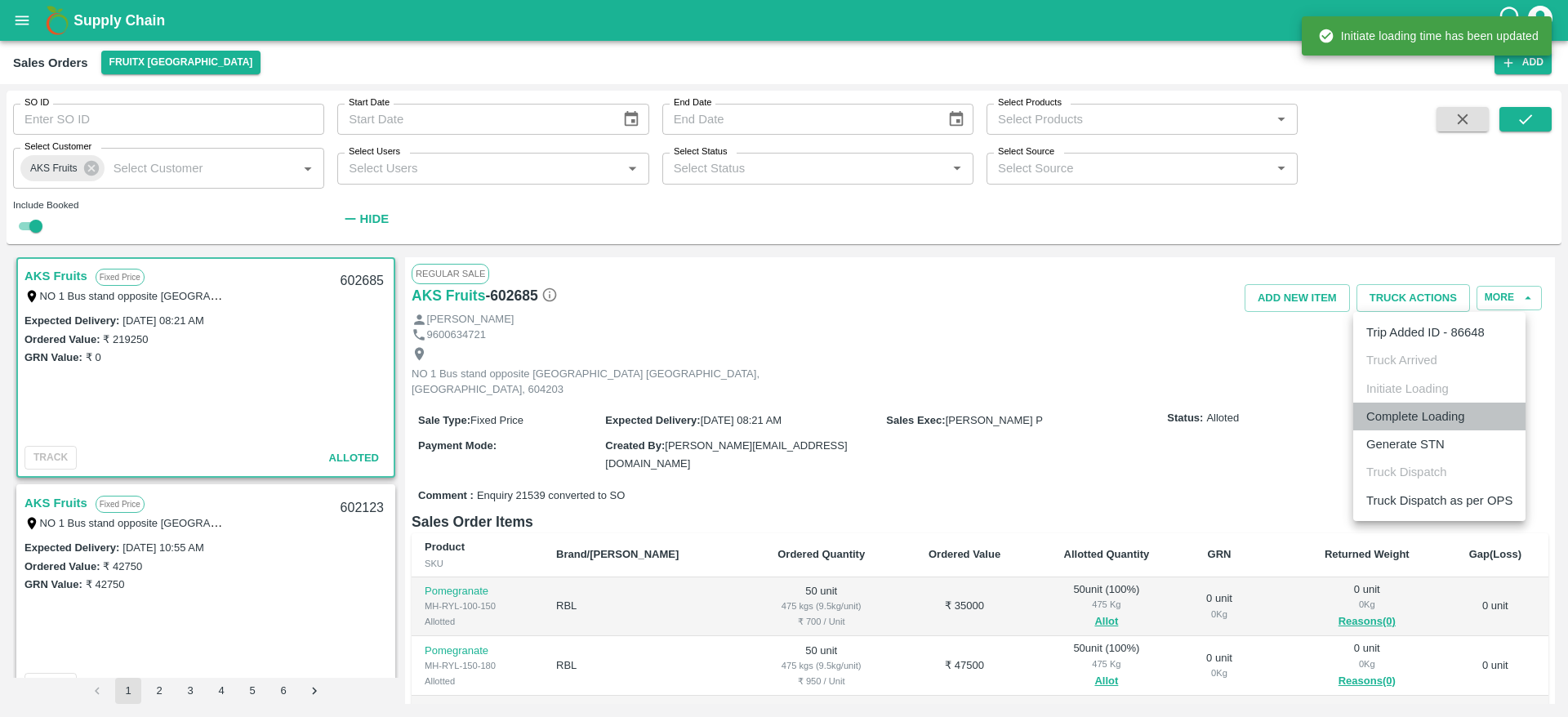
click at [1405, 422] on li "Complete Loading" at bounding box center [1439, 417] width 172 height 28
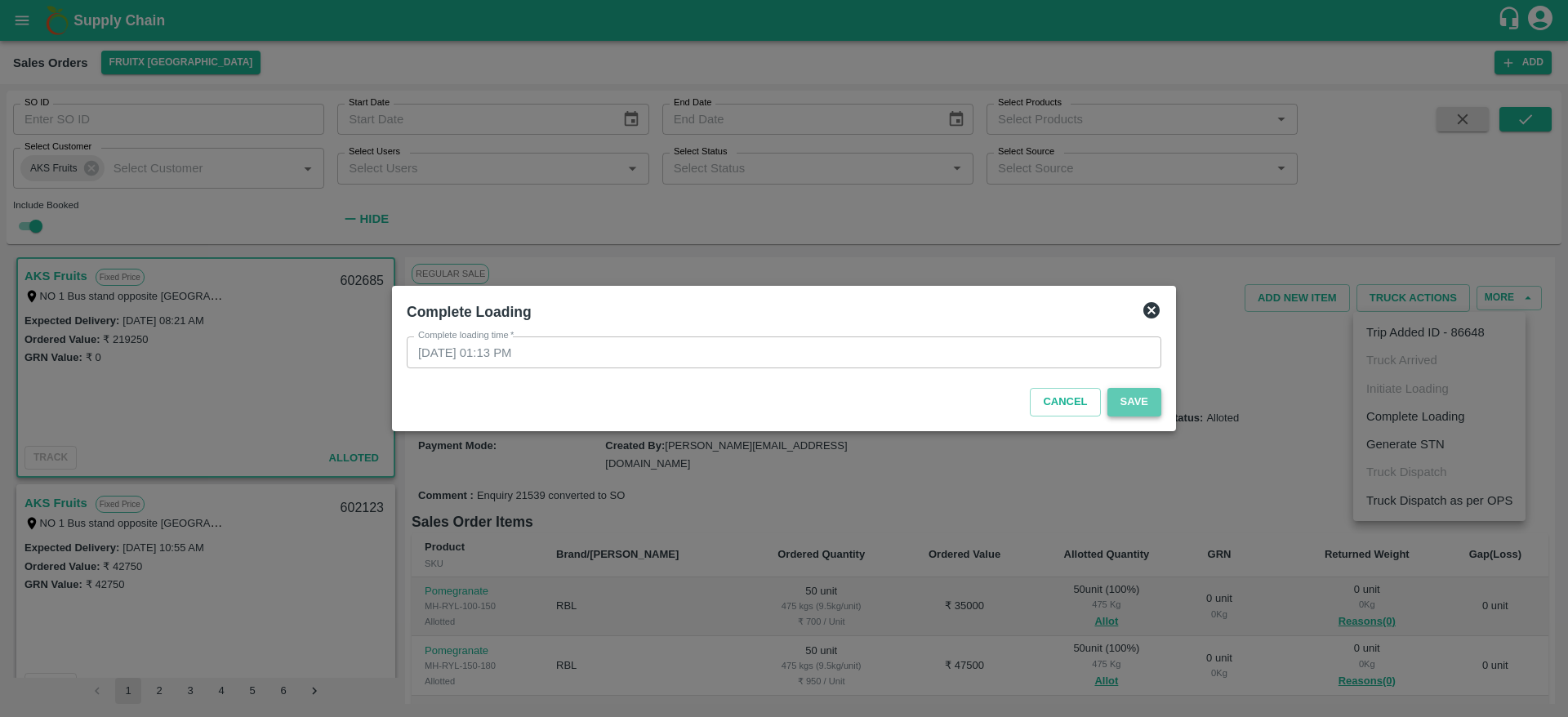
click at [1135, 409] on button "Save" at bounding box center [1134, 402] width 54 height 28
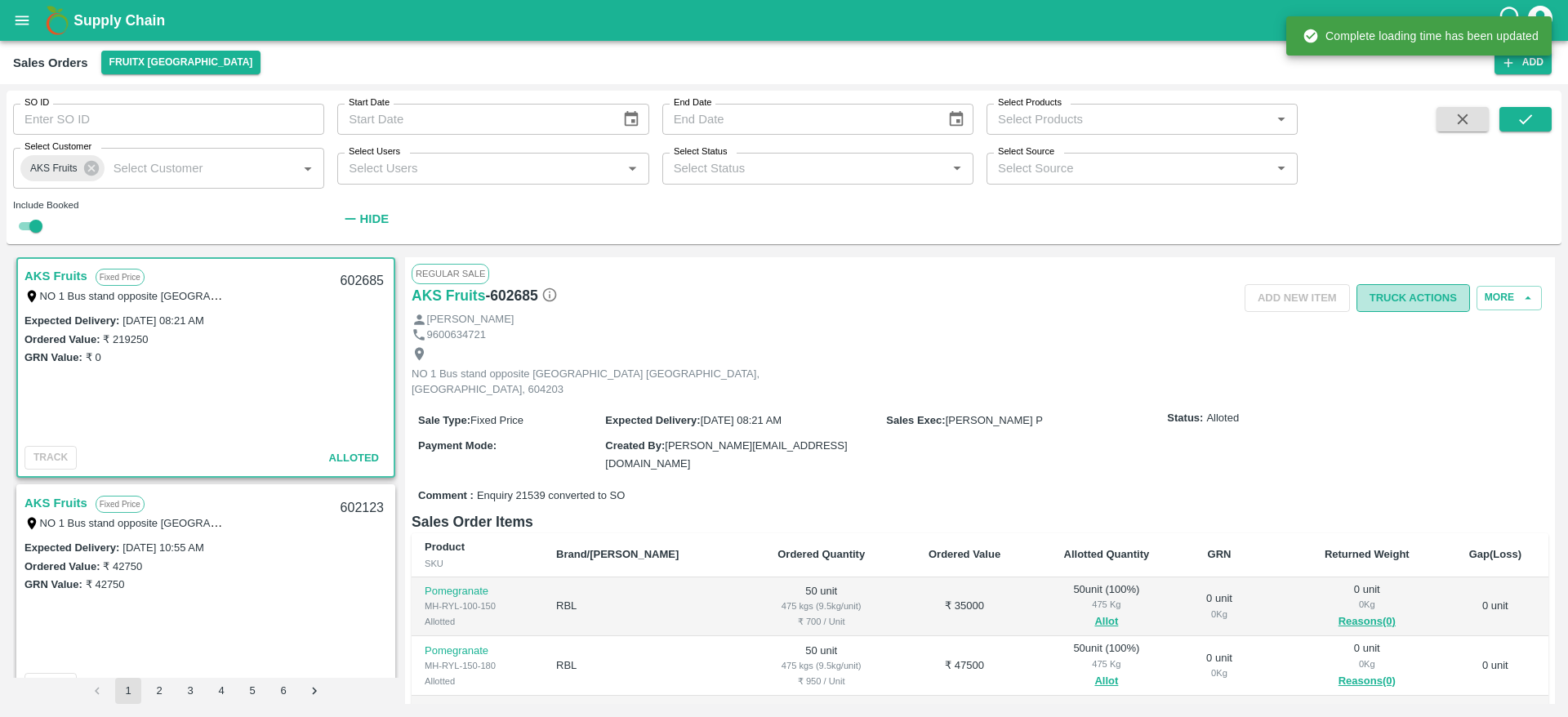
click at [1411, 308] on button "Truck Actions" at bounding box center [1413, 298] width 114 height 28
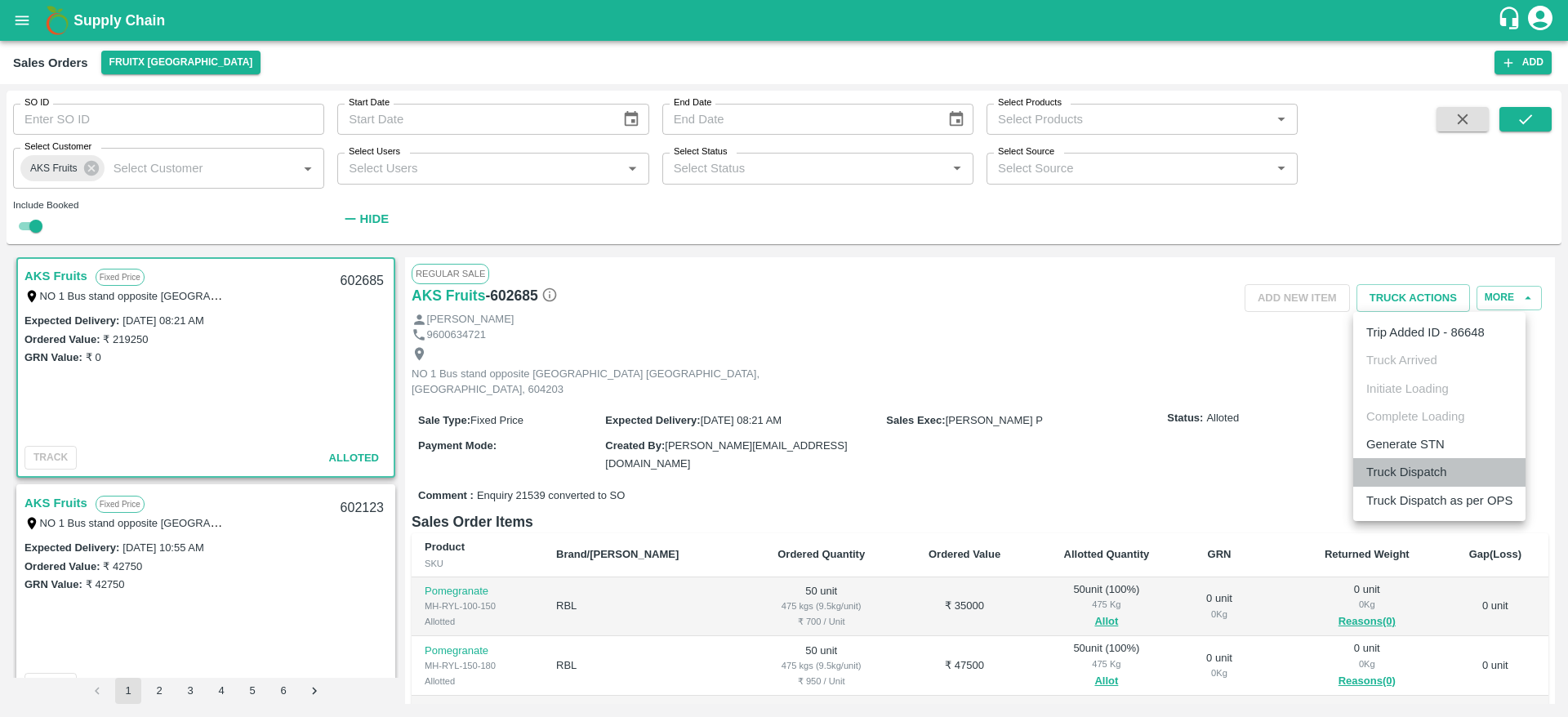
click at [1393, 466] on li "Truck Dispatch" at bounding box center [1439, 472] width 172 height 28
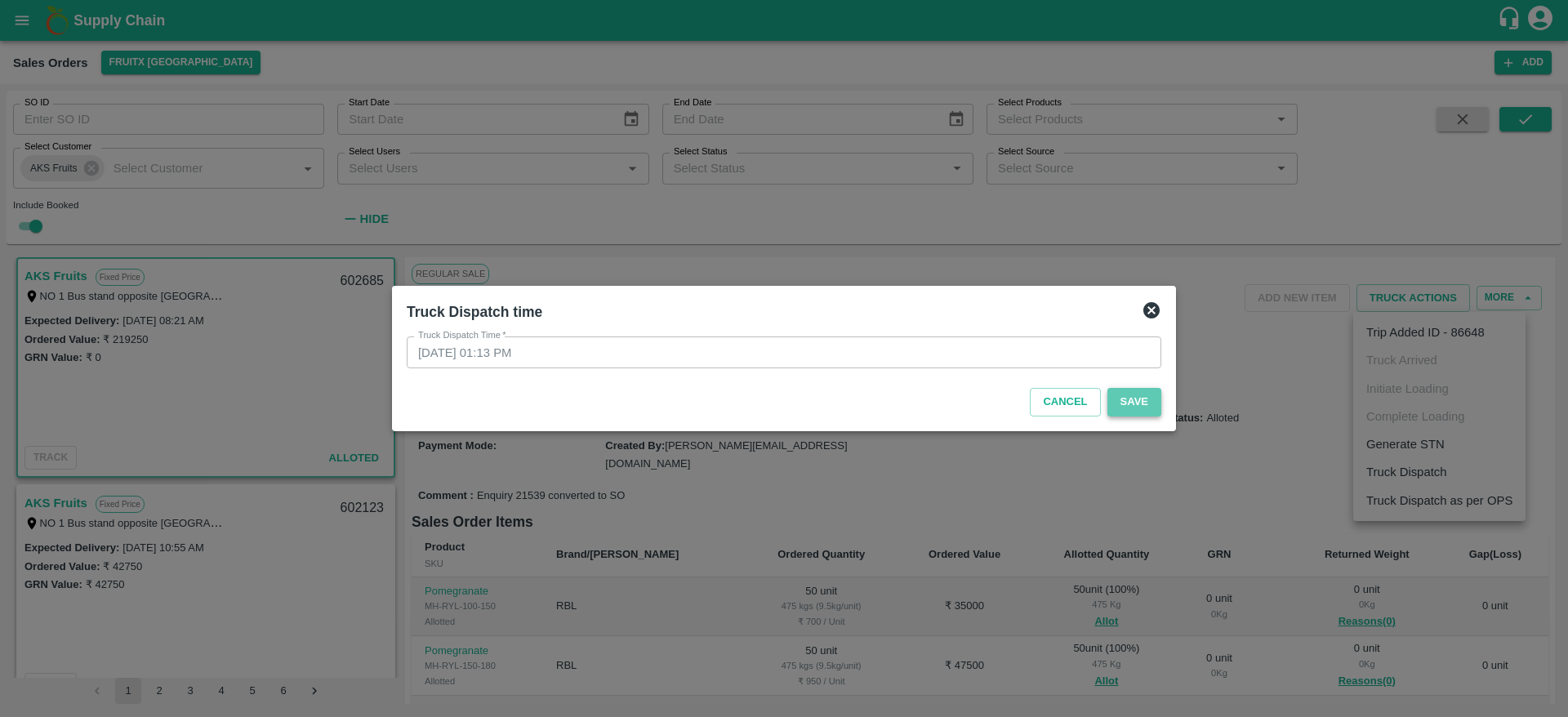
click at [1127, 403] on button "Save" at bounding box center [1134, 402] width 54 height 28
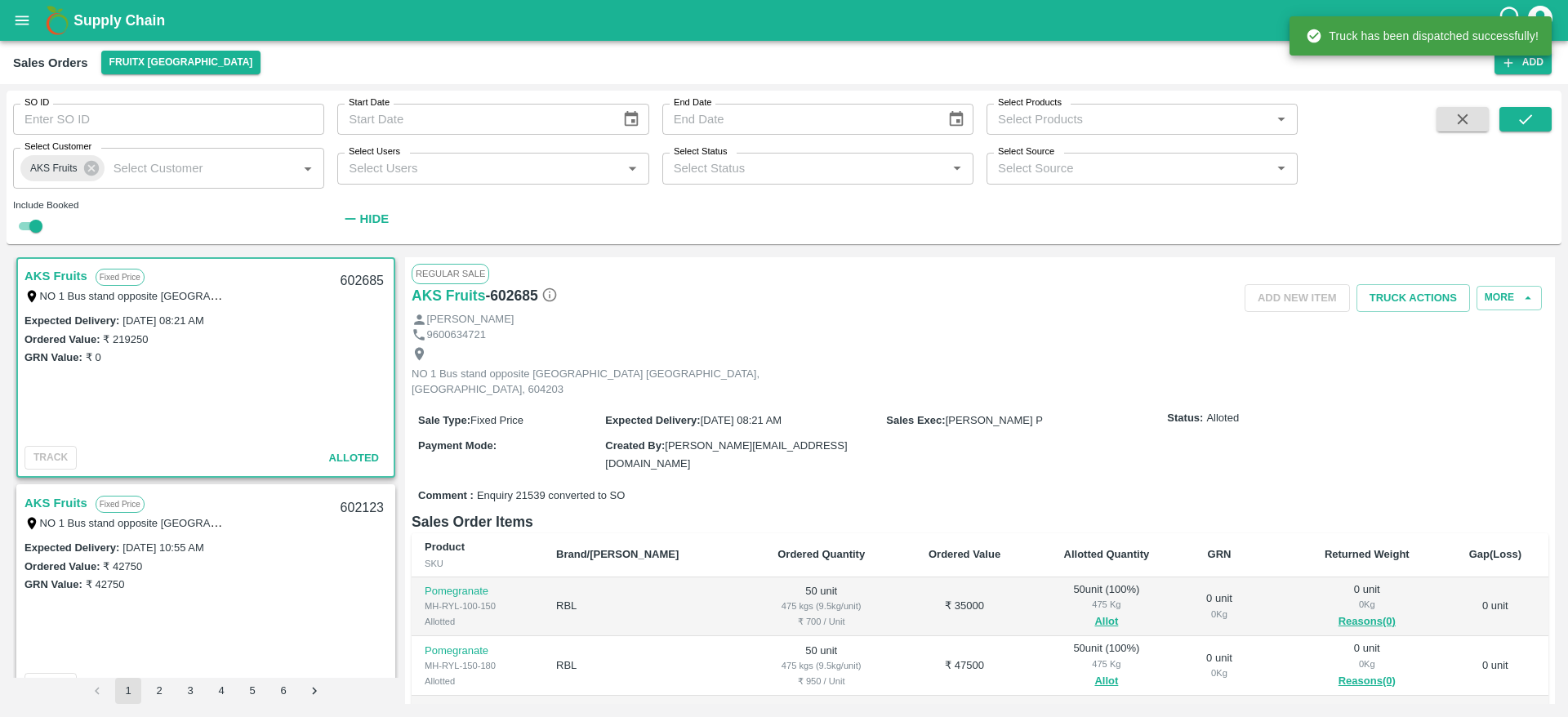
click at [1429, 317] on div "Saravanan" at bounding box center [980, 319] width 1137 height 15
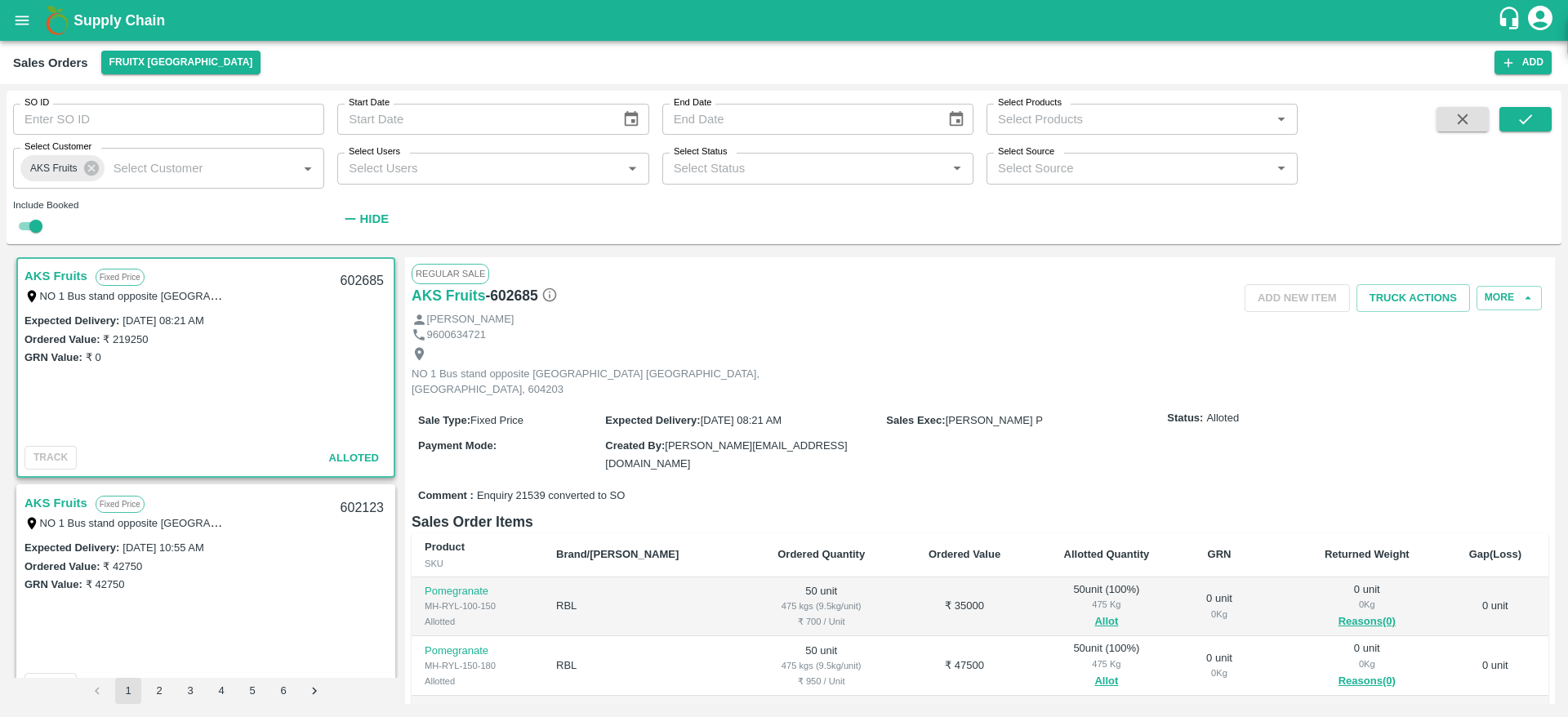
click at [1422, 312] on div "Saravanan" at bounding box center [980, 319] width 1137 height 15
click at [1418, 302] on button "Truck Actions" at bounding box center [1413, 298] width 114 height 28
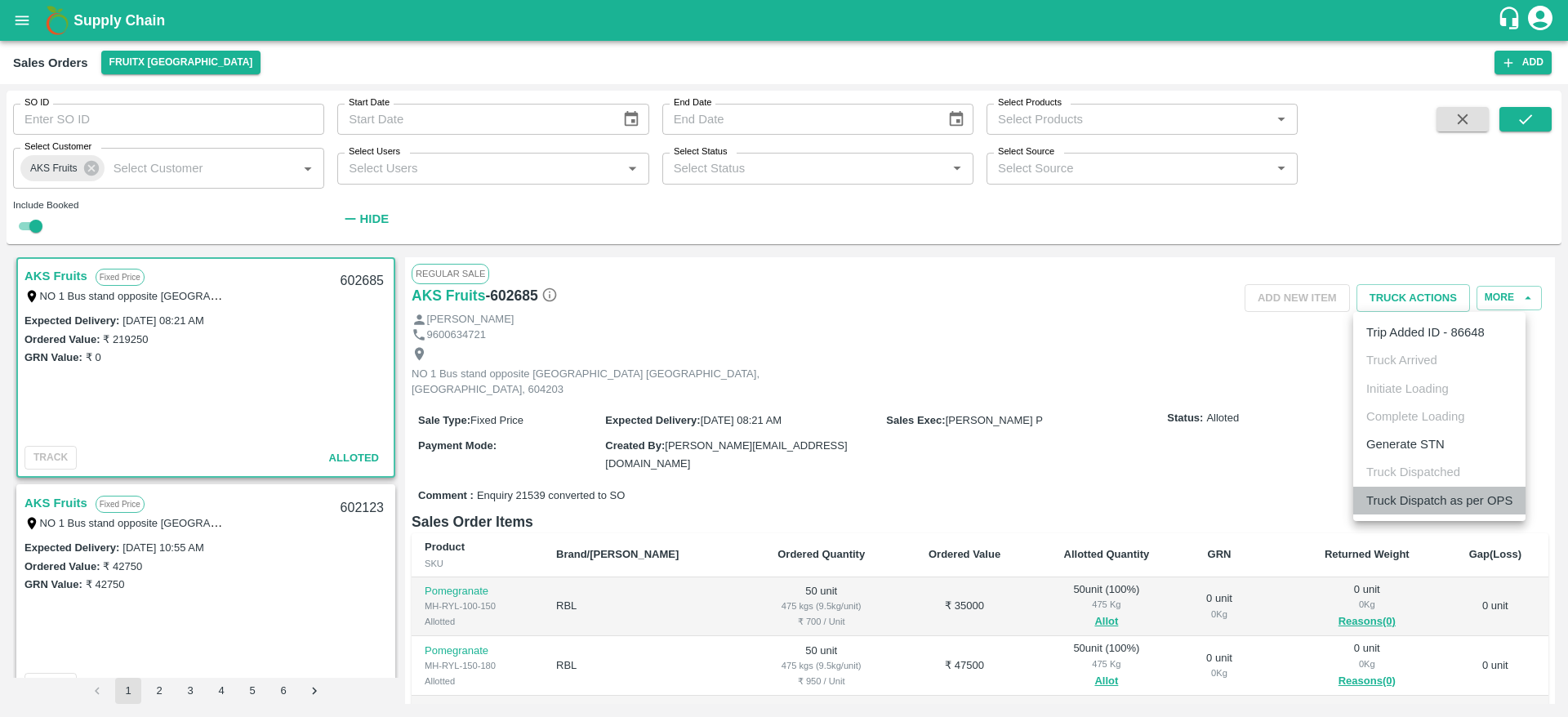
click at [1408, 491] on li "Truck Dispatch as per OPS" at bounding box center [1439, 500] width 172 height 28
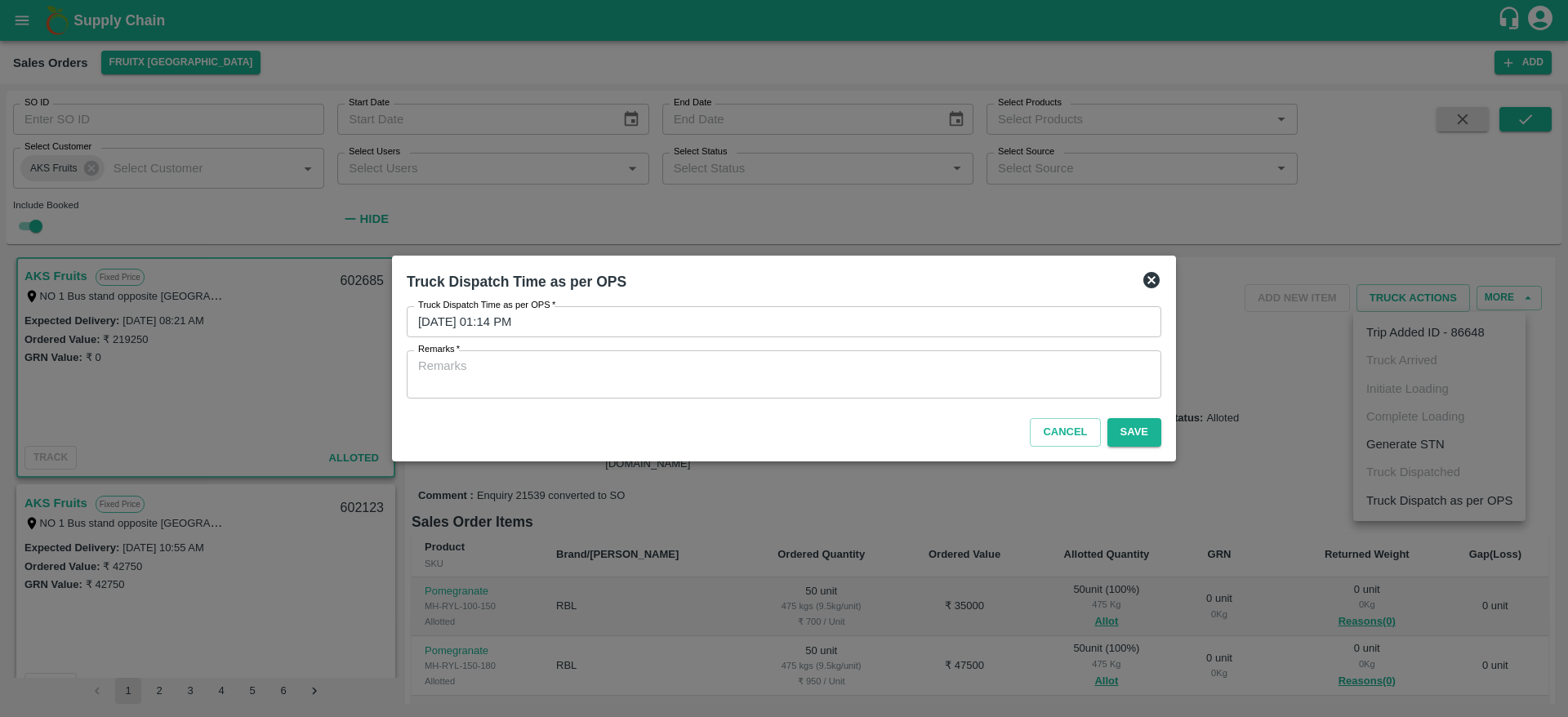
click at [987, 398] on div "x Remarks" at bounding box center [784, 374] width 755 height 48
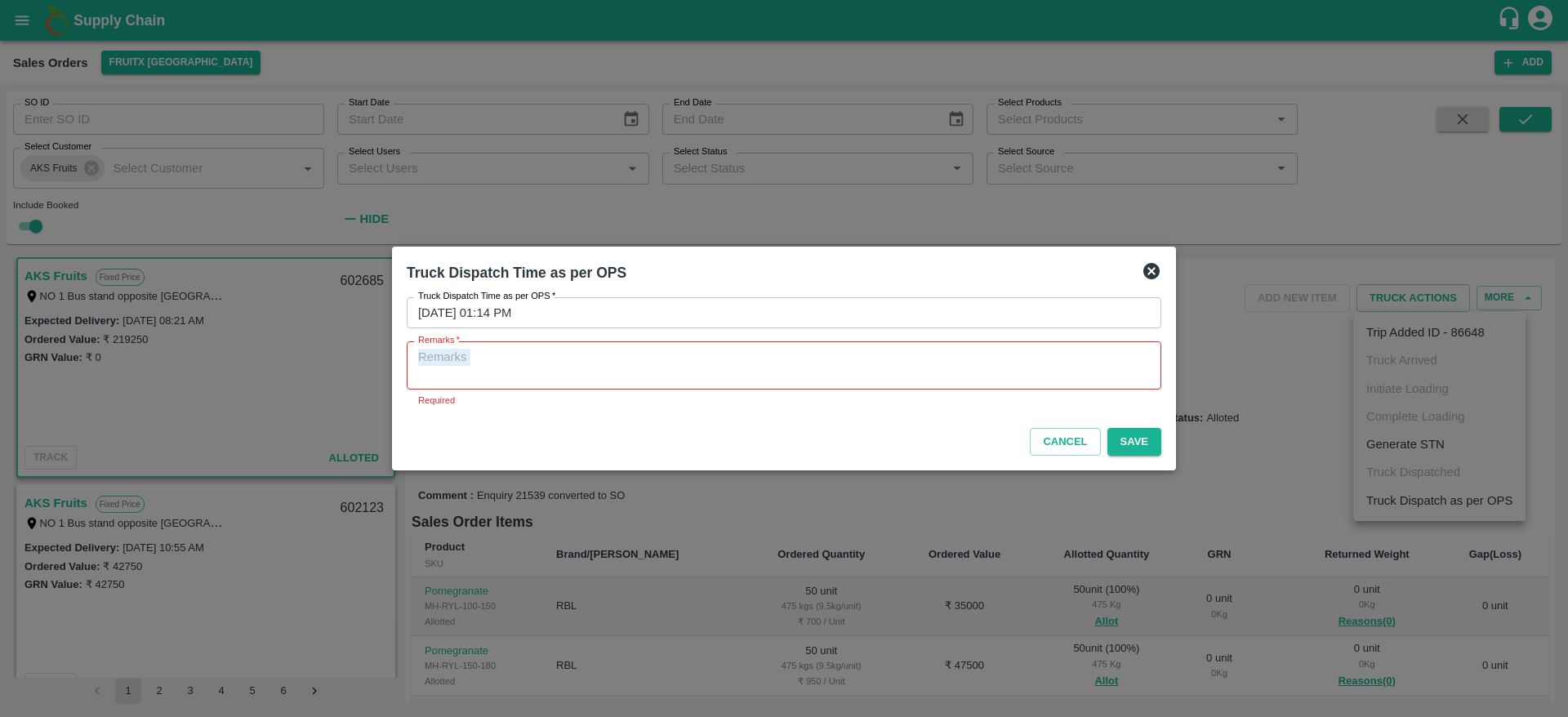
click at [987, 398] on div "Remarks   * x Remarks Required" at bounding box center [784, 374] width 755 height 66
click at [987, 398] on p "Required" at bounding box center [784, 400] width 732 height 15
click at [880, 385] on div "x Remarks" at bounding box center [784, 365] width 755 height 48
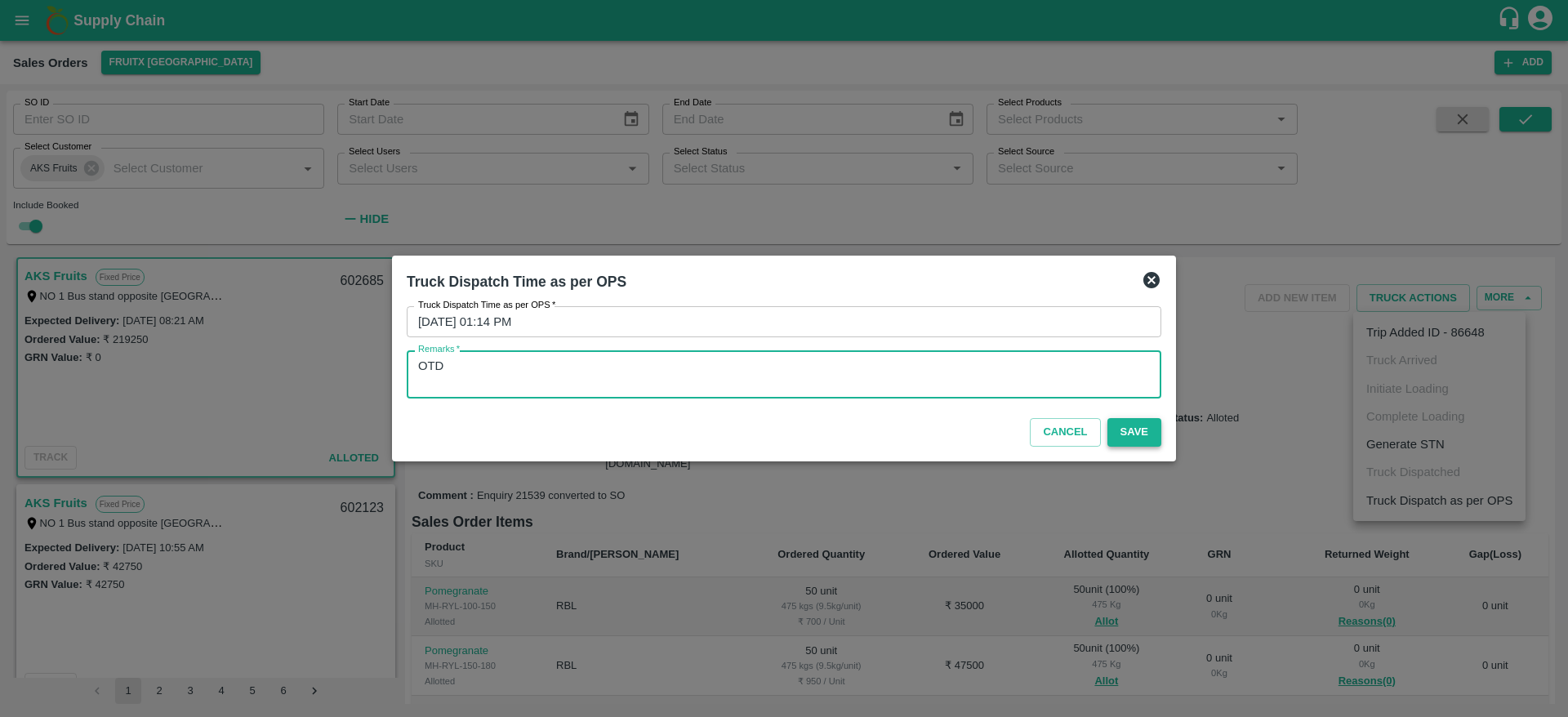
type textarea "OTD"
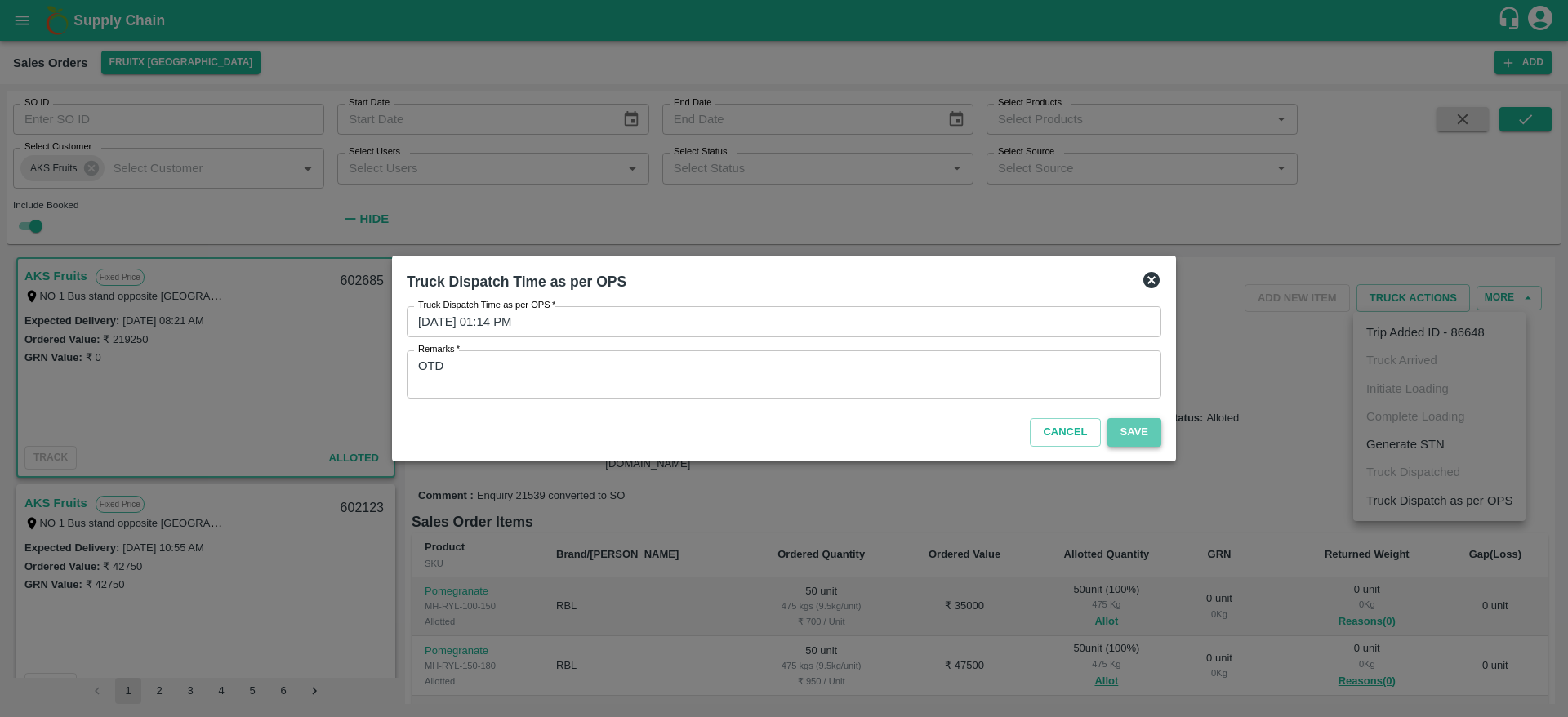
click at [1138, 437] on button "Save" at bounding box center [1134, 432] width 54 height 28
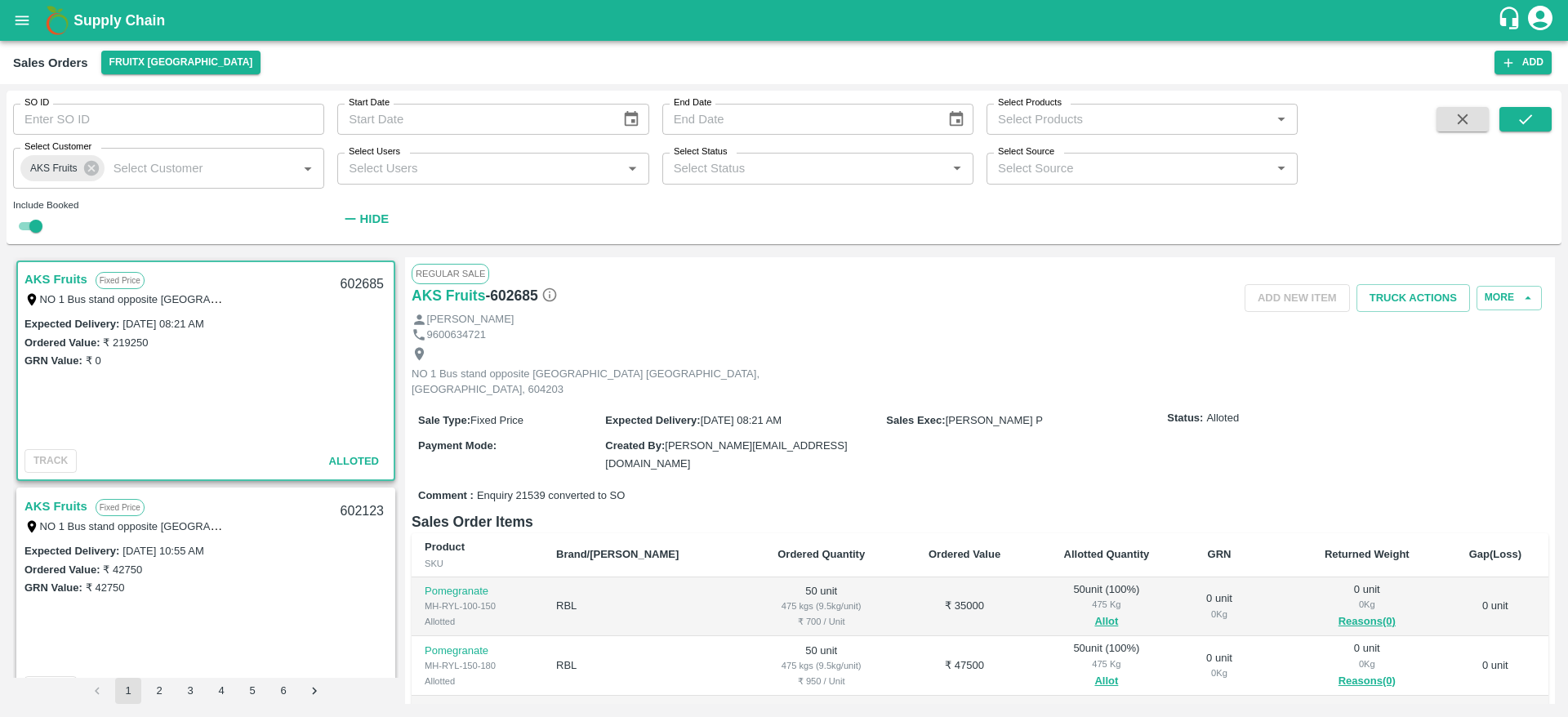
click at [68, 275] on link "AKS Fruits" at bounding box center [55, 278] width 63 height 21
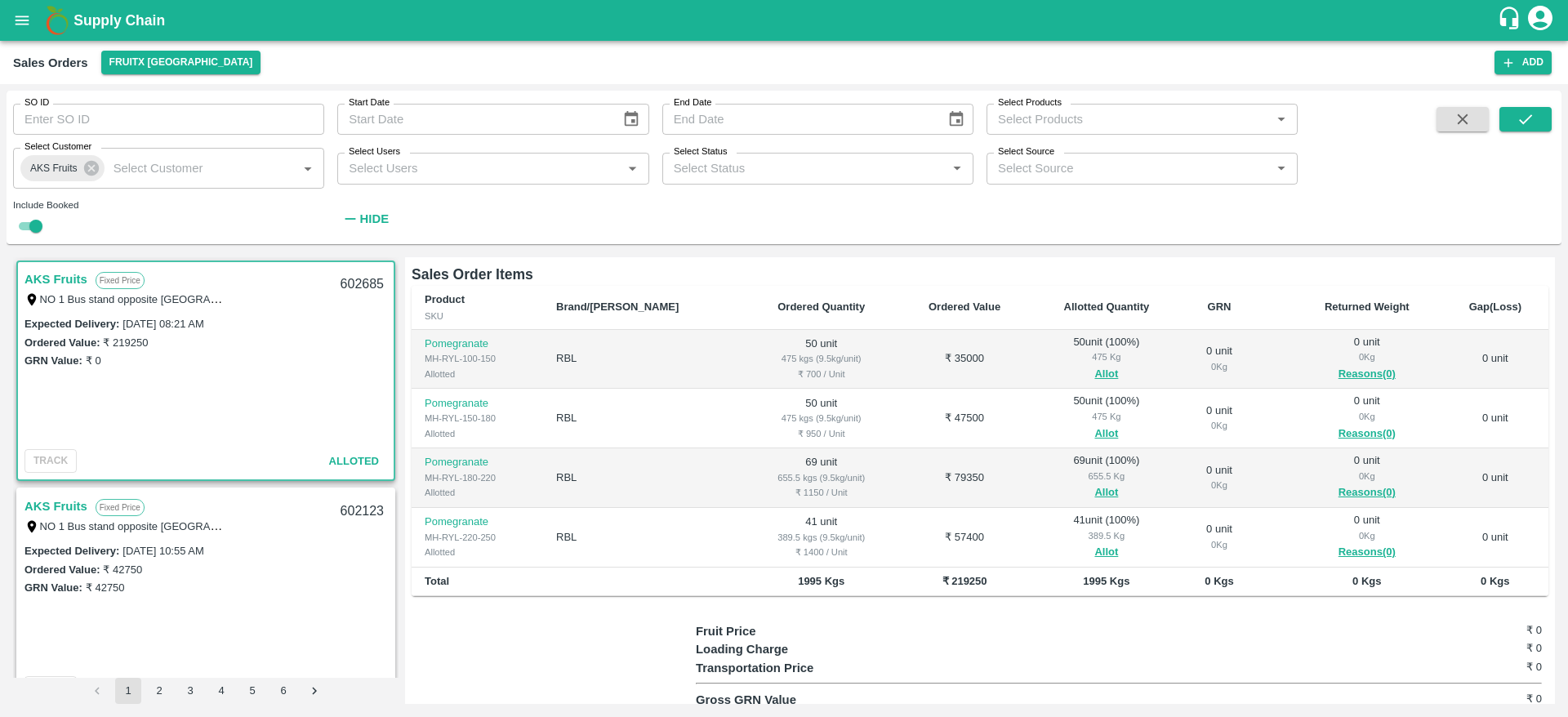
click at [126, 12] on b "Supply Chain" at bounding box center [119, 20] width 92 height 16
